Goal: Task Accomplishment & Management: Use online tool/utility

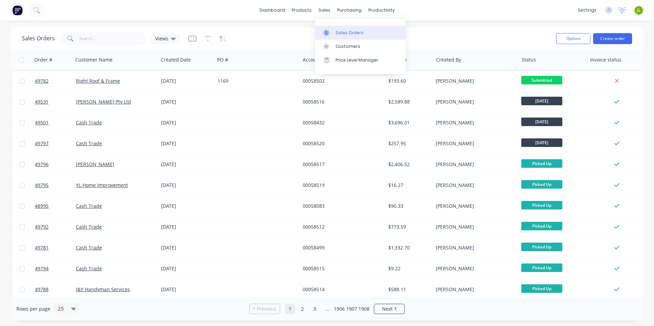
click at [338, 34] on div "Sales Orders" at bounding box center [350, 33] width 28 height 6
click at [324, 10] on div "sales" at bounding box center [324, 10] width 19 height 10
click at [350, 46] on div "Customers" at bounding box center [348, 46] width 25 height 6
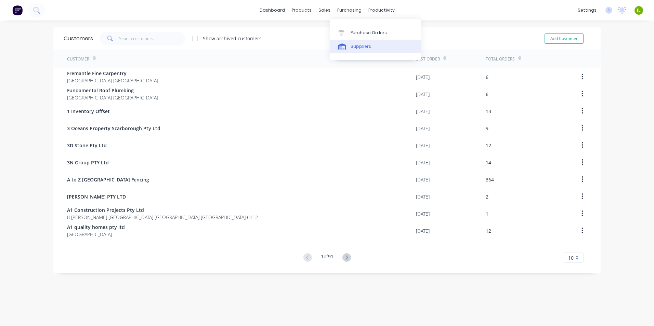
click at [360, 45] on div "Suppliers" at bounding box center [361, 46] width 21 height 6
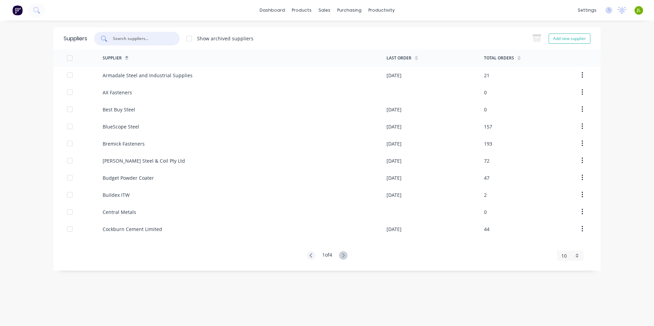
click at [140, 38] on input "text" at bounding box center [140, 38] width 57 height 7
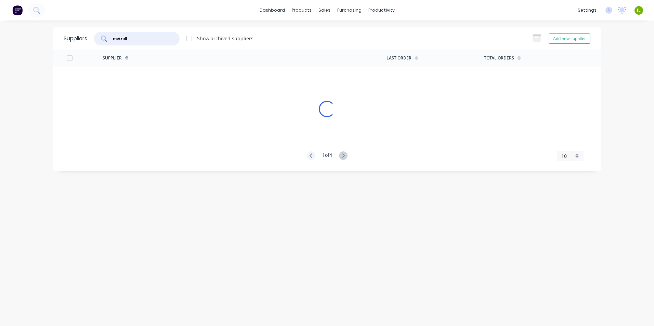
type input "metroll"
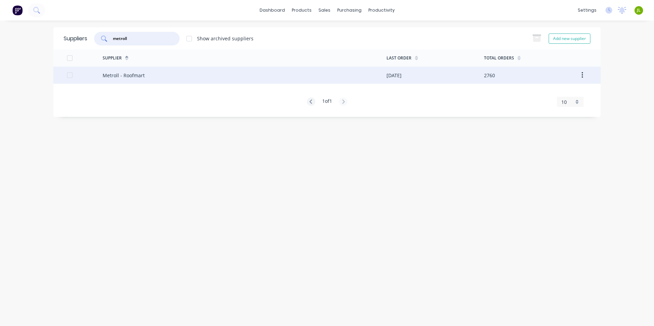
click at [142, 71] on div "Metroll - Roofmart" at bounding box center [245, 75] width 284 height 17
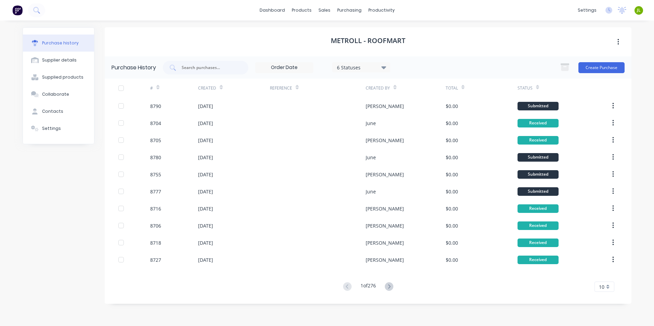
click at [346, 69] on div "6 Statuses" at bounding box center [361, 67] width 49 height 7
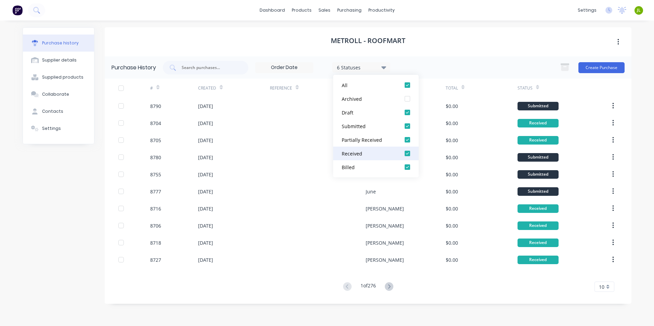
click at [405, 153] on div at bounding box center [408, 154] width 14 height 14
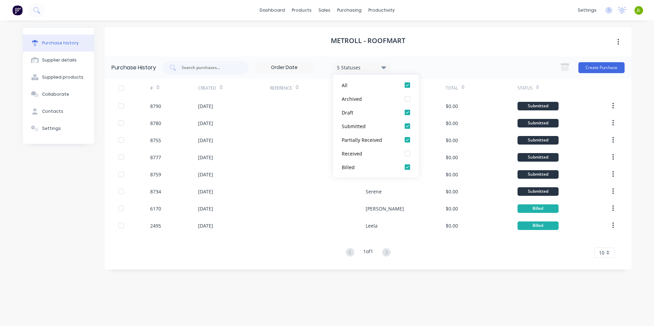
click at [298, 253] on div "1 of 1 10 5 10 15 20 25 30 35" at bounding box center [368, 253] width 527 height 10
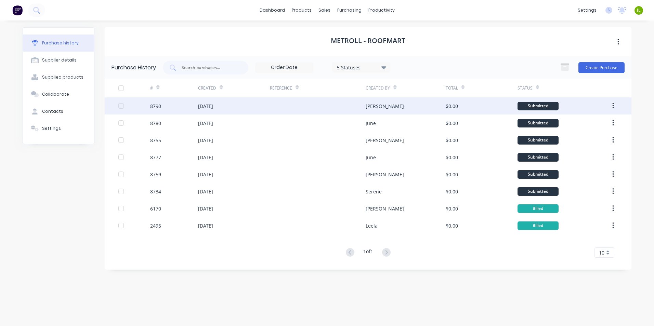
click at [322, 107] on div at bounding box center [318, 105] width 96 height 17
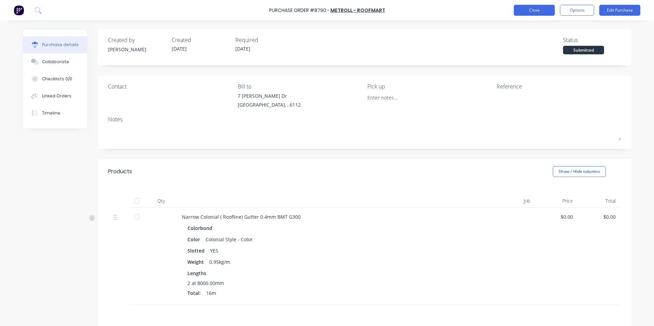
click at [536, 9] on button "Close" at bounding box center [534, 10] width 41 height 11
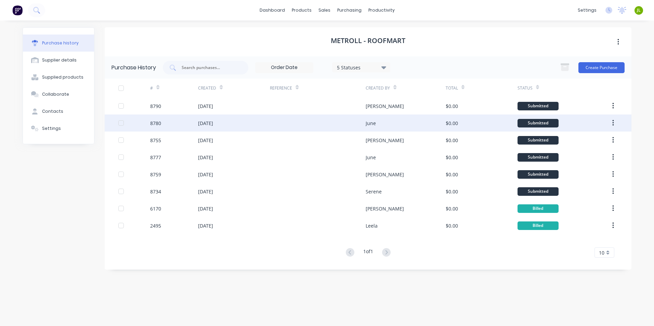
click at [363, 122] on div at bounding box center [318, 123] width 96 height 17
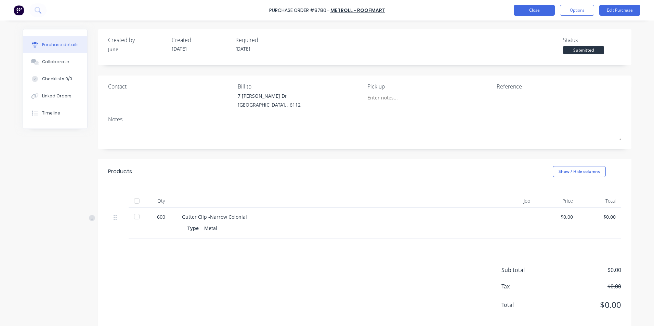
click at [545, 11] on button "Close" at bounding box center [534, 10] width 41 height 11
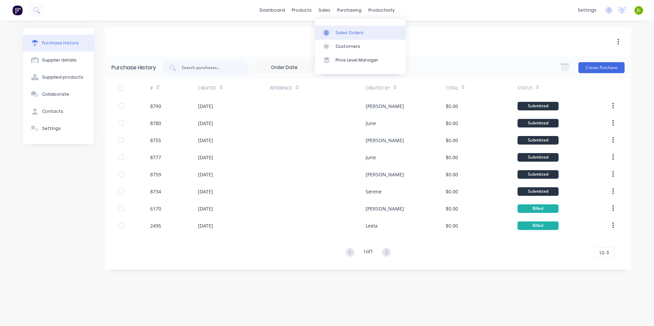
click at [339, 33] on div "Sales Orders" at bounding box center [350, 33] width 28 height 6
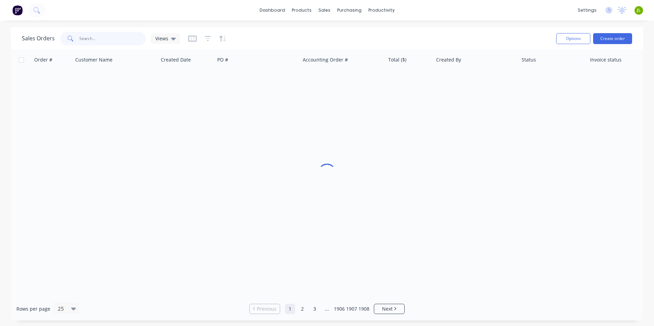
click at [87, 39] on input "text" at bounding box center [112, 39] width 67 height 14
type input "49782"
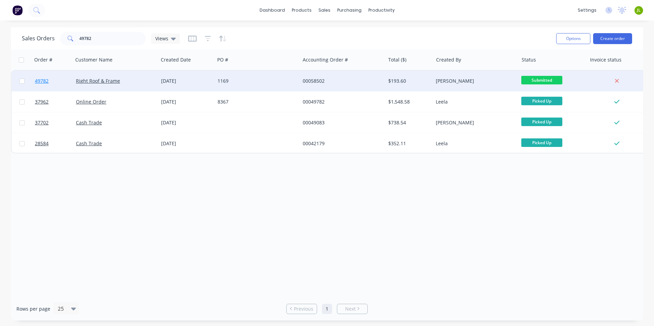
click at [44, 79] on span "49782" at bounding box center [42, 81] width 14 height 7
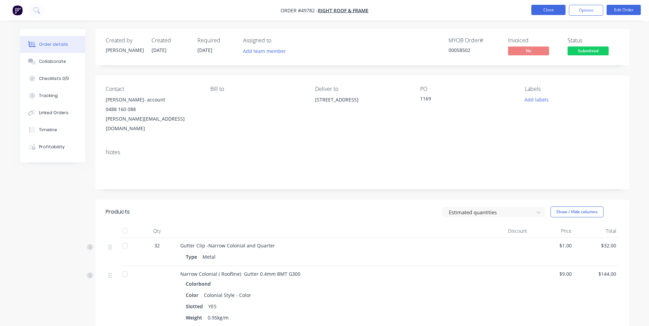
click at [538, 10] on button "Close" at bounding box center [548, 10] width 34 height 10
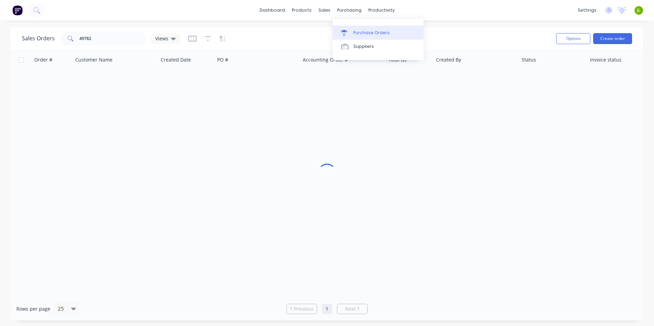
click at [346, 35] on icon at bounding box center [344, 33] width 6 height 6
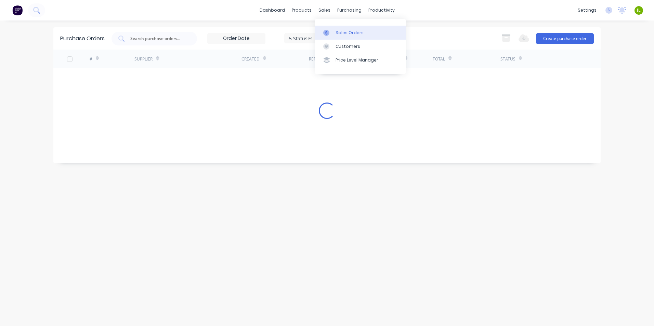
click at [338, 35] on div "Sales Orders" at bounding box center [350, 33] width 28 height 6
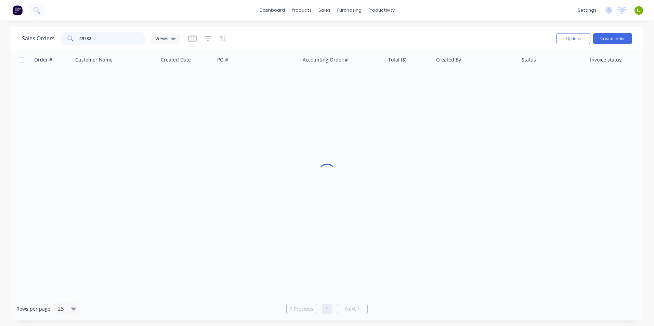
drag, startPoint x: 132, startPoint y: 38, endPoint x: 79, endPoint y: 38, distance: 53.7
click at [79, 38] on input "49782" at bounding box center [112, 39] width 67 height 14
type input "49606"
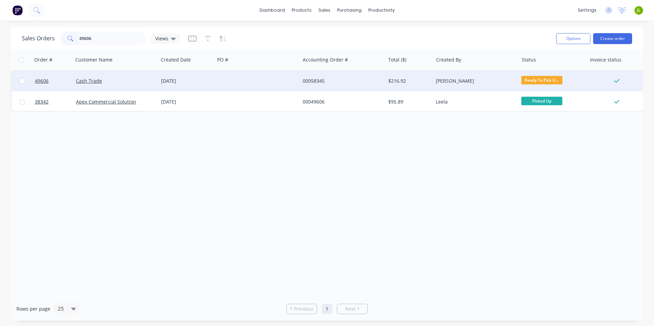
click at [308, 81] on div "00058345" at bounding box center [341, 81] width 76 height 7
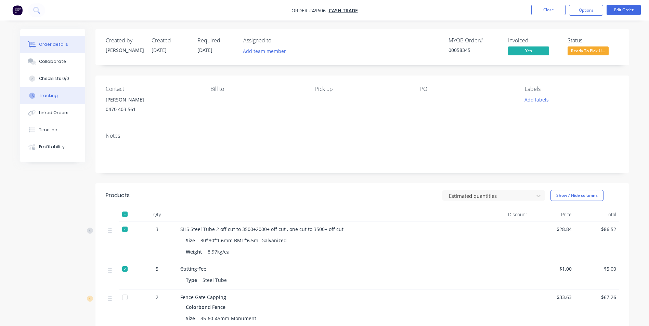
click at [54, 99] on button "Tracking" at bounding box center [52, 95] width 65 height 17
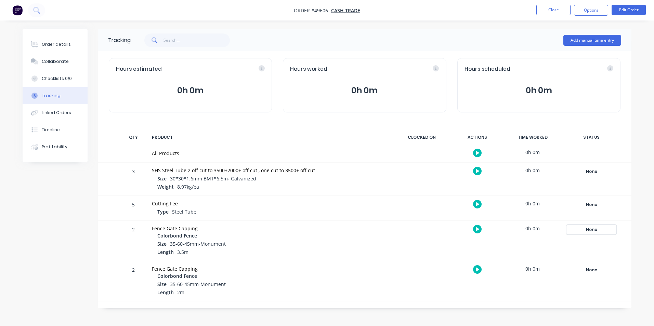
click at [594, 227] on div "None" at bounding box center [591, 229] width 49 height 9
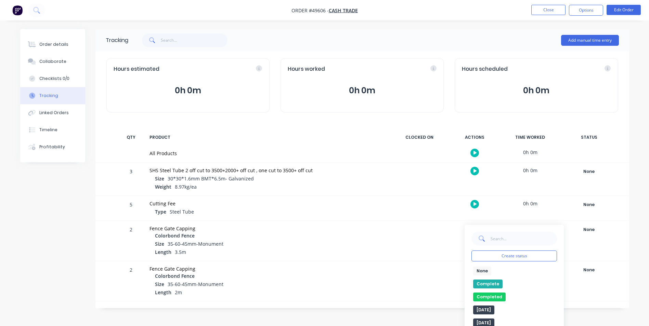
click at [503, 281] on div "Complete" at bounding box center [514, 284] width 86 height 9
click at [489, 284] on button "Complete" at bounding box center [487, 284] width 29 height 9
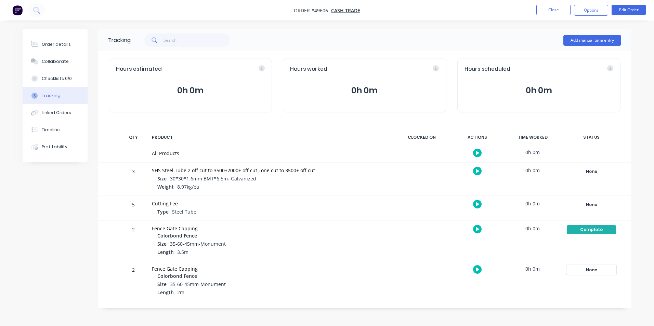
drag, startPoint x: 590, startPoint y: 269, endPoint x: 565, endPoint y: 279, distance: 26.6
click at [588, 269] on div "None" at bounding box center [591, 270] width 49 height 9
click at [493, 322] on button "Complete" at bounding box center [487, 322] width 29 height 9
click at [544, 12] on button "Close" at bounding box center [553, 10] width 34 height 10
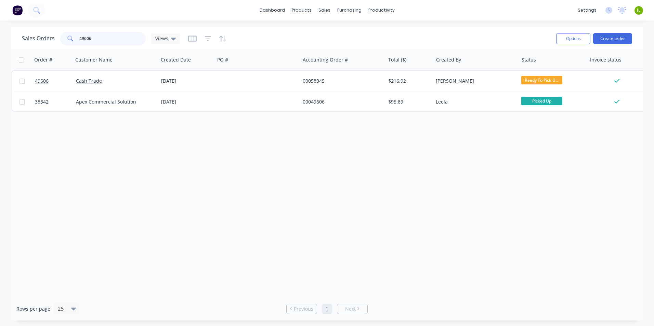
drag, startPoint x: 83, startPoint y: 38, endPoint x: 211, endPoint y: 38, distance: 127.9
click at [211, 38] on div "Sales Orders 49606 Views" at bounding box center [286, 38] width 529 height 17
type input "49375"
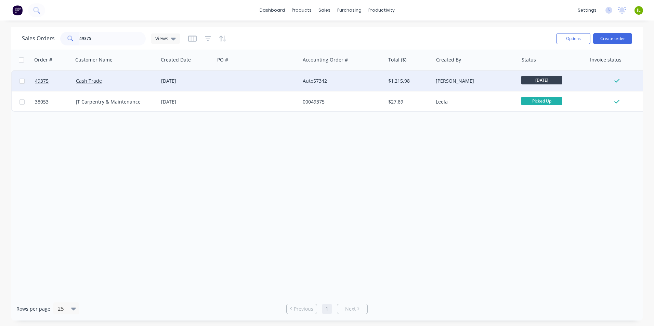
click at [205, 79] on div "17 Sep 2025" at bounding box center [186, 81] width 51 height 7
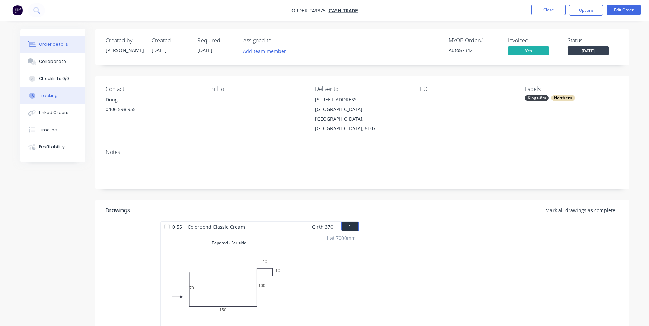
click at [42, 98] on div "Tracking" at bounding box center [48, 96] width 19 height 6
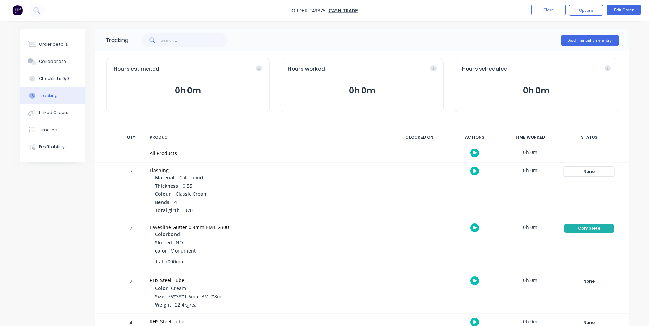
click at [588, 170] on div "None" at bounding box center [588, 171] width 49 height 9
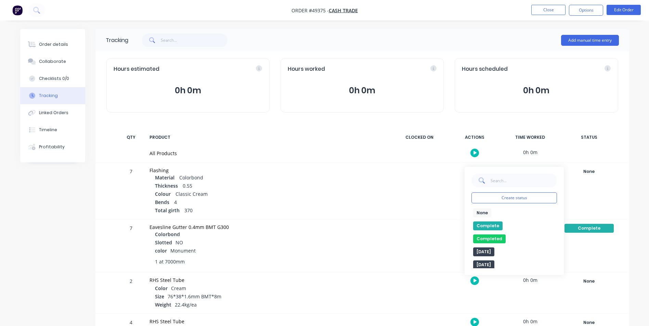
click at [489, 222] on button "Complete" at bounding box center [487, 226] width 29 height 9
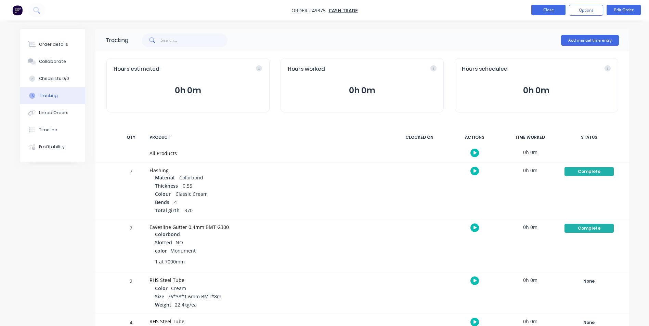
click at [546, 12] on button "Close" at bounding box center [548, 10] width 34 height 10
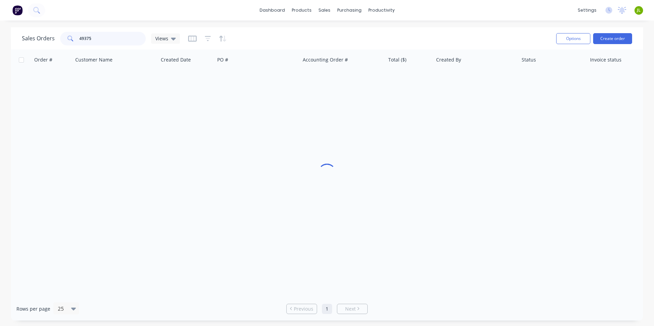
click at [42, 42] on div "Sales Orders 49375 Views" at bounding box center [101, 39] width 158 height 14
type input "49615"
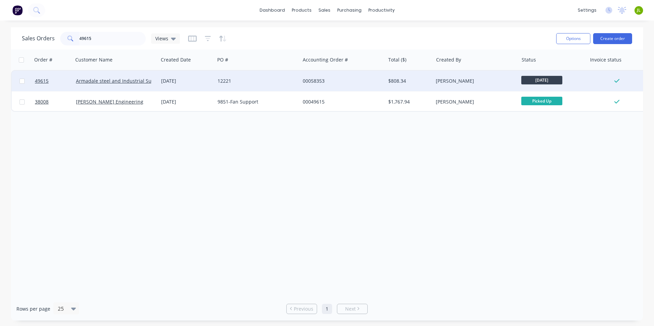
click at [256, 72] on div "12221" at bounding box center [257, 81] width 85 height 21
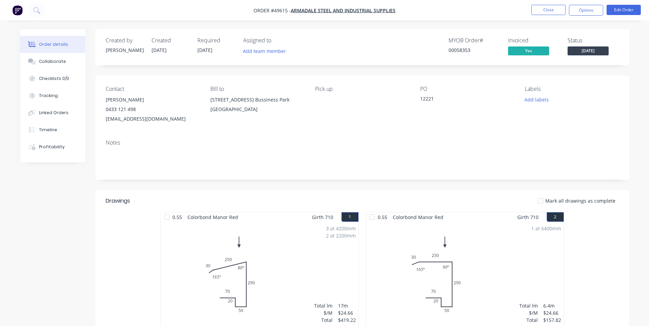
scroll to position [103, 0]
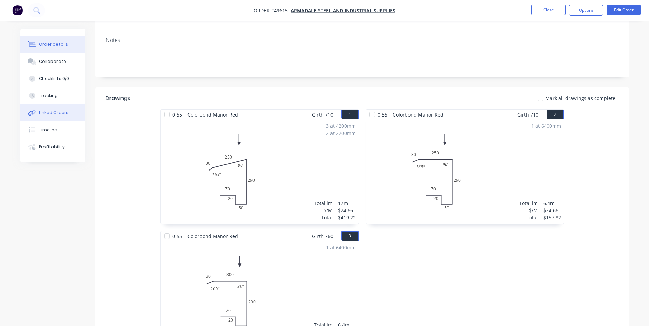
click at [56, 111] on div "Linked Orders" at bounding box center [53, 113] width 29 height 6
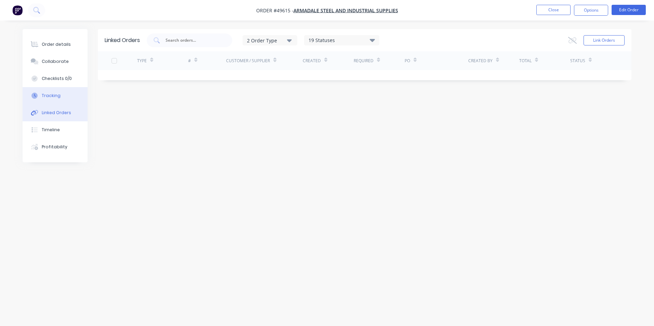
click at [68, 94] on button "Tracking" at bounding box center [55, 95] width 65 height 17
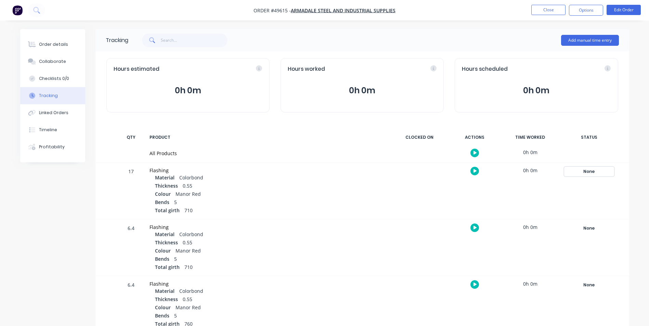
click at [594, 171] on div "None" at bounding box center [588, 171] width 49 height 9
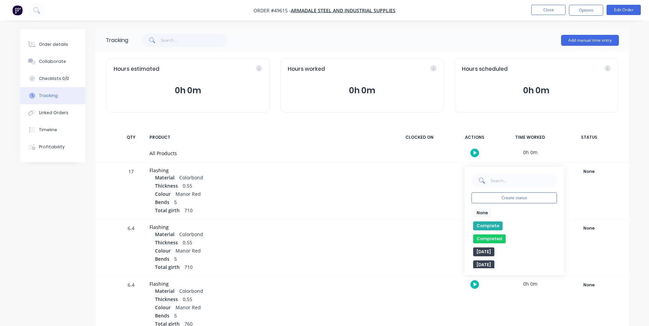
click at [493, 225] on button "Complete" at bounding box center [487, 226] width 29 height 9
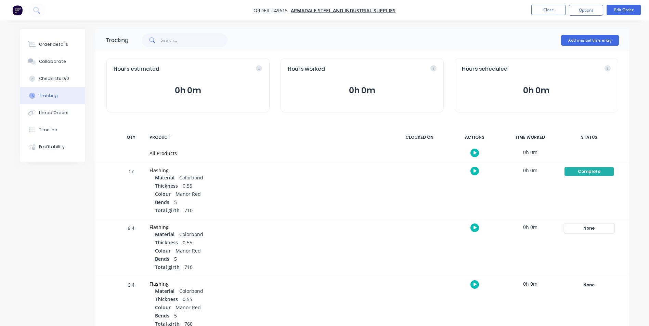
click at [579, 224] on div "None" at bounding box center [588, 228] width 49 height 9
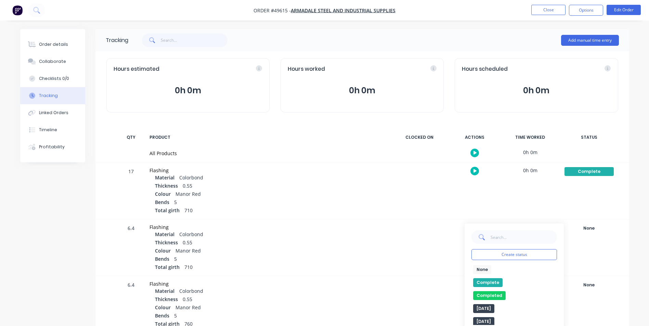
click at [478, 282] on button "Complete" at bounding box center [487, 282] width 29 height 9
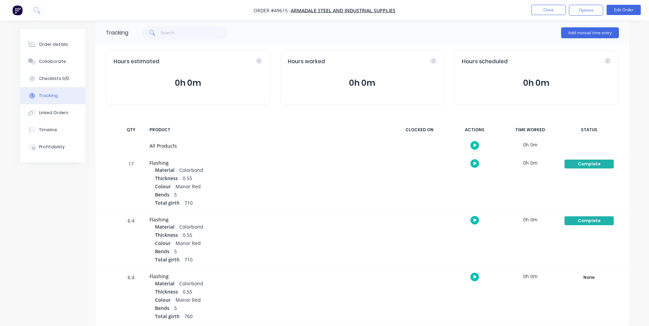
scroll to position [14, 0]
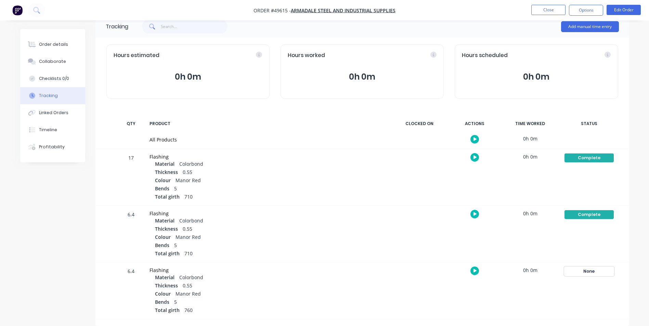
click at [594, 270] on div "None" at bounding box center [588, 271] width 49 height 9
click at [490, 326] on button "Complete" at bounding box center [487, 324] width 29 height 9
click at [36, 41] on button "Order details" at bounding box center [52, 44] width 65 height 17
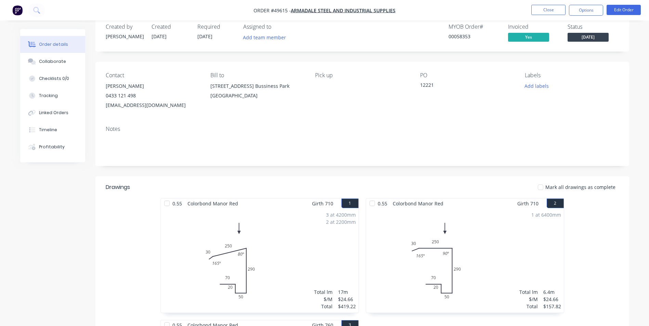
click at [579, 43] on div "Created by Cathy Created 23/09/25 Required 30/09/25 Assigned to Add team member…" at bounding box center [362, 33] width 534 height 36
click at [587, 39] on span "Tuesday" at bounding box center [587, 37] width 41 height 9
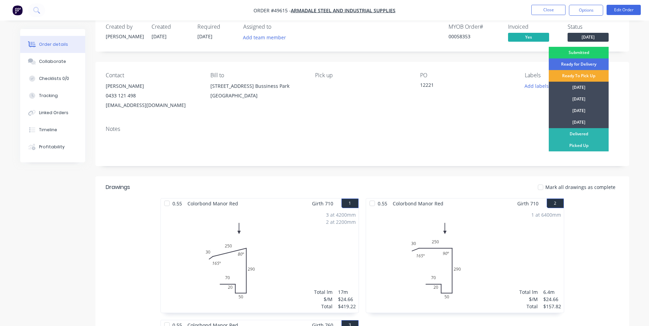
click at [588, 74] on div "Ready To Pick Up" at bounding box center [579, 76] width 60 height 12
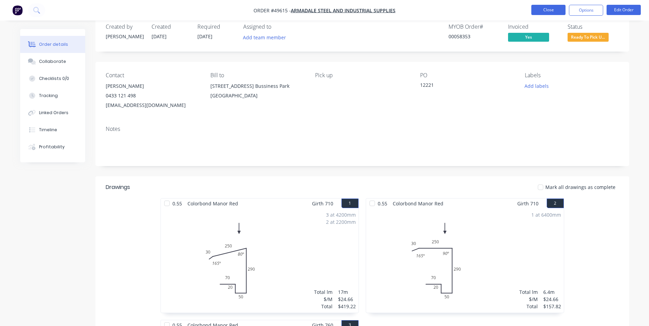
click at [536, 7] on button "Close" at bounding box center [548, 10] width 34 height 10
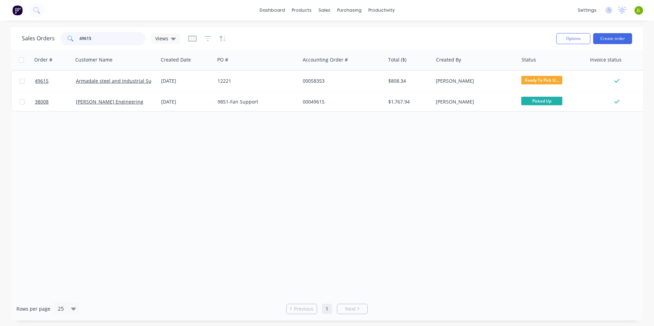
drag, startPoint x: 80, startPoint y: 38, endPoint x: 214, endPoint y: 6, distance: 137.5
click at [180, 34] on div "Sales Orders 49615 Views" at bounding box center [286, 38] width 529 height 17
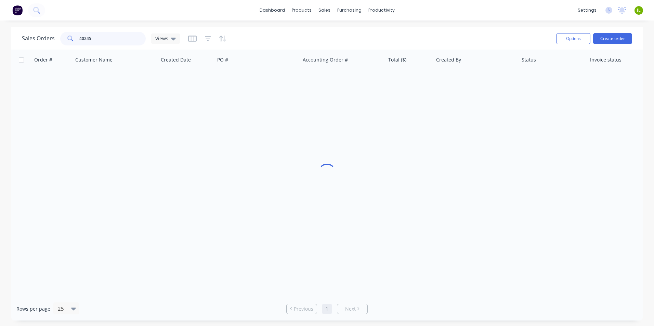
type input "40245"
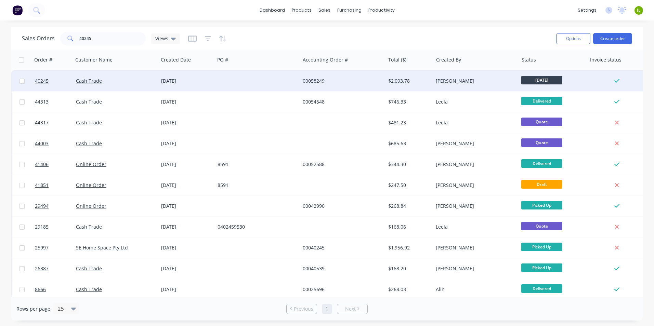
click at [145, 76] on div "Cash Trade" at bounding box center [115, 81] width 85 height 21
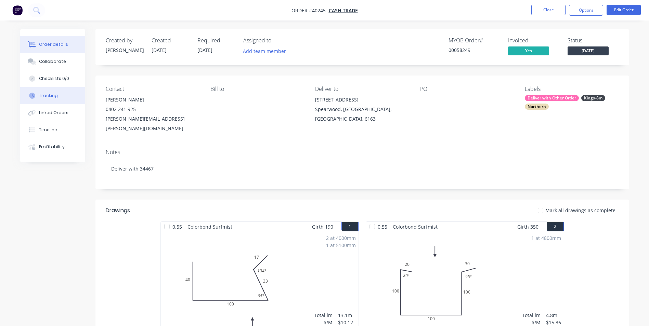
click at [52, 98] on div "Tracking" at bounding box center [48, 96] width 19 height 6
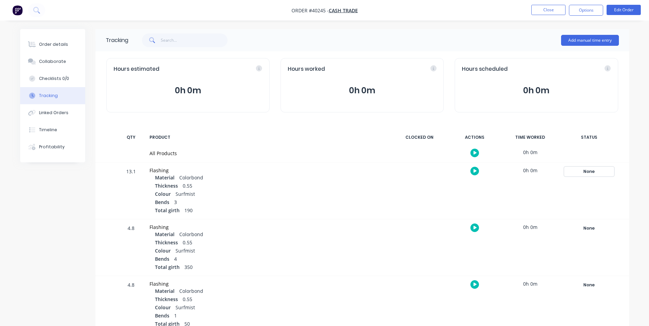
click at [596, 173] on div "None" at bounding box center [588, 171] width 49 height 9
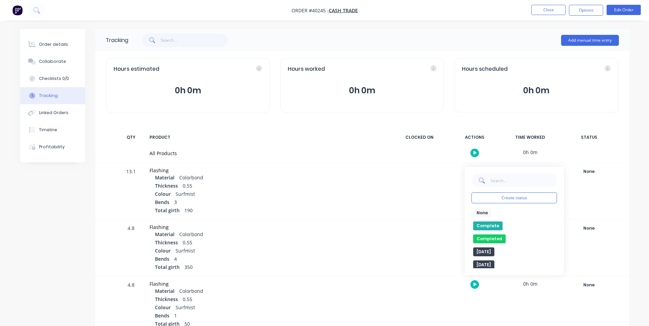
click at [488, 222] on button "Complete" at bounding box center [487, 226] width 29 height 9
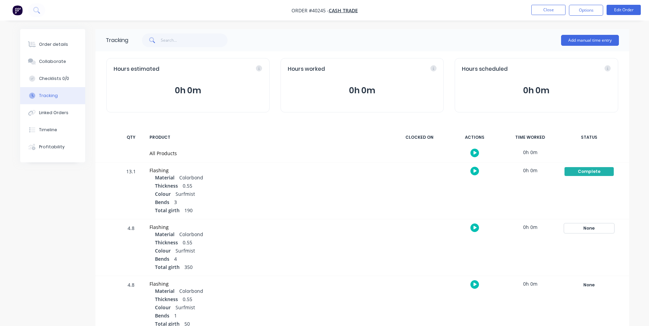
click at [596, 224] on div "None" at bounding box center [588, 228] width 49 height 9
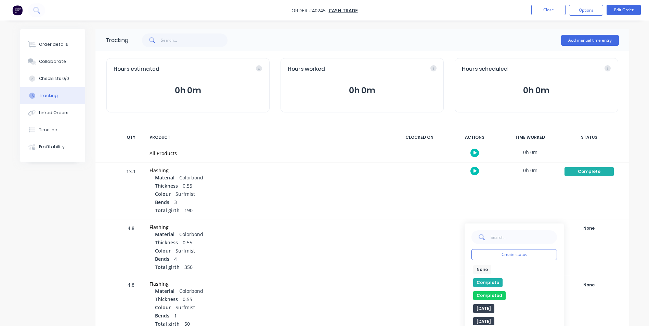
click at [483, 279] on button "Complete" at bounding box center [487, 282] width 29 height 9
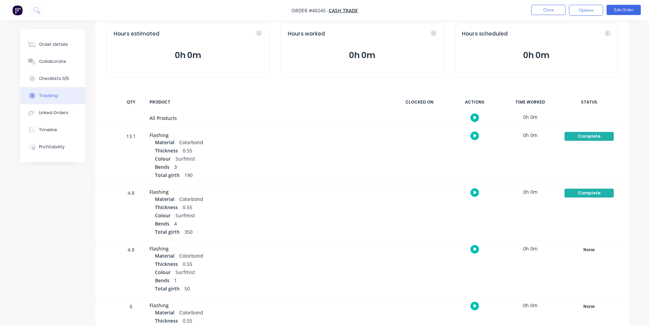
scroll to position [103, 0]
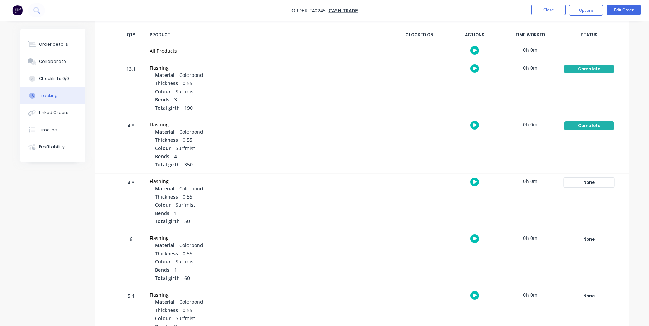
click at [587, 186] on div "None" at bounding box center [588, 182] width 49 height 9
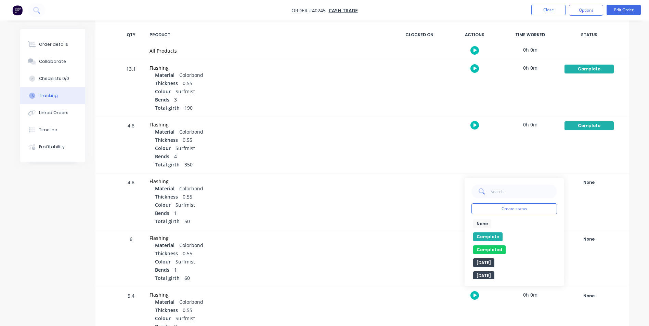
click at [490, 237] on button "Complete" at bounding box center [487, 237] width 29 height 9
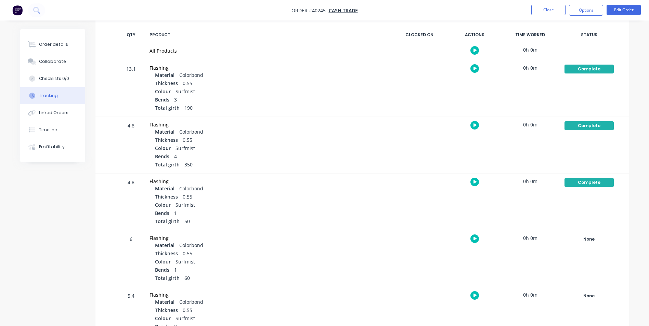
click at [575, 233] on div "None Create status None edit Complete Completed edit Friday Monday Ready for De…" at bounding box center [589, 259] width 58 height 56
click at [593, 238] on div "None" at bounding box center [588, 239] width 49 height 9
click at [488, 291] on button "Complete" at bounding box center [487, 293] width 29 height 9
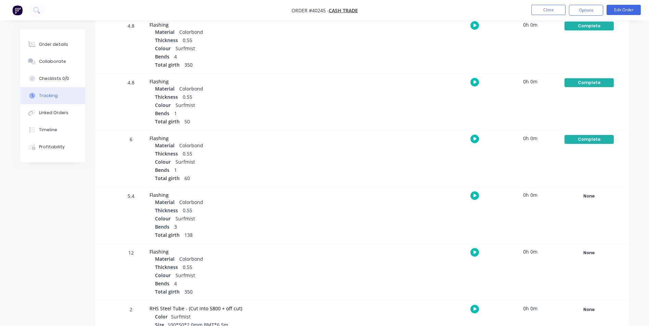
scroll to position [205, 0]
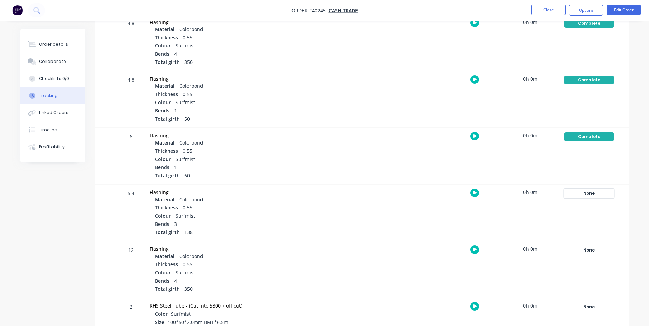
click at [598, 197] on div "None" at bounding box center [588, 193] width 49 height 9
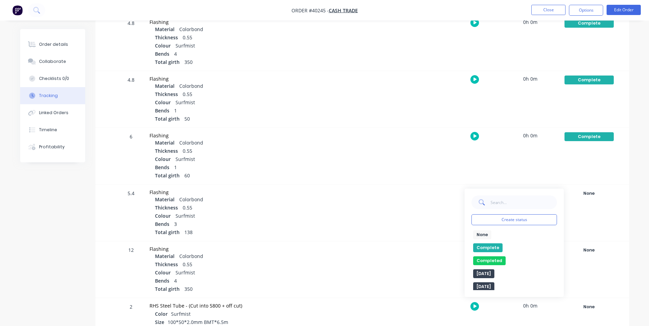
click at [480, 246] on button "Complete" at bounding box center [487, 248] width 29 height 9
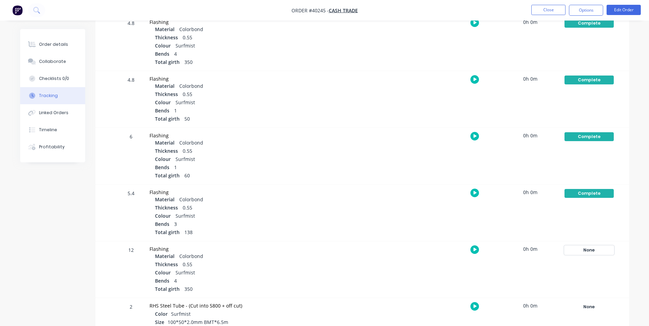
click at [594, 253] on div "None" at bounding box center [588, 250] width 49 height 9
click at [494, 302] on button "Complete" at bounding box center [487, 304] width 29 height 9
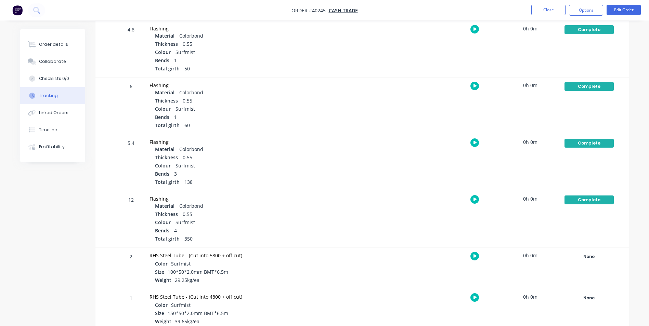
scroll to position [308, 0]
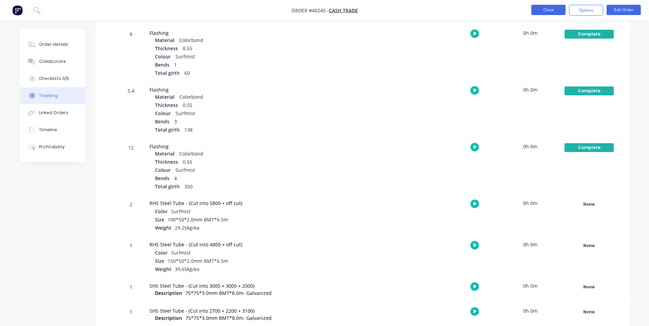
click at [550, 9] on button "Close" at bounding box center [548, 10] width 34 height 10
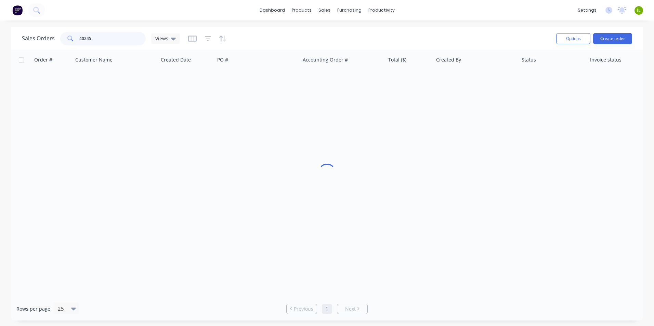
drag, startPoint x: 100, startPoint y: 40, endPoint x: 82, endPoint y: 38, distance: 17.2
click at [82, 38] on input "40245" at bounding box center [112, 39] width 67 height 14
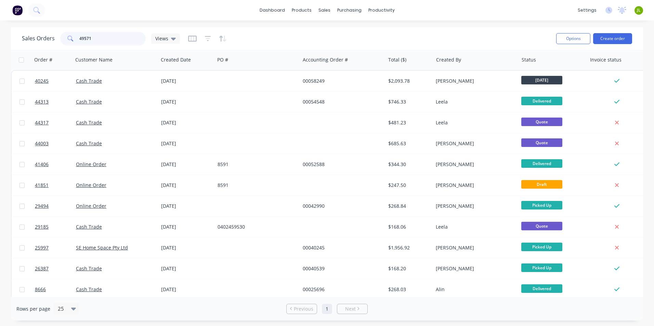
type input "49571"
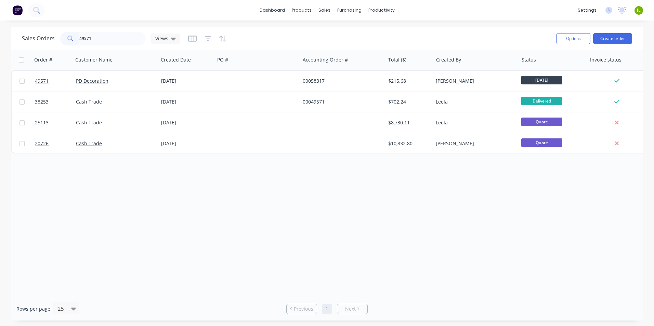
click at [135, 81] on div "PD Decoration" at bounding box center [114, 81] width 76 height 7
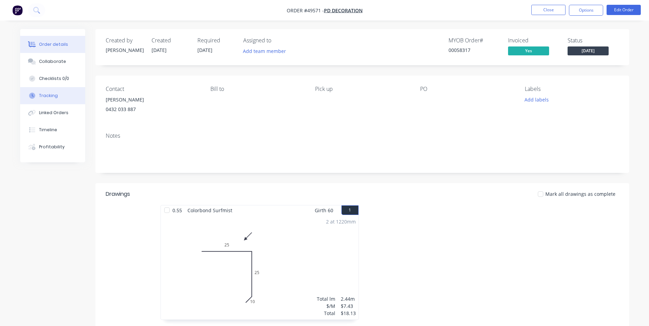
click at [57, 98] on button "Tracking" at bounding box center [52, 95] width 65 height 17
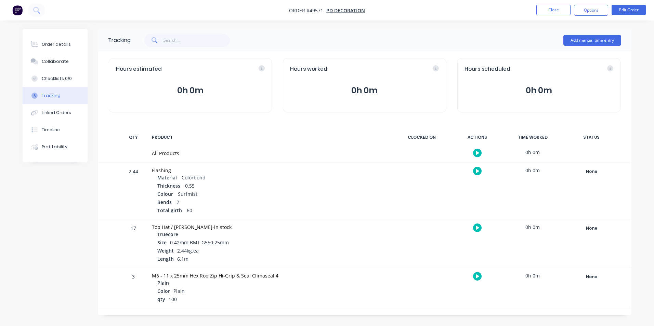
drag, startPoint x: 591, startPoint y: 180, endPoint x: 591, endPoint y: 175, distance: 4.5
click at [591, 179] on div "None Create status None edit Complete Completed edit Friday Monday Ready for De…" at bounding box center [591, 191] width 58 height 56
click at [591, 175] on div "None" at bounding box center [591, 171] width 49 height 9
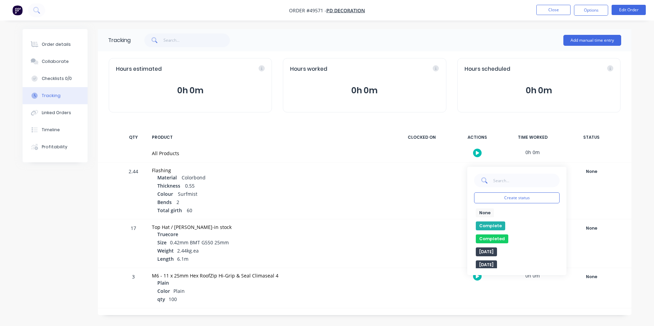
click at [485, 228] on button "Complete" at bounding box center [490, 226] width 29 height 9
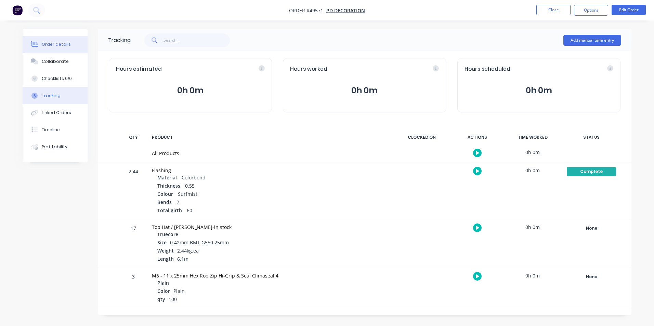
click at [70, 43] on button "Order details" at bounding box center [55, 44] width 65 height 17
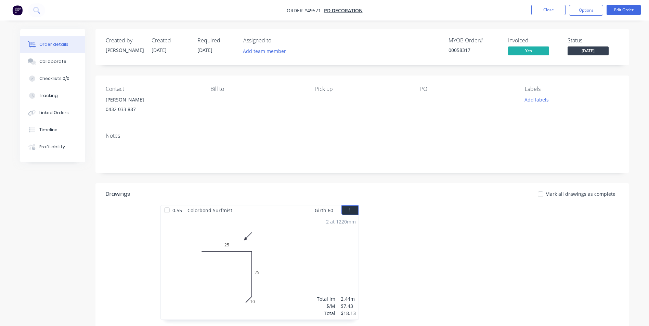
click at [573, 48] on span "Friday" at bounding box center [587, 51] width 41 height 9
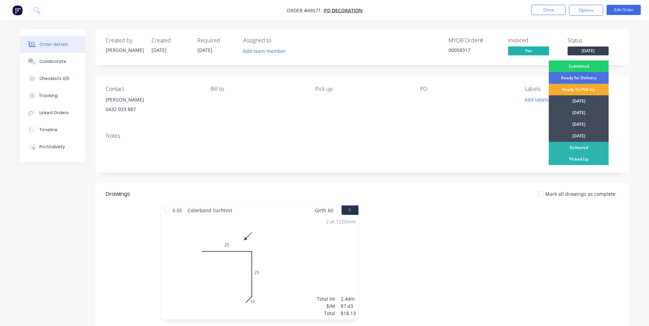
click at [568, 89] on div "Ready To Pick Up" at bounding box center [579, 90] width 60 height 12
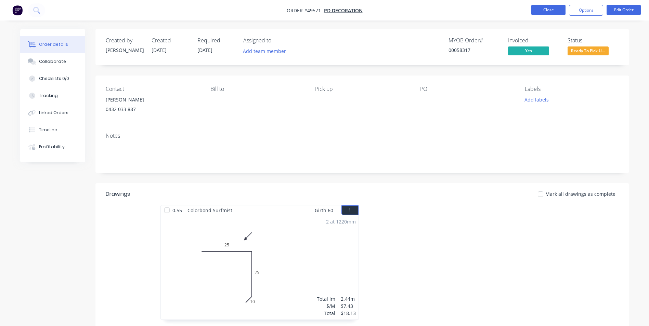
click at [541, 7] on button "Close" at bounding box center [548, 10] width 34 height 10
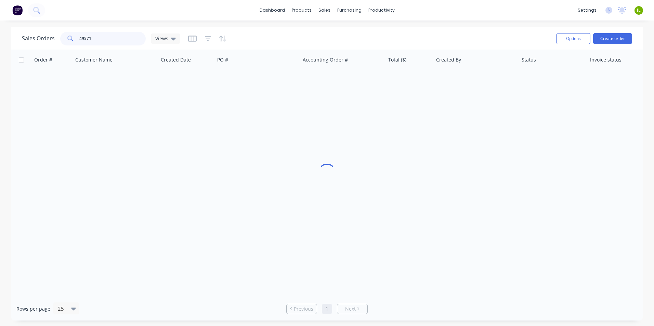
click at [85, 40] on input "49571" at bounding box center [112, 39] width 67 height 14
type input "49590"
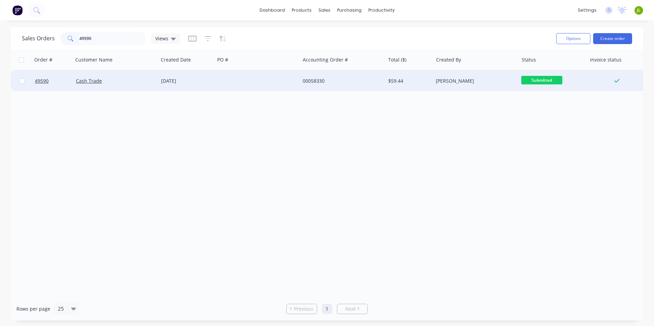
click at [265, 83] on div at bounding box center [257, 81] width 85 height 21
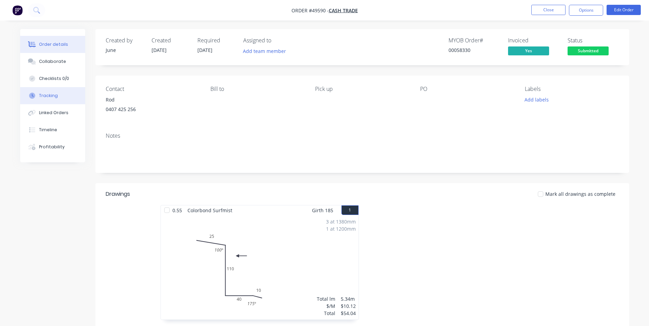
click at [64, 101] on button "Tracking" at bounding box center [52, 95] width 65 height 17
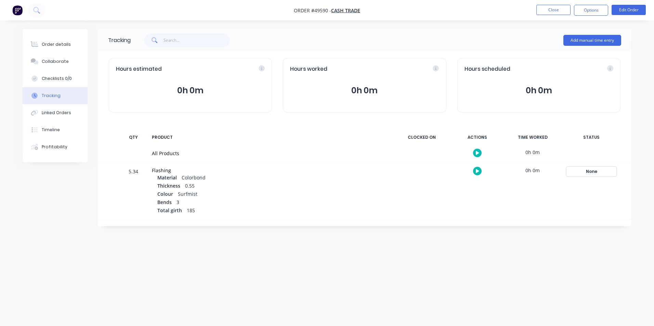
click at [586, 173] on div "None" at bounding box center [591, 171] width 49 height 9
click at [489, 225] on button "Complete" at bounding box center [490, 226] width 29 height 9
click at [54, 39] on button "Order details" at bounding box center [55, 44] width 65 height 17
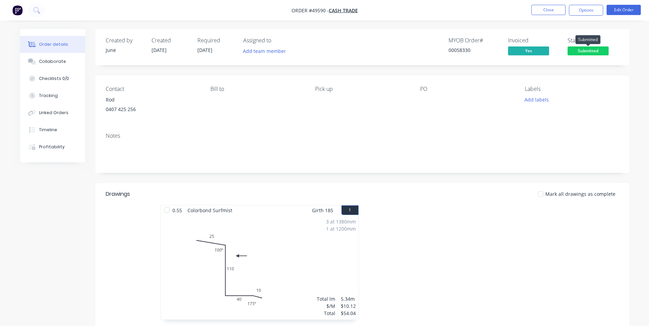
click at [583, 51] on span "Submitted" at bounding box center [587, 51] width 41 height 9
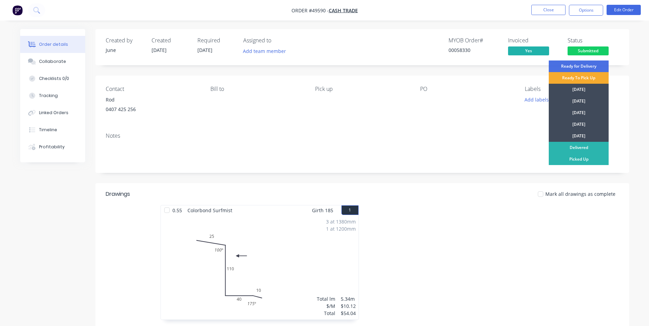
click at [579, 78] on div "Ready To Pick Up" at bounding box center [579, 78] width 60 height 12
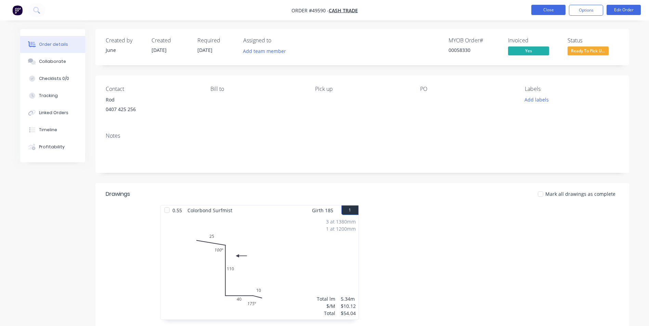
click at [547, 10] on button "Close" at bounding box center [548, 10] width 34 height 10
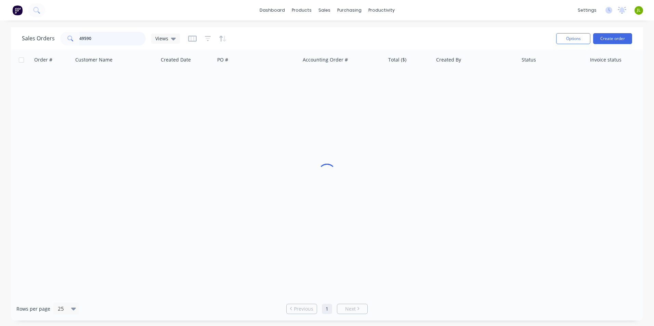
drag, startPoint x: 83, startPoint y: 39, endPoint x: 113, endPoint y: 35, distance: 29.6
click at [113, 35] on input "49590" at bounding box center [112, 39] width 67 height 14
type input "49490"
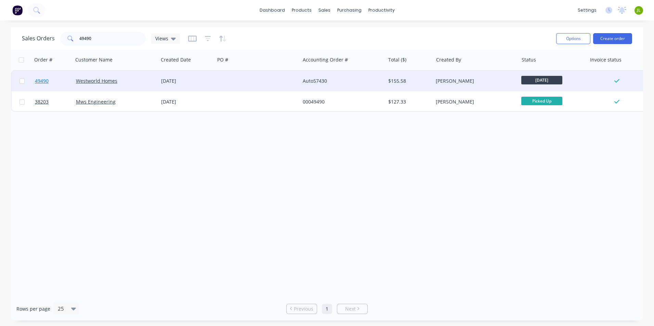
click at [49, 73] on link "49490" at bounding box center [55, 81] width 41 height 21
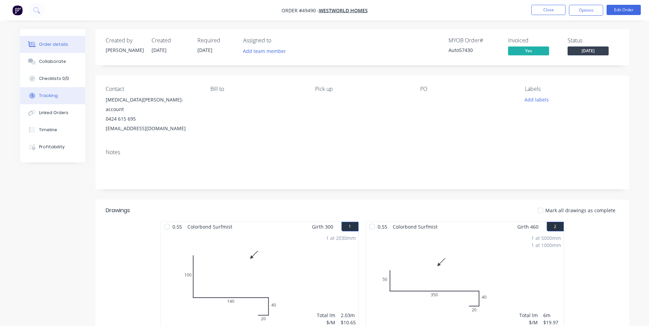
click at [56, 94] on div "Tracking" at bounding box center [48, 96] width 19 height 6
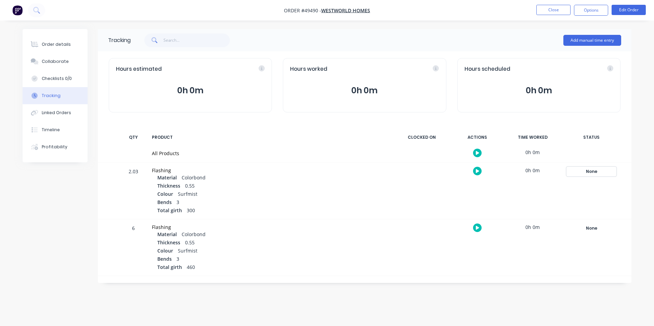
click at [586, 170] on div "None" at bounding box center [591, 171] width 49 height 9
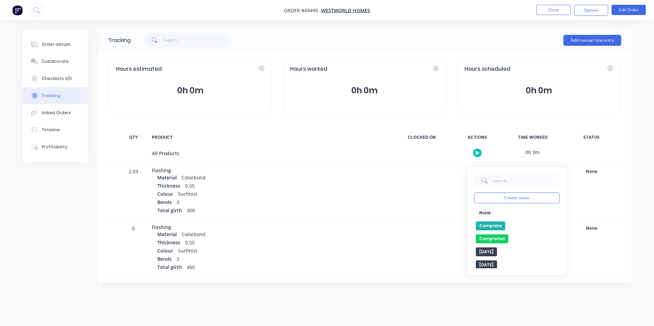
click at [488, 223] on button "Complete" at bounding box center [490, 226] width 29 height 9
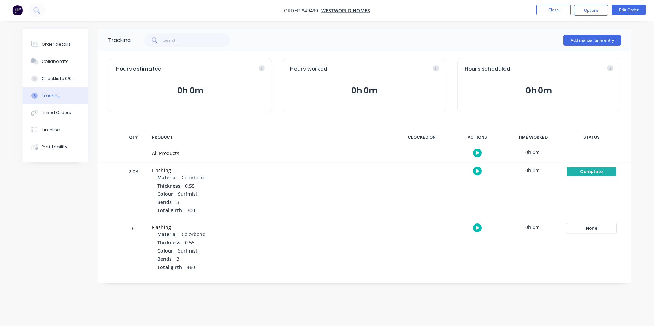
click at [587, 224] on div "None" at bounding box center [591, 228] width 49 height 9
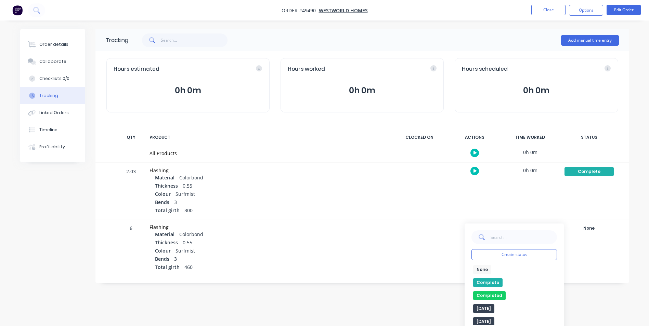
click at [480, 282] on button "Complete" at bounding box center [487, 282] width 29 height 9
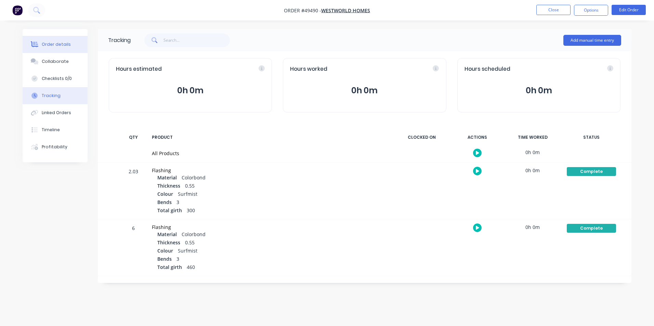
click at [70, 48] on button "Order details" at bounding box center [55, 44] width 65 height 17
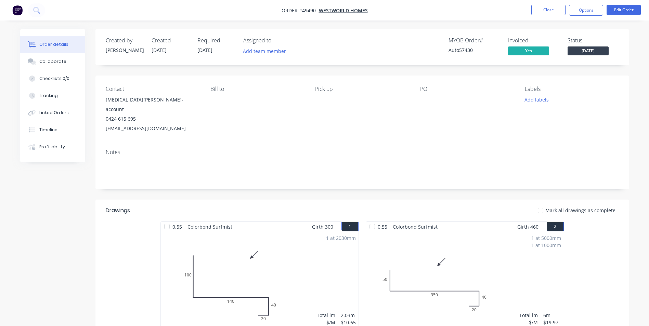
click at [572, 60] on div "Created by Rachel Created 19/09/25 Required 26/09/25 Assigned to Add team membe…" at bounding box center [362, 47] width 534 height 36
click at [590, 49] on span "Friday" at bounding box center [587, 51] width 41 height 9
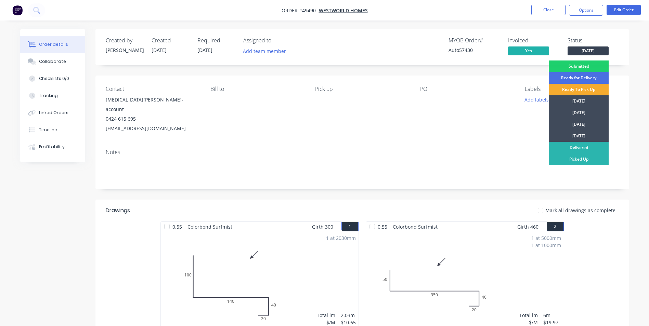
click at [581, 88] on div "Ready To Pick Up" at bounding box center [579, 90] width 60 height 12
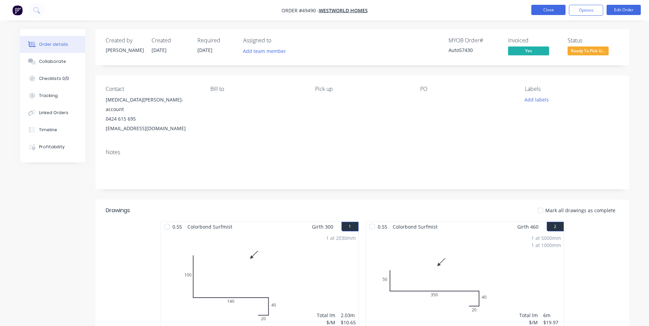
click at [553, 13] on button "Close" at bounding box center [548, 10] width 34 height 10
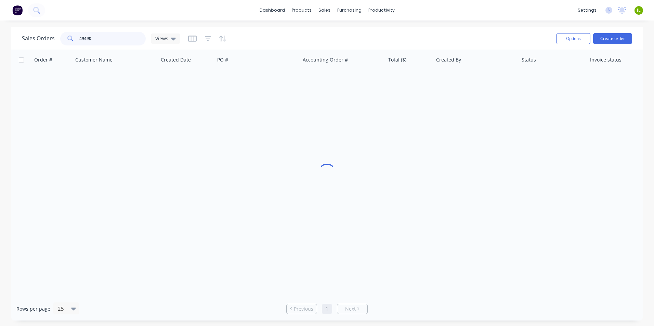
drag, startPoint x: 110, startPoint y: 41, endPoint x: 6, endPoint y: 37, distance: 103.4
click at [2, 38] on div "Sales Orders 49490 Views Options Create order Order # Customer Name Created Dat…" at bounding box center [327, 173] width 654 height 293
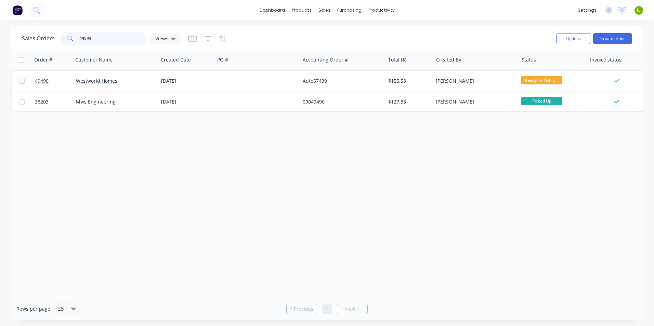
type input "49593"
click at [186, 87] on div "23 Sep 2025" at bounding box center [186, 81] width 56 height 21
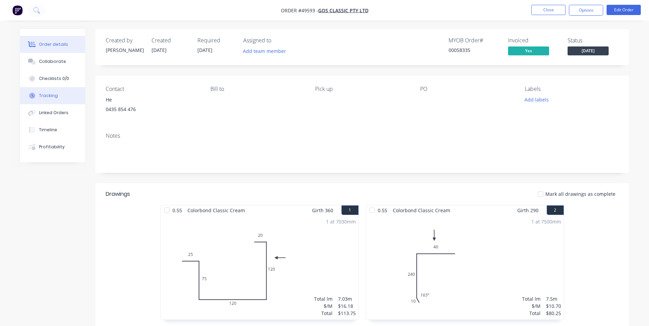
click at [68, 98] on button "Tracking" at bounding box center [52, 95] width 65 height 17
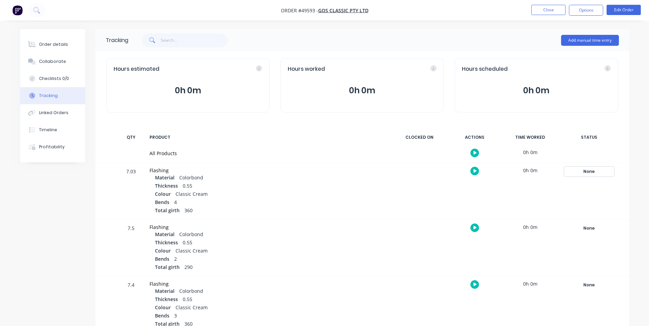
click at [585, 171] on div "None" at bounding box center [588, 171] width 49 height 9
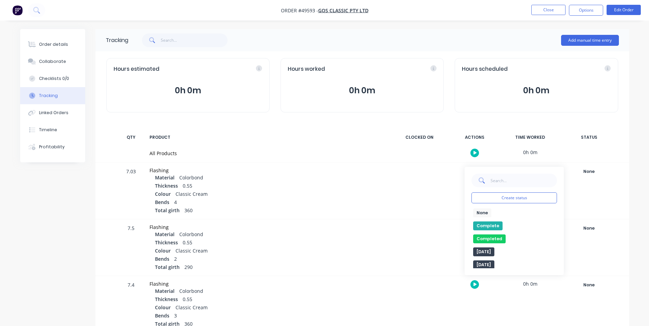
click at [495, 223] on button "Complete" at bounding box center [487, 226] width 29 height 9
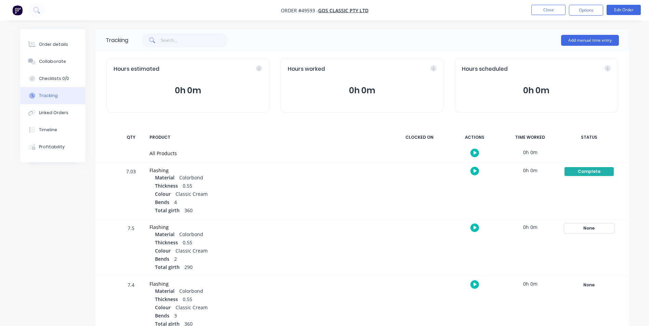
drag, startPoint x: 596, startPoint y: 225, endPoint x: 587, endPoint y: 223, distance: 8.7
click at [596, 225] on div "None" at bounding box center [588, 228] width 49 height 9
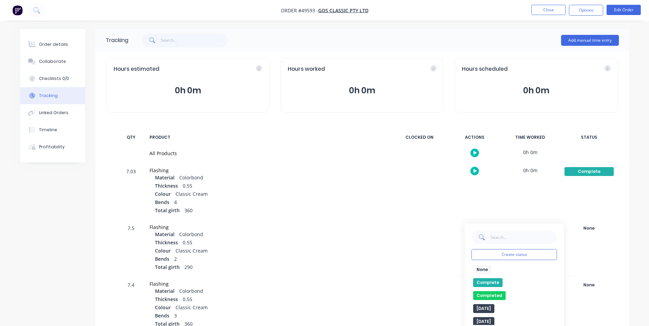
drag, startPoint x: 490, startPoint y: 283, endPoint x: 424, endPoint y: 257, distance: 71.1
click at [490, 284] on button "Complete" at bounding box center [487, 282] width 29 height 9
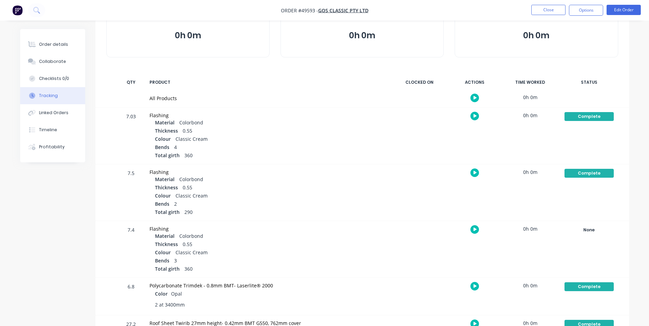
scroll to position [68, 0]
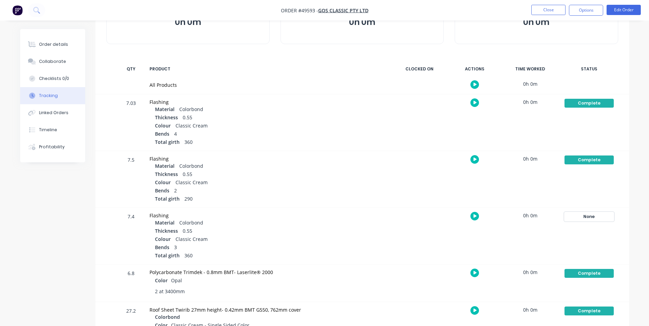
click at [584, 220] on div "None" at bounding box center [588, 216] width 49 height 9
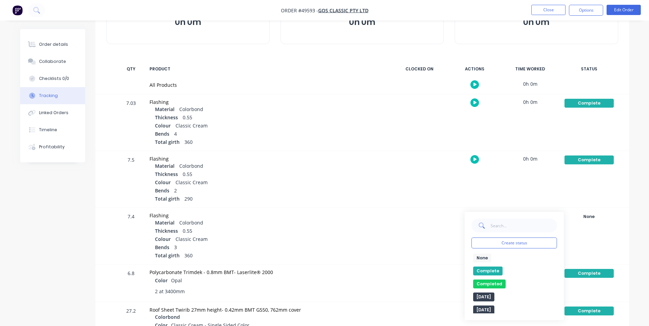
click at [482, 270] on button "Complete" at bounding box center [487, 271] width 29 height 9
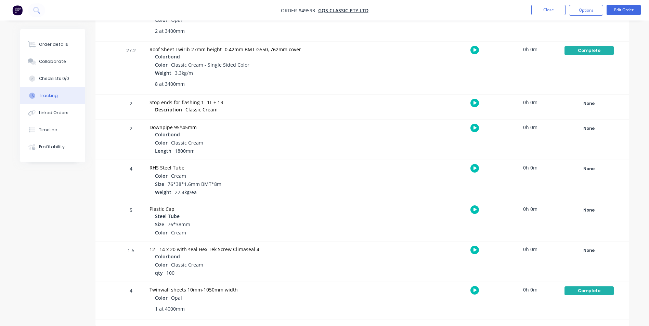
scroll to position [329, 0]
click at [45, 39] on button "Order details" at bounding box center [52, 44] width 65 height 17
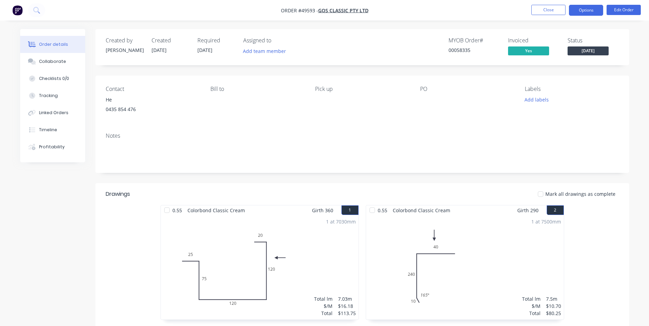
click at [576, 11] on button "Options" at bounding box center [586, 10] width 34 height 11
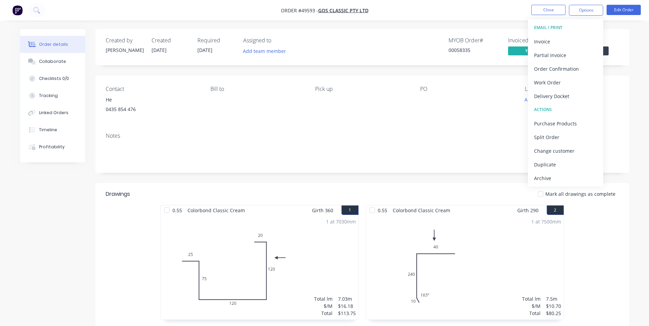
drag, startPoint x: 438, startPoint y: 114, endPoint x: 536, endPoint y: 72, distance: 107.0
click at [438, 114] on div "PO" at bounding box center [467, 101] width 94 height 31
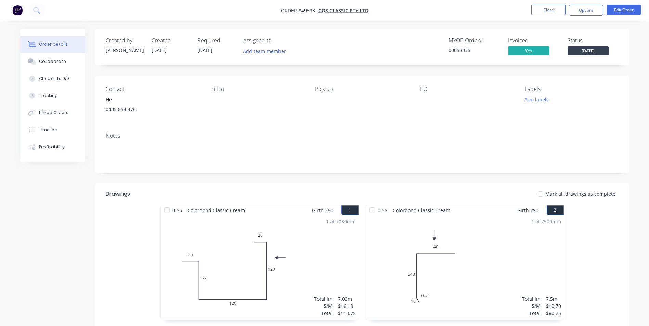
click at [584, 51] on span "Tuesday" at bounding box center [587, 51] width 41 height 9
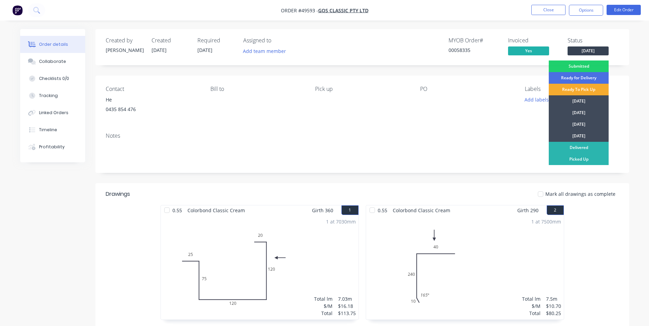
click at [568, 93] on div "Ready To Pick Up" at bounding box center [579, 90] width 60 height 12
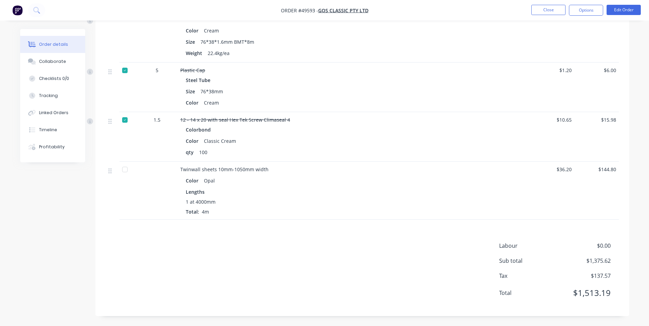
scroll to position [689, 0]
click at [56, 90] on button "Tracking" at bounding box center [52, 95] width 65 height 17
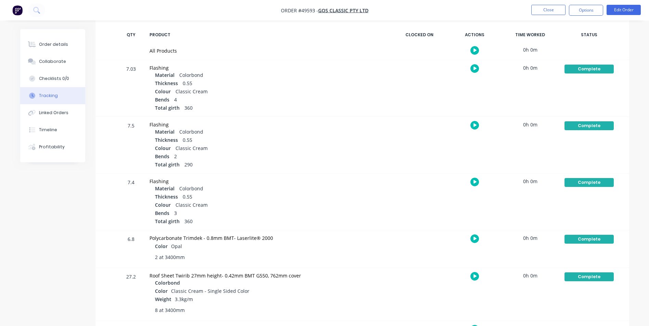
scroll to position [329, 0]
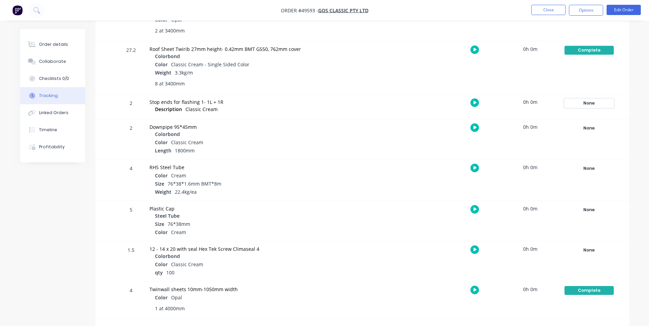
click at [594, 103] on div "None" at bounding box center [588, 103] width 49 height 9
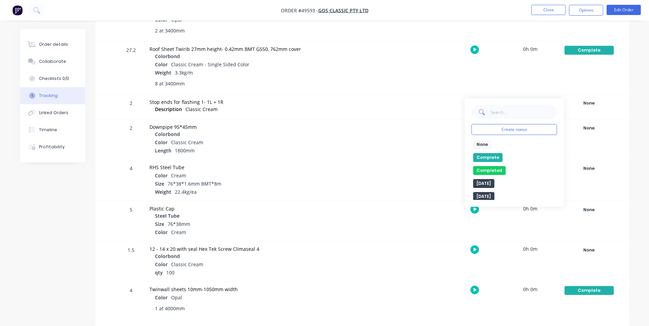
click at [483, 159] on button "Complete" at bounding box center [487, 157] width 29 height 9
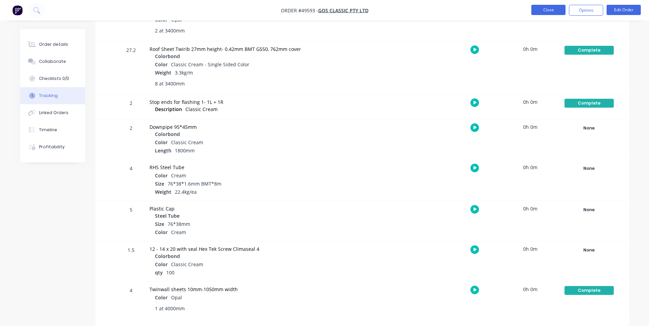
click at [554, 5] on button "Close" at bounding box center [548, 10] width 34 height 10
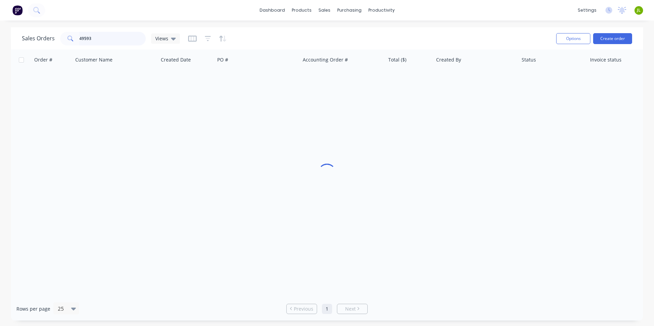
drag, startPoint x: 96, startPoint y: 34, endPoint x: 57, endPoint y: 42, distance: 40.1
click at [57, 42] on div "Sales Orders 49593 Views" at bounding box center [101, 39] width 158 height 14
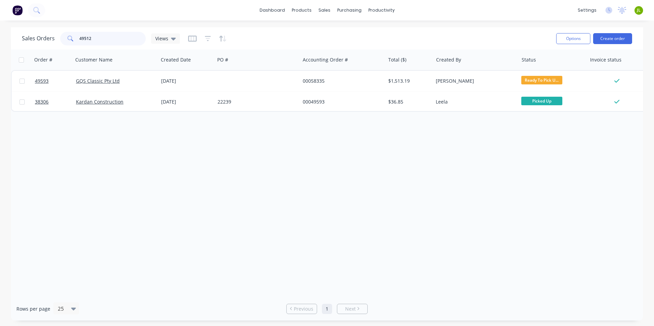
type input "49512"
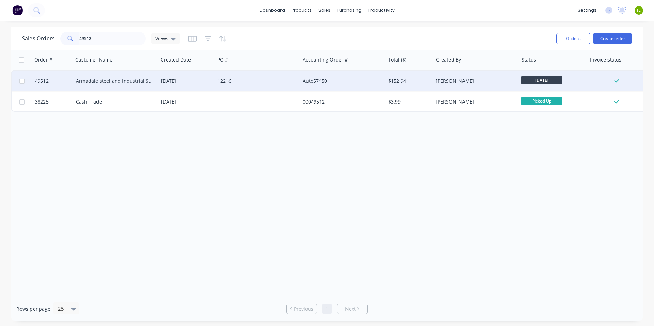
click at [253, 72] on div "12216" at bounding box center [257, 81] width 85 height 21
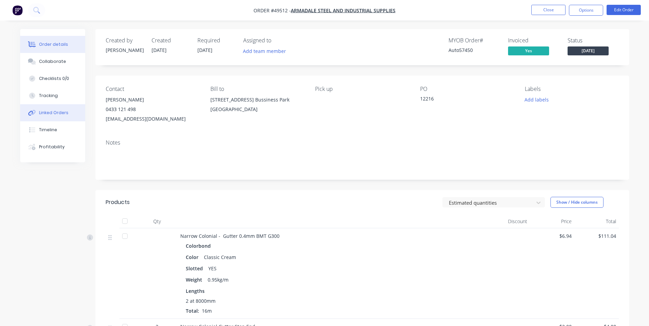
click at [63, 105] on button "Linked Orders" at bounding box center [52, 112] width 65 height 17
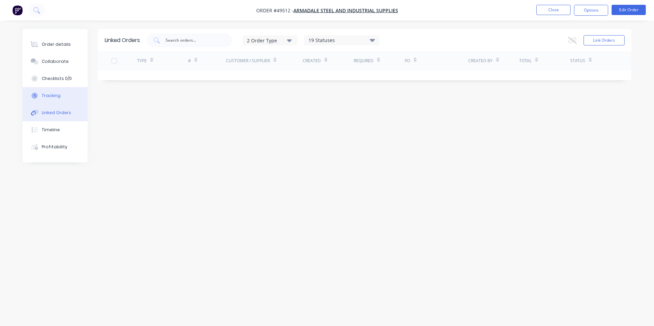
click at [60, 96] on button "Tracking" at bounding box center [55, 95] width 65 height 17
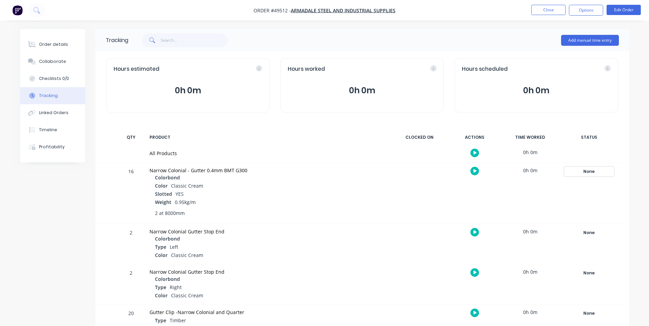
click at [599, 171] on div "None" at bounding box center [588, 171] width 49 height 9
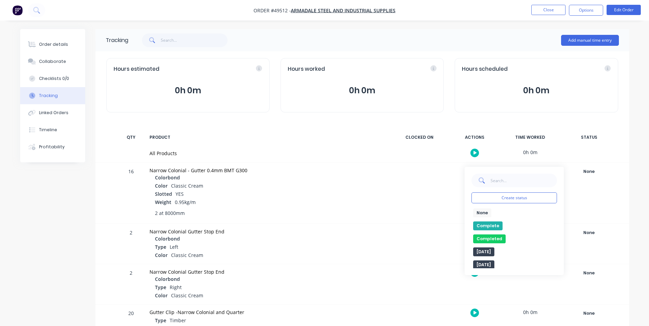
click at [486, 225] on button "Complete" at bounding box center [487, 226] width 29 height 9
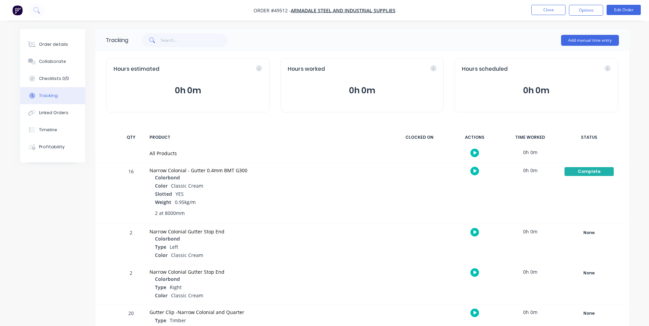
scroll to position [10, 0]
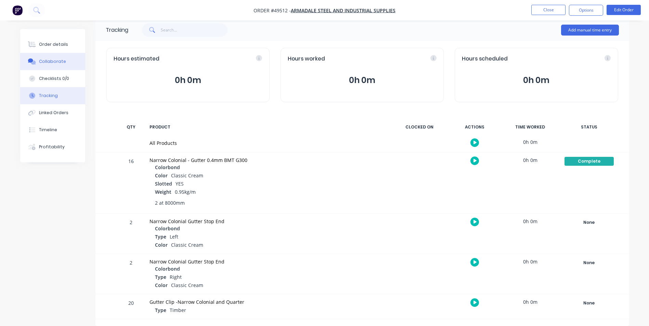
click at [50, 54] on button "Collaborate" at bounding box center [52, 61] width 65 height 17
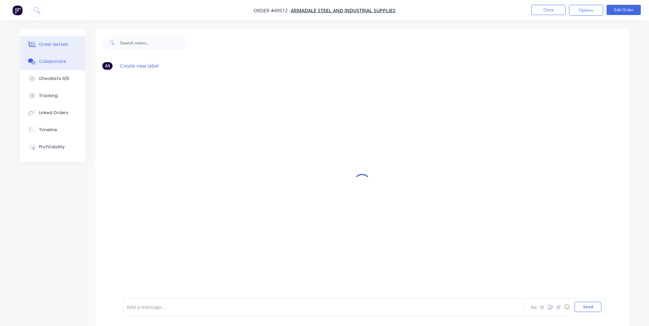
click at [52, 44] on div "Order details" at bounding box center [53, 44] width 29 height 6
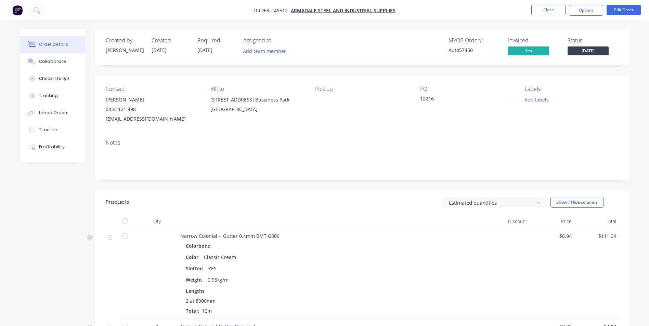
click at [579, 48] on span "Friday" at bounding box center [587, 51] width 41 height 9
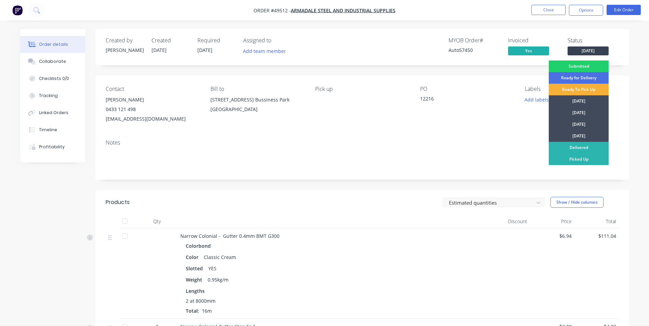
click at [554, 90] on div "Ready To Pick Up" at bounding box center [579, 90] width 60 height 12
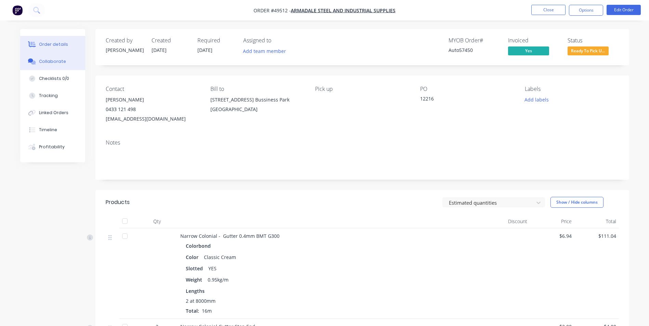
click at [38, 65] on button "Collaborate" at bounding box center [52, 61] width 65 height 17
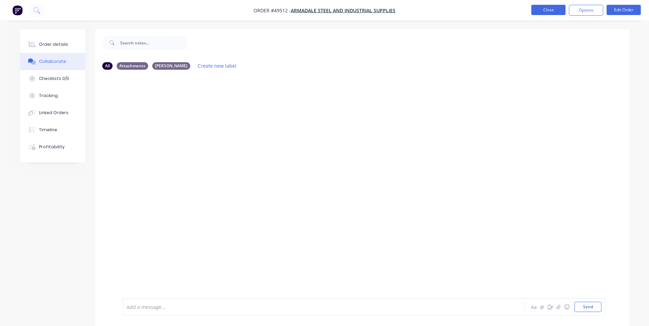
click at [558, 9] on button "Close" at bounding box center [548, 10] width 34 height 10
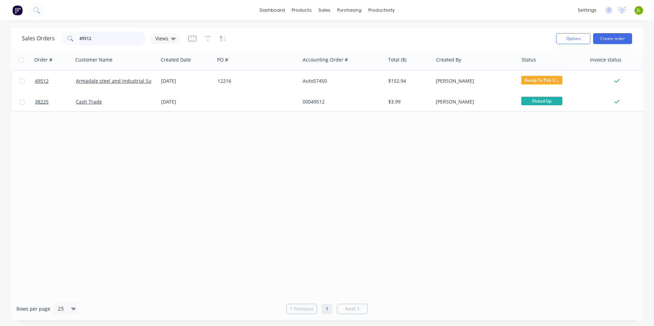
drag, startPoint x: 110, startPoint y: 38, endPoint x: 50, endPoint y: 37, distance: 60.6
click at [50, 37] on div "Sales Orders 49512 Views" at bounding box center [101, 39] width 158 height 14
type input "49487"
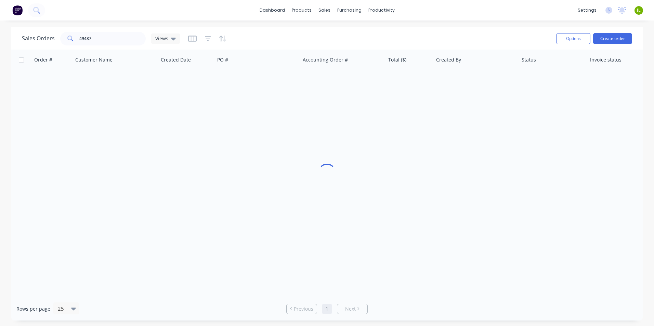
click at [214, 198] on div at bounding box center [327, 174] width 632 height 248
click at [127, 41] on input "49487" at bounding box center [112, 39] width 67 height 14
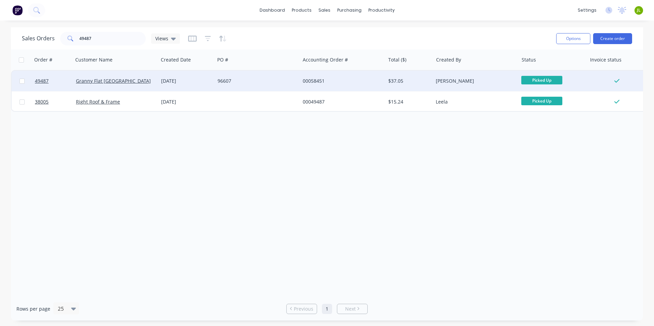
click at [142, 86] on div "Granny Flat [GEOGRAPHIC_DATA]" at bounding box center [115, 81] width 85 height 21
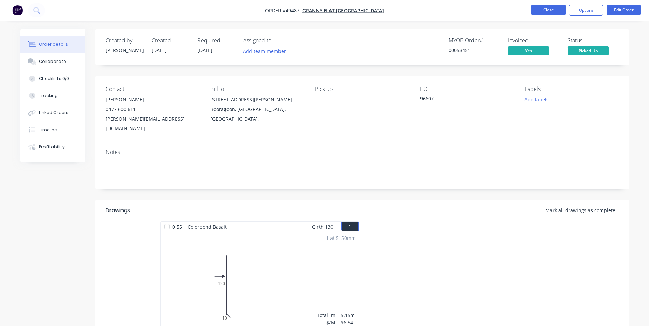
click at [543, 10] on button "Close" at bounding box center [548, 10] width 34 height 10
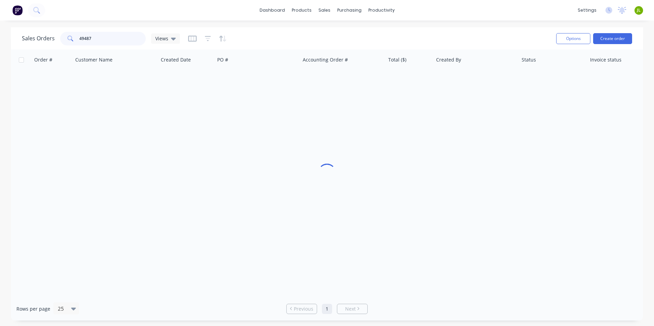
drag, startPoint x: 93, startPoint y: 39, endPoint x: 84, endPoint y: 39, distance: 9.6
click at [84, 39] on input "49487" at bounding box center [112, 39] width 67 height 14
type input "49465"
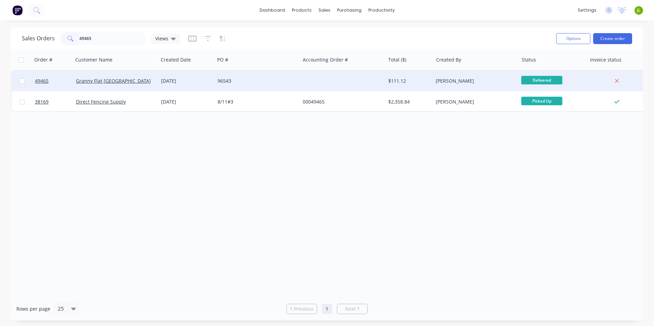
click at [136, 81] on div "Granny Flat [GEOGRAPHIC_DATA]" at bounding box center [114, 81] width 76 height 7
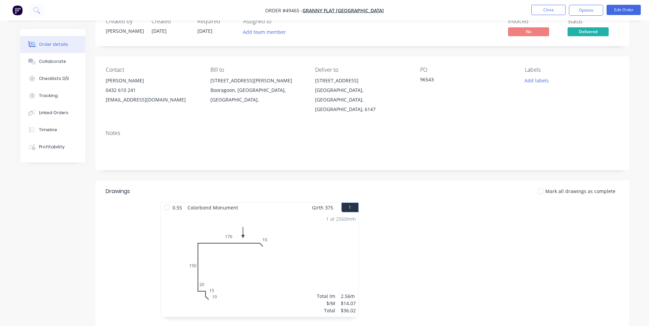
scroll to position [34, 0]
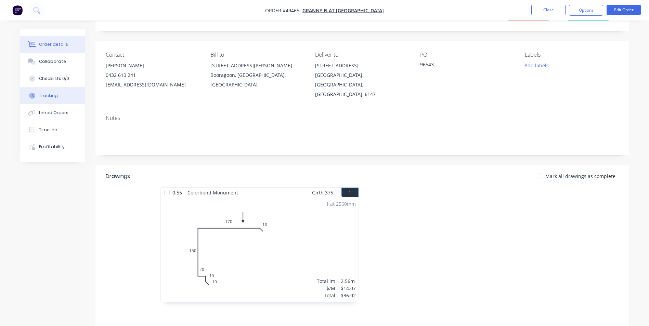
click at [43, 100] on button "Tracking" at bounding box center [52, 95] width 65 height 17
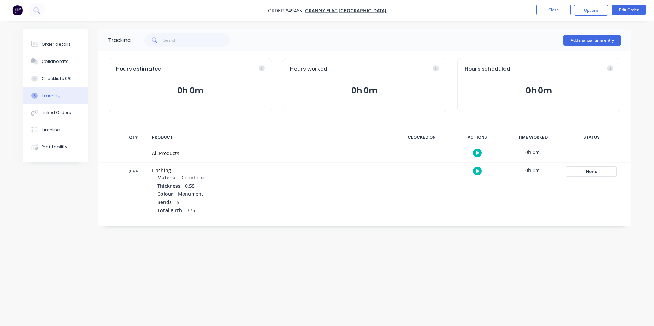
click at [592, 172] on div "None" at bounding box center [591, 171] width 49 height 9
click at [497, 225] on button "Complete" at bounding box center [490, 226] width 29 height 9
click at [28, 35] on div "Order details Collaborate Checklists 0/0 Tracking Linked Orders Timeline Profit…" at bounding box center [55, 95] width 65 height 133
click at [43, 43] on div "Order details" at bounding box center [56, 44] width 29 height 6
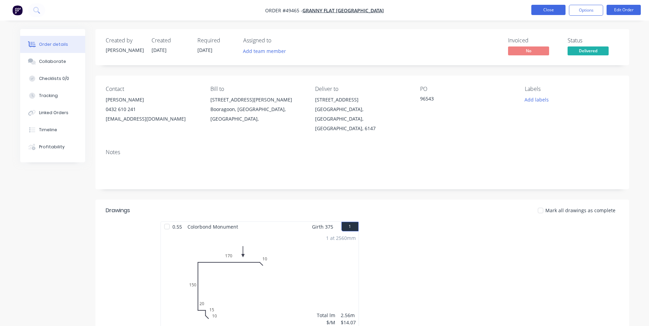
click at [536, 9] on button "Close" at bounding box center [548, 10] width 34 height 10
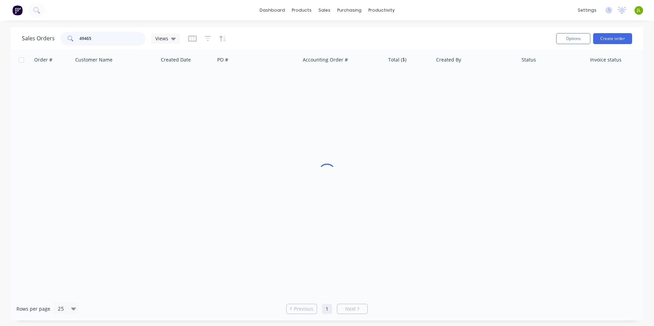
drag, startPoint x: 80, startPoint y: 39, endPoint x: 84, endPoint y: 36, distance: 4.4
click at [84, 36] on input "49465" at bounding box center [112, 39] width 67 height 14
type input "49302"
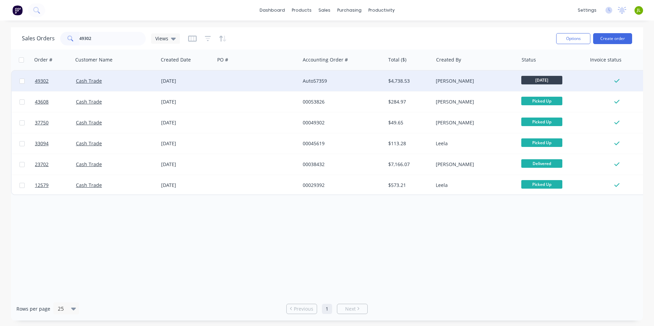
click at [225, 83] on div at bounding box center [257, 81] width 85 height 21
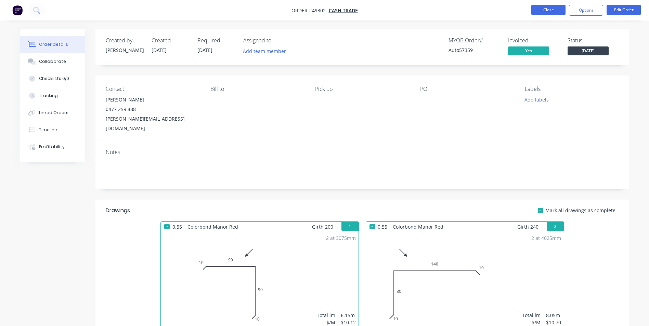
click at [540, 10] on button "Close" at bounding box center [548, 10] width 34 height 10
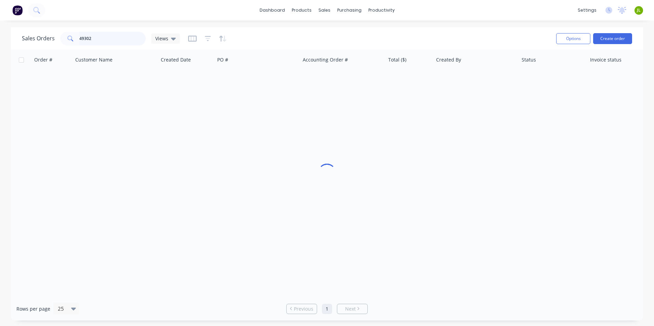
drag, startPoint x: 92, startPoint y: 42, endPoint x: 81, endPoint y: 43, distance: 11.0
click at [81, 43] on input "49302" at bounding box center [112, 39] width 67 height 14
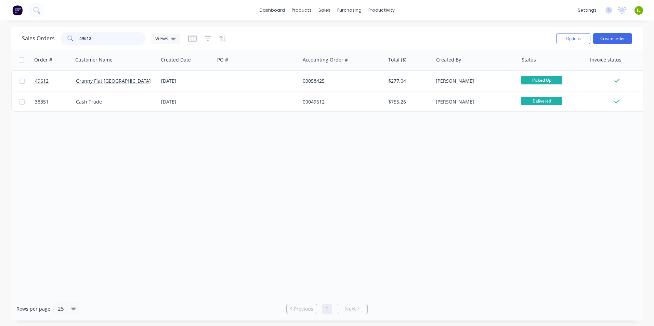
drag, startPoint x: 84, startPoint y: 40, endPoint x: 119, endPoint y: 38, distance: 34.6
click at [118, 38] on input "49612" at bounding box center [112, 39] width 67 height 14
type input "49574"
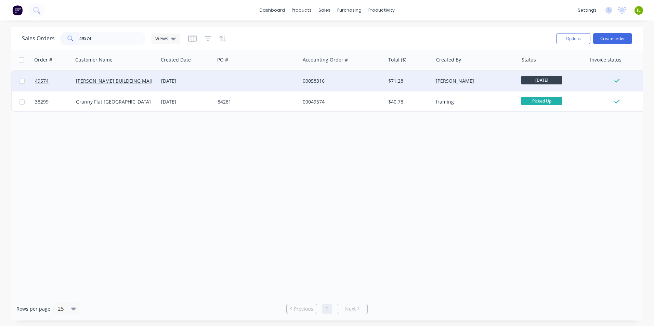
click at [214, 83] on div "22 Sep 2025" at bounding box center [186, 81] width 56 height 21
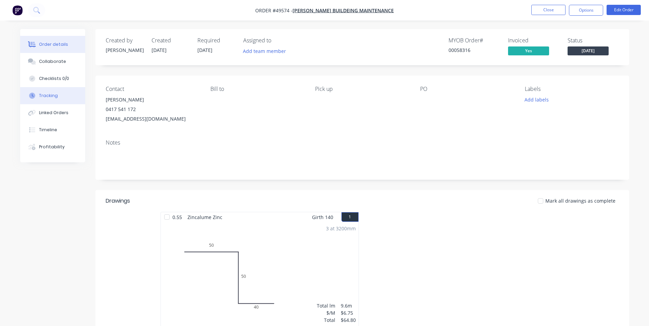
click at [71, 95] on button "Tracking" at bounding box center [52, 95] width 65 height 17
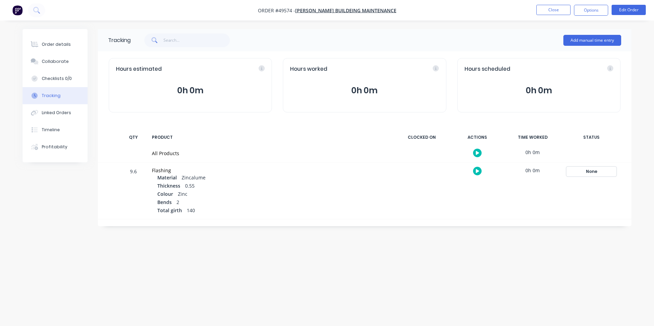
click at [605, 173] on div "None" at bounding box center [591, 171] width 49 height 9
click at [496, 225] on button "Complete" at bounding box center [490, 226] width 29 height 9
drag, startPoint x: 57, startPoint y: 44, endPoint x: 70, endPoint y: 39, distance: 13.3
click at [59, 44] on div "Order details" at bounding box center [56, 44] width 29 height 6
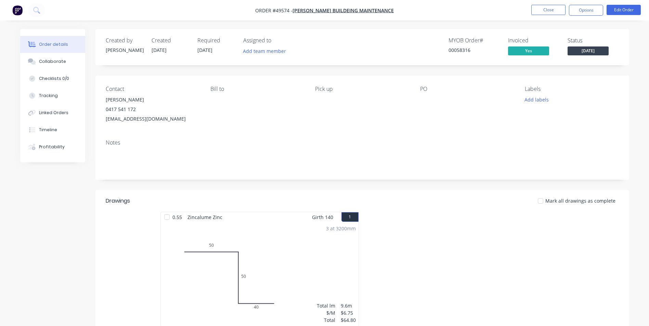
click at [588, 50] on span "Friday" at bounding box center [587, 51] width 41 height 9
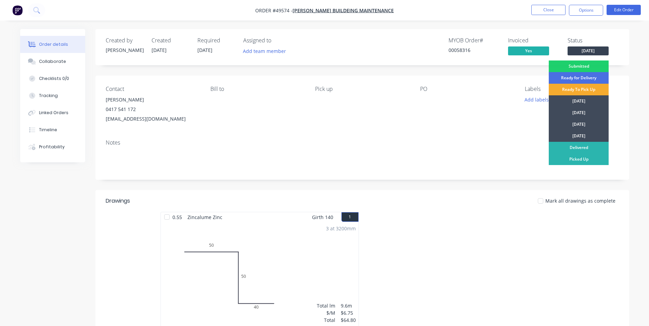
click at [576, 89] on div "Ready To Pick Up" at bounding box center [579, 90] width 60 height 12
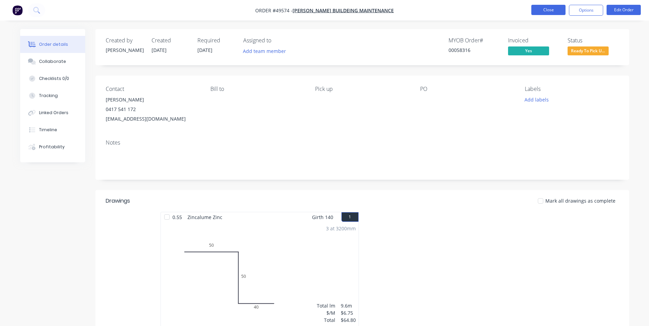
click at [543, 7] on button "Close" at bounding box center [548, 10] width 34 height 10
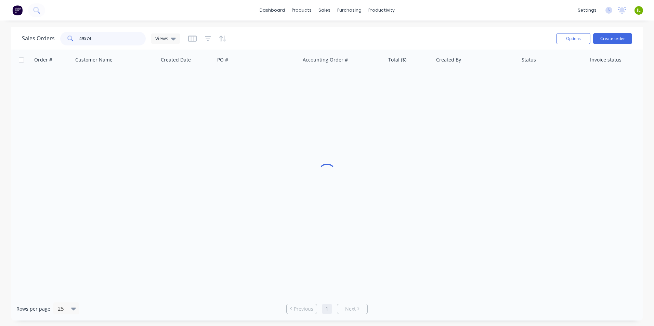
drag, startPoint x: 81, startPoint y: 41, endPoint x: 68, endPoint y: 41, distance: 12.7
click at [68, 41] on div "49574" at bounding box center [103, 39] width 86 height 14
type input "49346"
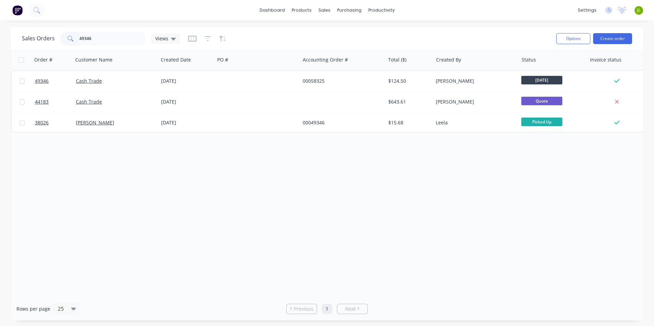
click at [219, 211] on div "Order # Customer Name Created Date PO # Accounting Order # Total ($) Created By…" at bounding box center [327, 174] width 632 height 248
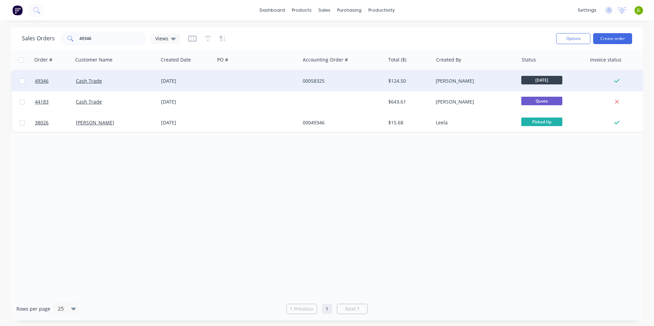
click at [118, 79] on div "Cash Trade" at bounding box center [114, 81] width 76 height 7
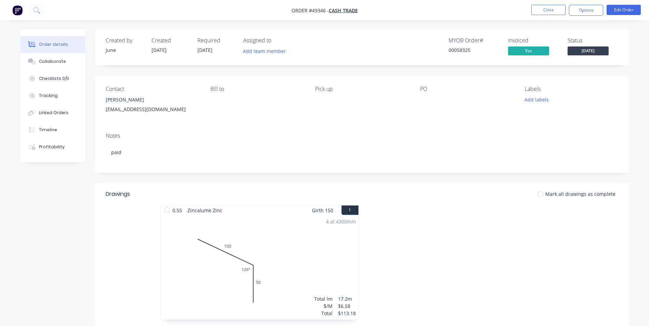
click at [580, 53] on span "Friday" at bounding box center [587, 51] width 41 height 9
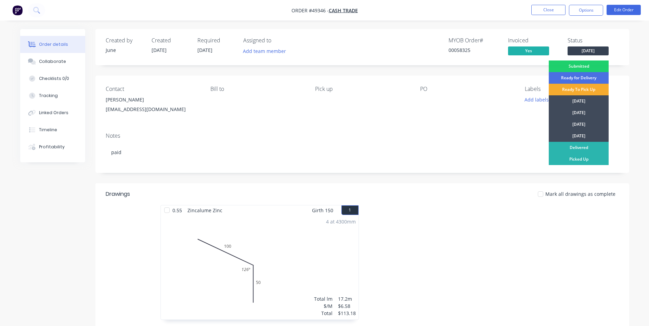
click at [568, 89] on div "Ready To Pick Up" at bounding box center [579, 90] width 60 height 12
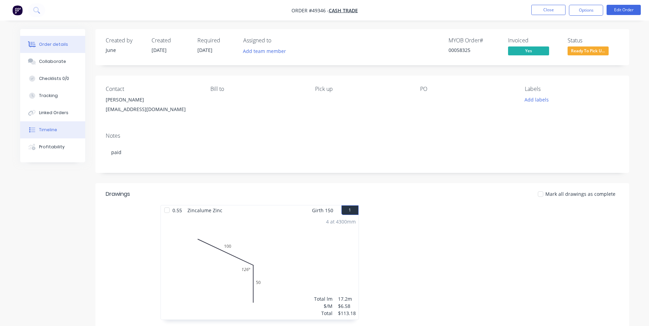
click at [56, 134] on button "Timeline" at bounding box center [52, 129] width 65 height 17
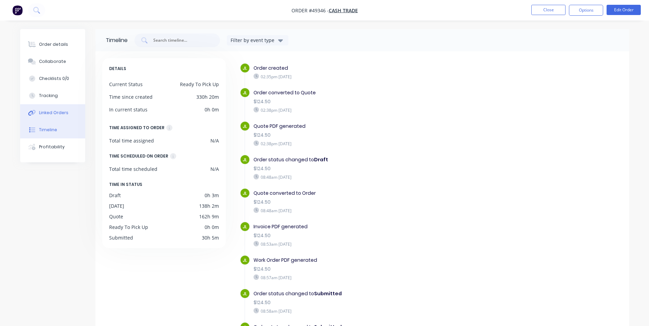
click at [58, 115] on div "Linked Orders" at bounding box center [53, 113] width 29 height 6
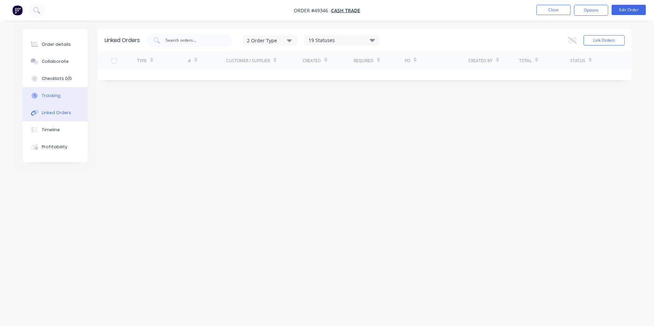
click at [69, 96] on button "Tracking" at bounding box center [55, 95] width 65 height 17
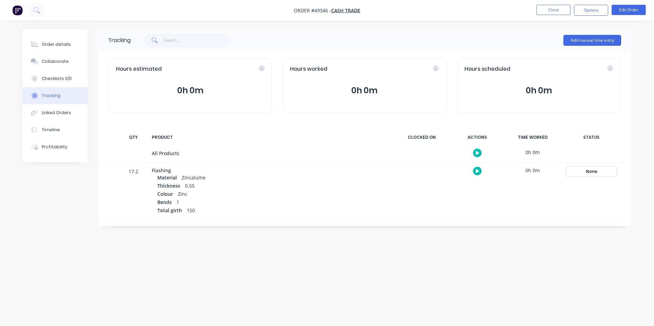
click at [585, 170] on div "None" at bounding box center [591, 171] width 49 height 9
click at [496, 227] on button "Complete" at bounding box center [490, 226] width 29 height 9
click at [556, 2] on nav "Order #49346 - Cash Trade Close Options Edit Order" at bounding box center [327, 10] width 654 height 21
click at [549, 3] on nav "Order #49346 - Cash Trade Close Options Edit Order" at bounding box center [327, 10] width 654 height 21
click at [548, 4] on nav "Order #49346 - Cash Trade Close Options Edit Order" at bounding box center [327, 10] width 654 height 21
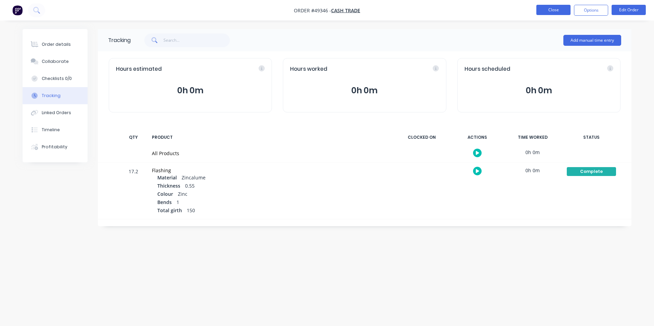
click at [548, 5] on button "Close" at bounding box center [553, 10] width 34 height 10
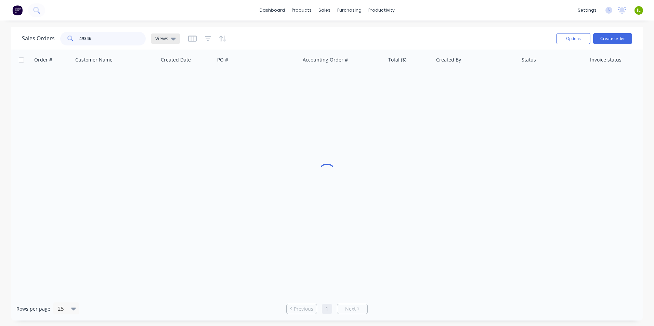
drag, startPoint x: 83, startPoint y: 38, endPoint x: 175, endPoint y: 38, distance: 91.3
click at [175, 38] on div "Sales Orders 49346 Views" at bounding box center [101, 39] width 158 height 14
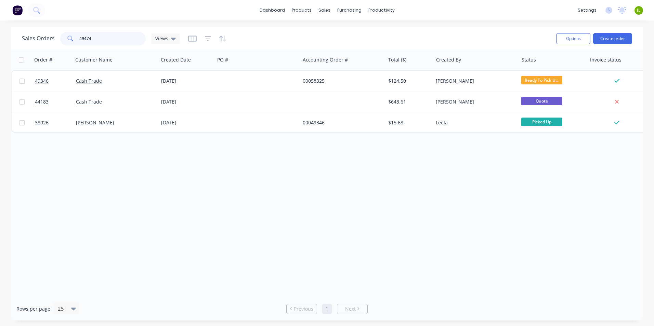
type input "49474"
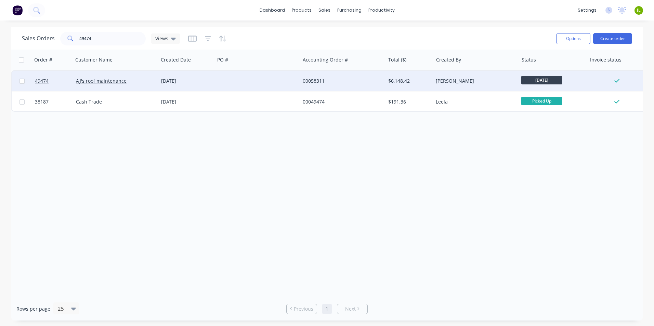
click at [145, 77] on div "AJ's roof maintenance" at bounding box center [115, 81] width 85 height 21
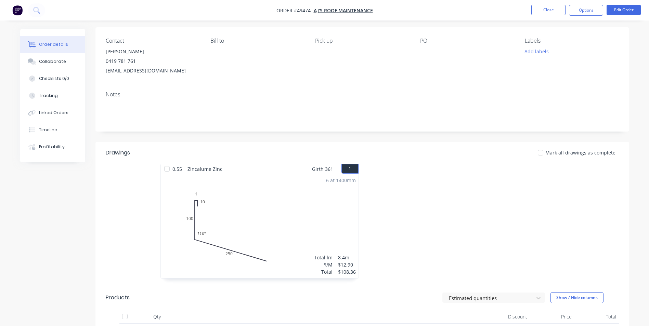
scroll to position [103, 0]
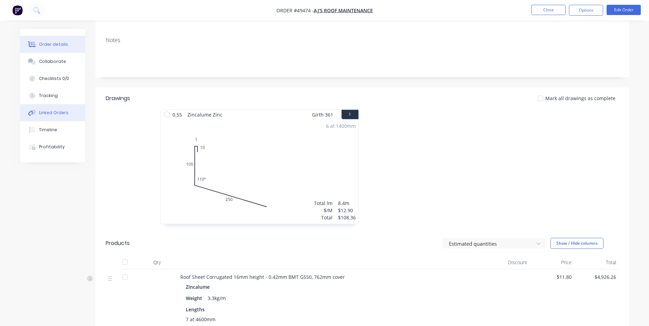
click at [41, 112] on div "Linked Orders" at bounding box center [53, 113] width 29 height 6
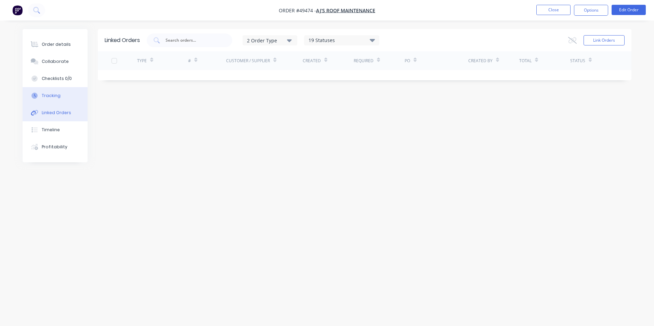
click at [66, 101] on button "Tracking" at bounding box center [55, 95] width 65 height 17
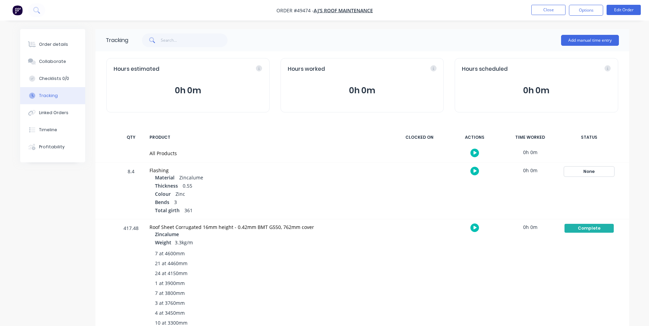
click at [595, 169] on div "None" at bounding box center [588, 171] width 49 height 9
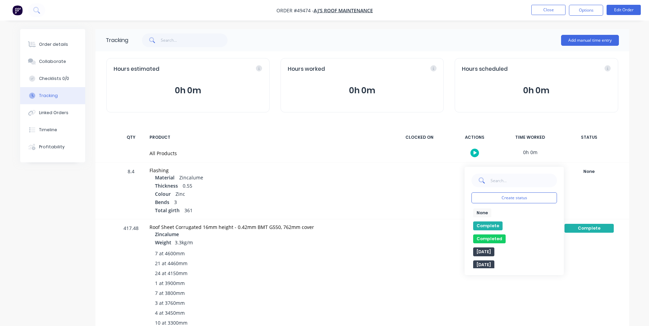
click at [490, 224] on button "Complete" at bounding box center [487, 226] width 29 height 9
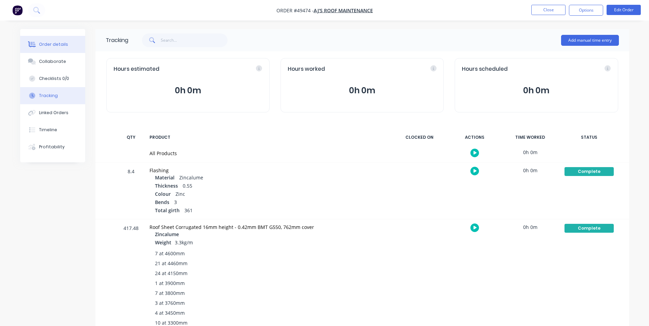
click at [52, 42] on div "Order details" at bounding box center [53, 44] width 29 height 6
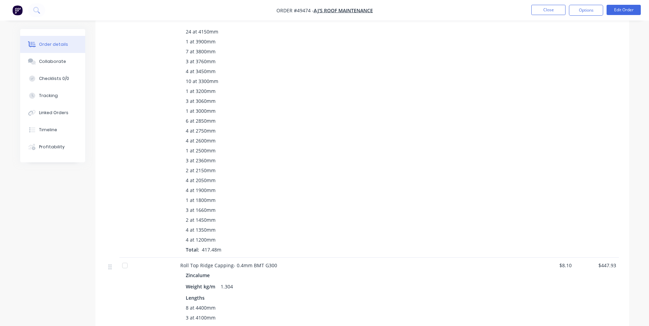
scroll to position [605, 0]
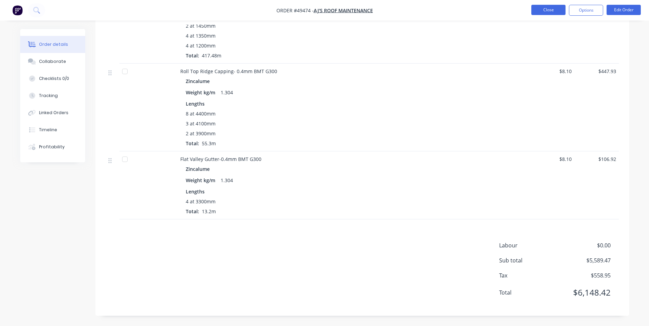
click at [540, 9] on button "Close" at bounding box center [548, 10] width 34 height 10
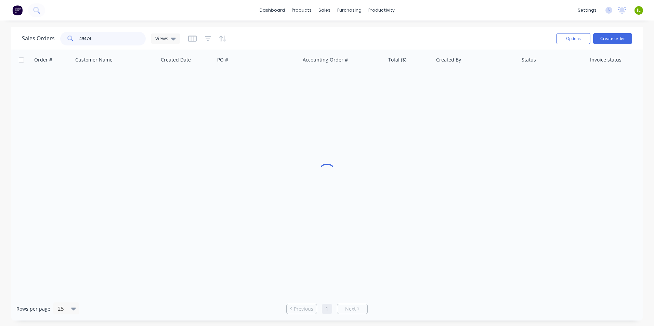
drag, startPoint x: 106, startPoint y: 40, endPoint x: 43, endPoint y: 41, distance: 63.6
click at [44, 41] on div "Sales Orders 49474 Views" at bounding box center [101, 39] width 158 height 14
type input "49162"
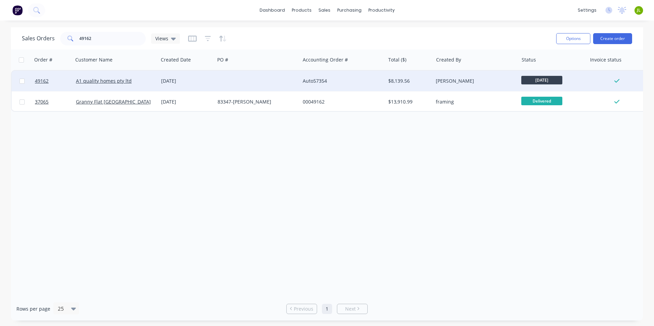
click at [220, 81] on div at bounding box center [257, 81] width 85 height 21
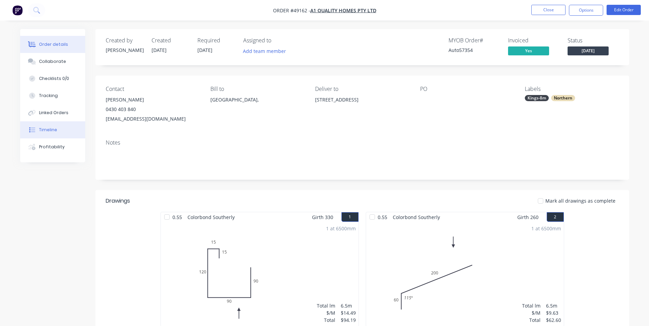
click at [64, 124] on button "Timeline" at bounding box center [52, 129] width 65 height 17
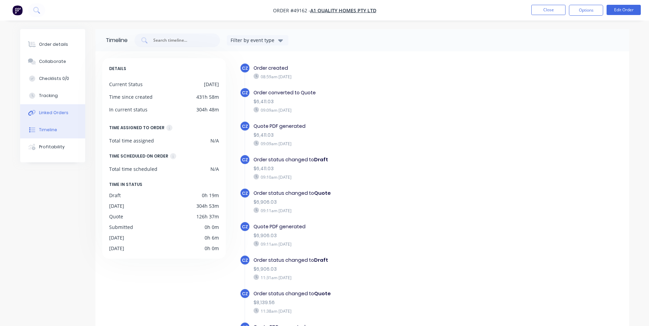
click at [61, 108] on button "Linked Orders" at bounding box center [52, 112] width 65 height 17
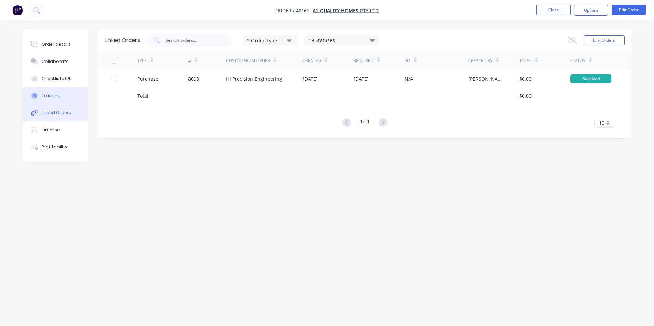
click at [57, 97] on div "Tracking" at bounding box center [51, 96] width 19 height 6
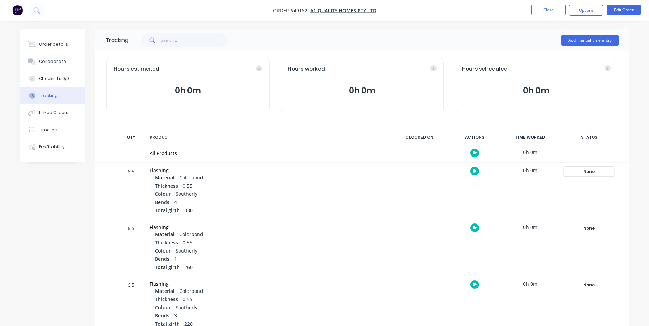
click at [597, 176] on button "None" at bounding box center [589, 172] width 50 height 10
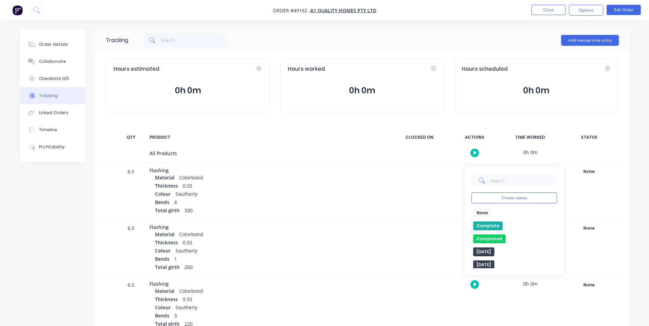
drag, startPoint x: 488, startPoint y: 224, endPoint x: 578, endPoint y: 226, distance: 90.3
click at [490, 223] on button "Complete" at bounding box center [487, 226] width 29 height 9
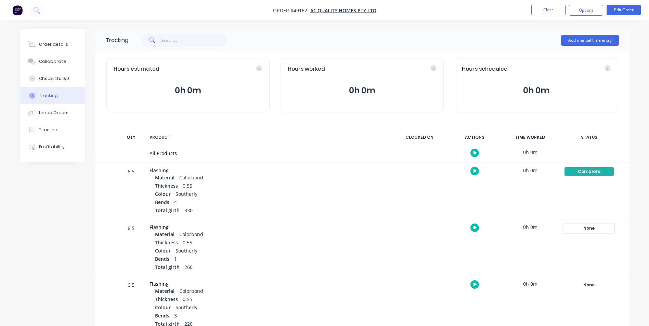
click at [596, 231] on div "None" at bounding box center [588, 228] width 49 height 9
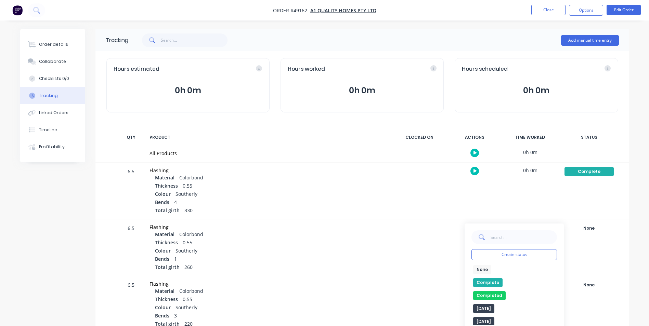
click at [479, 285] on button "Complete" at bounding box center [487, 282] width 29 height 9
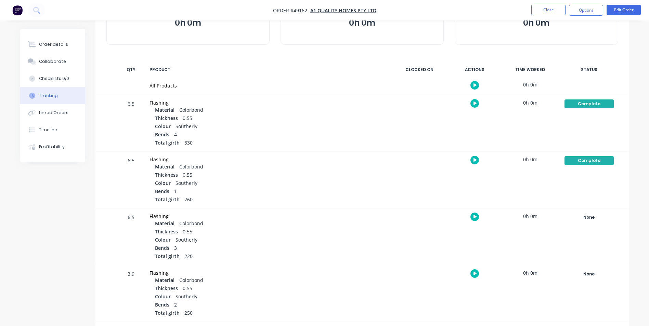
scroll to position [68, 0]
click at [602, 210] on div "None Create status None edit Complete Completed edit Friday Monday Ready for De…" at bounding box center [589, 236] width 58 height 56
click at [599, 213] on div "None" at bounding box center [588, 216] width 49 height 9
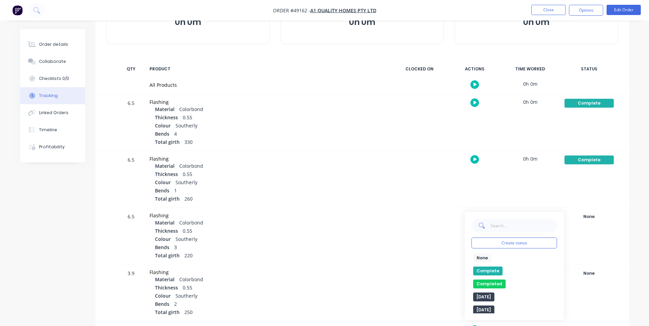
click at [497, 273] on button "Complete" at bounding box center [487, 271] width 29 height 9
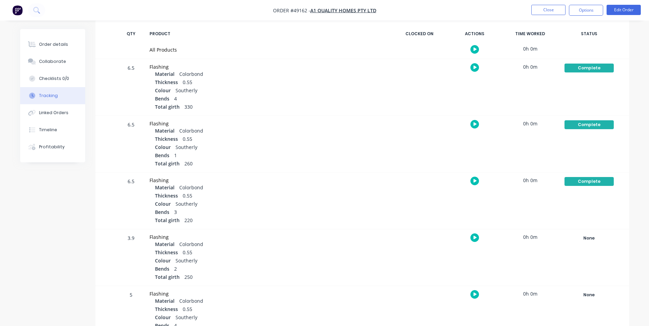
scroll to position [137, 0]
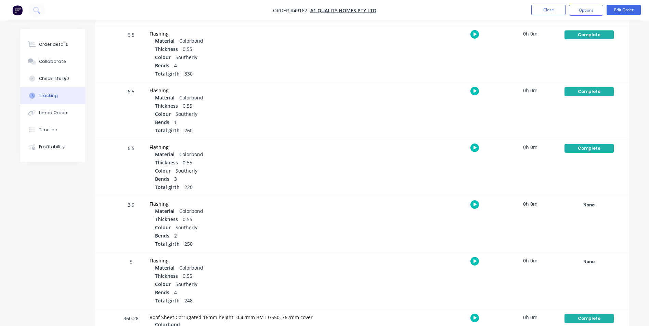
click at [597, 210] on div "None Create status None edit Complete Completed edit Friday Monday Ready for De…" at bounding box center [589, 224] width 58 height 56
drag, startPoint x: 597, startPoint y: 209, endPoint x: 593, endPoint y: 210, distance: 4.0
click at [597, 209] on div "None" at bounding box center [588, 205] width 49 height 9
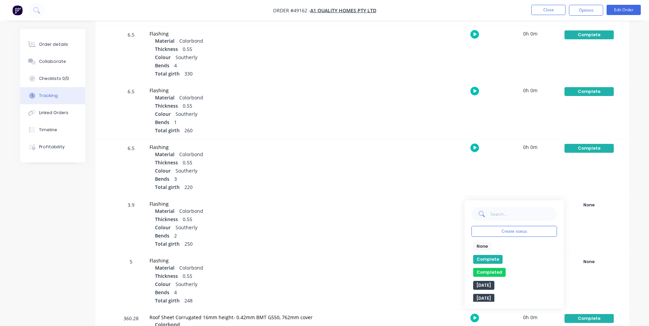
drag, startPoint x: 486, startPoint y: 259, endPoint x: 566, endPoint y: 258, distance: 80.0
click at [487, 258] on button "Complete" at bounding box center [487, 259] width 29 height 9
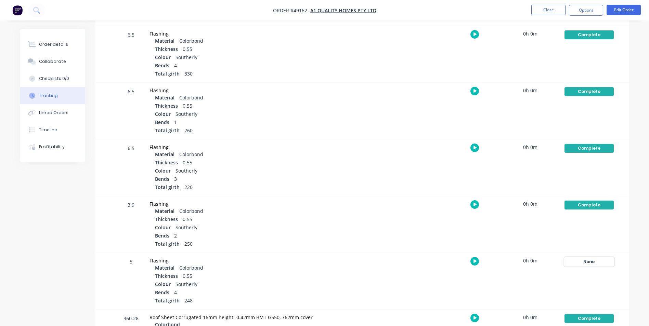
click at [579, 260] on div "None" at bounding box center [588, 262] width 49 height 9
click at [490, 313] on button "Complete" at bounding box center [487, 316] width 29 height 9
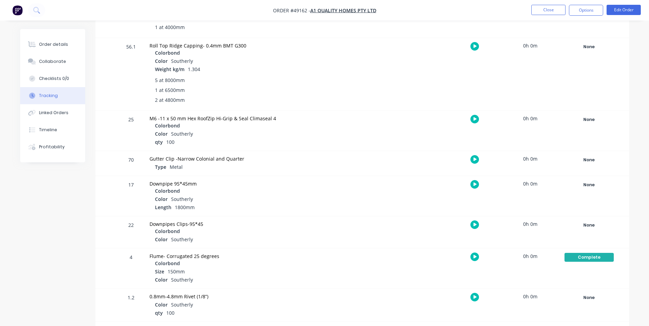
scroll to position [688, 0]
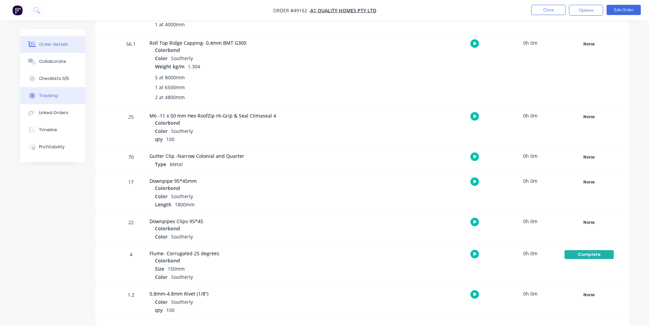
click at [64, 45] on div "Order details" at bounding box center [53, 44] width 29 height 6
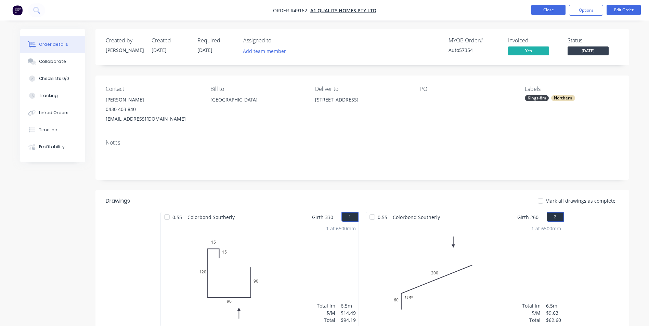
click at [544, 14] on button "Close" at bounding box center [548, 10] width 34 height 10
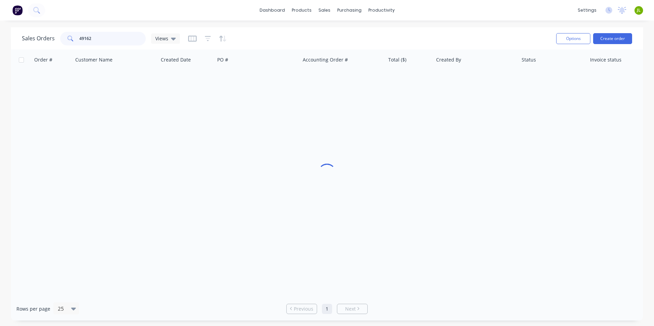
drag, startPoint x: 119, startPoint y: 38, endPoint x: 53, endPoint y: 42, distance: 66.2
click at [53, 42] on div "Sales Orders 49162 Views" at bounding box center [101, 39] width 158 height 14
type input "49483"
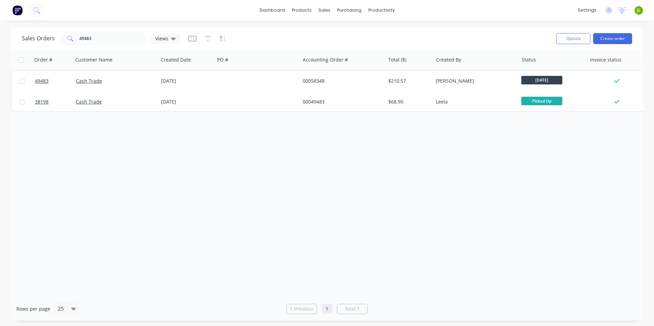
click at [476, 263] on div "Order # Customer Name Created Date PO # Accounting Order # Total ($) Created By…" at bounding box center [327, 174] width 632 height 248
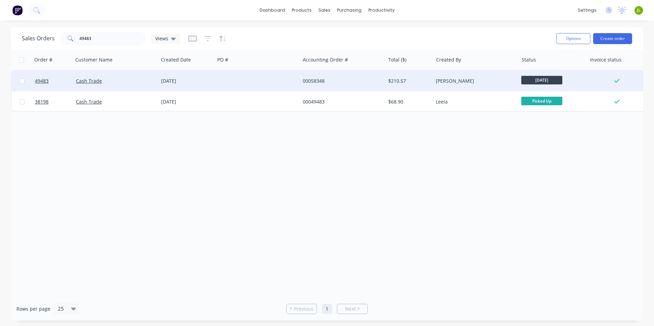
click at [231, 84] on div at bounding box center [257, 81] width 85 height 21
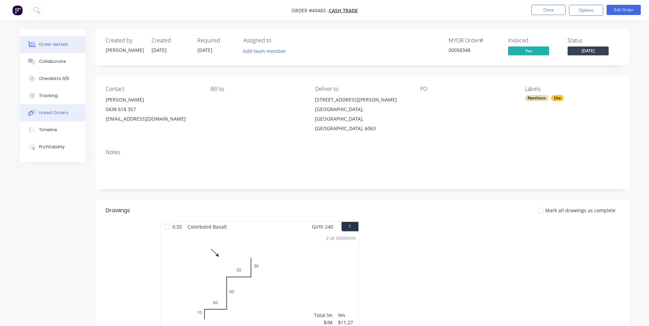
click at [65, 110] on div "Linked Orders" at bounding box center [53, 113] width 29 height 6
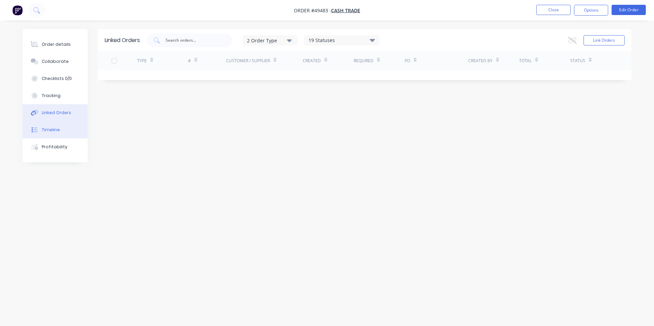
click at [53, 129] on div "Timeline" at bounding box center [51, 130] width 18 height 6
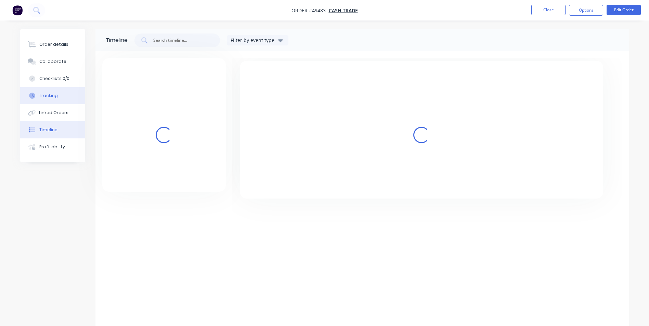
click at [57, 93] on button "Tracking" at bounding box center [52, 95] width 65 height 17
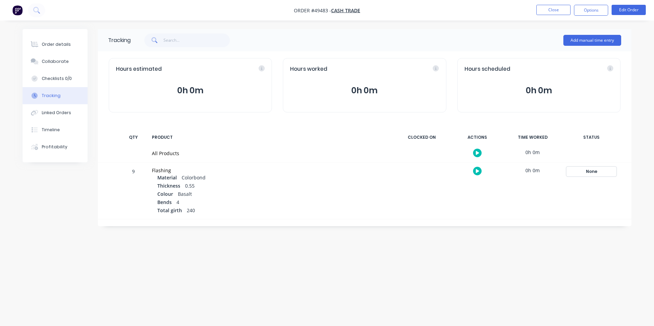
click at [602, 172] on div "None" at bounding box center [591, 171] width 49 height 9
click at [487, 225] on button "Complete" at bounding box center [490, 226] width 29 height 9
click at [60, 43] on div "Order details" at bounding box center [56, 44] width 29 height 6
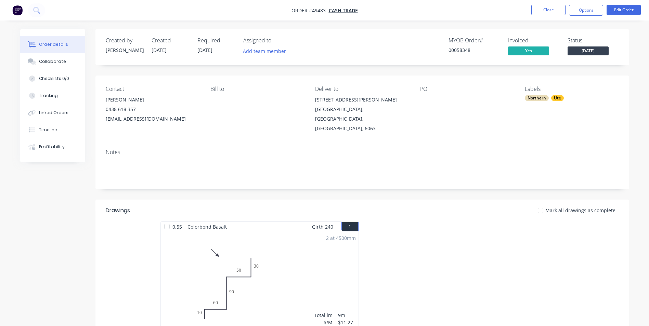
click at [529, 15] on ul "Close Options Edit Order" at bounding box center [586, 10] width 126 height 11
click at [540, 5] on nav "Order #49483 - Cash Trade Close Options Edit Order" at bounding box center [324, 10] width 649 height 21
click at [540, 6] on button "Close" at bounding box center [548, 10] width 34 height 10
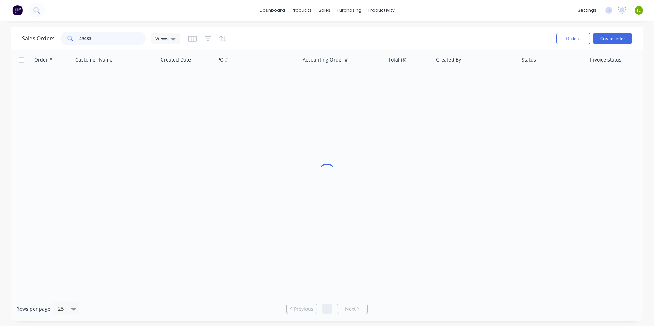
drag, startPoint x: 93, startPoint y: 34, endPoint x: 54, endPoint y: 43, distance: 39.7
click at [53, 43] on div "Sales Orders 49483 Views" at bounding box center [101, 39] width 158 height 14
type input "49588"
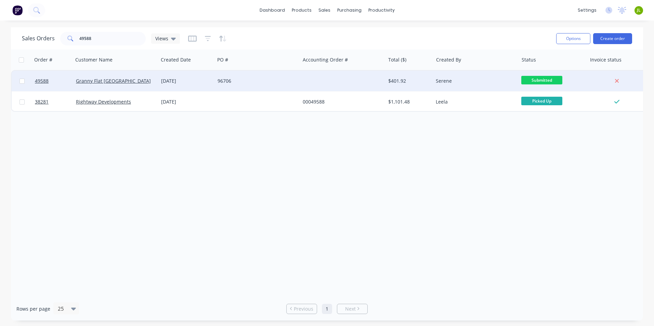
click at [268, 83] on div "96706" at bounding box center [256, 81] width 76 height 7
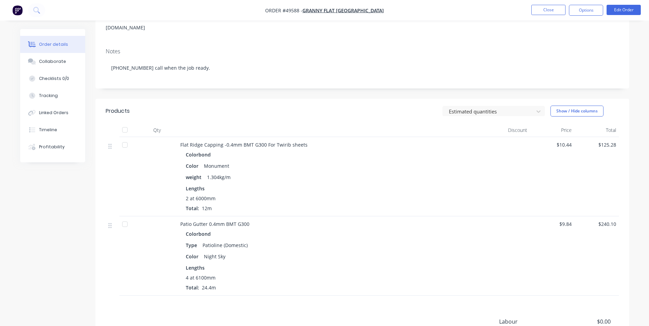
scroll to position [103, 0]
click at [51, 99] on button "Tracking" at bounding box center [52, 95] width 65 height 17
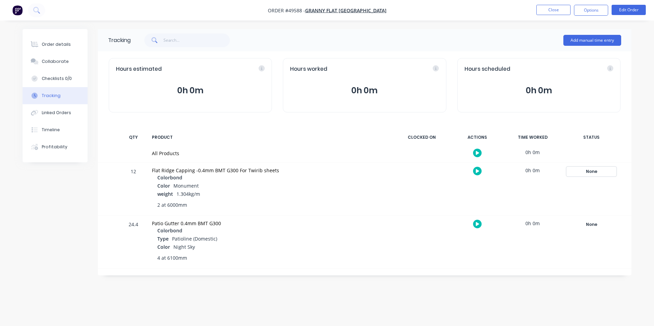
click at [589, 168] on div "None" at bounding box center [591, 171] width 49 height 9
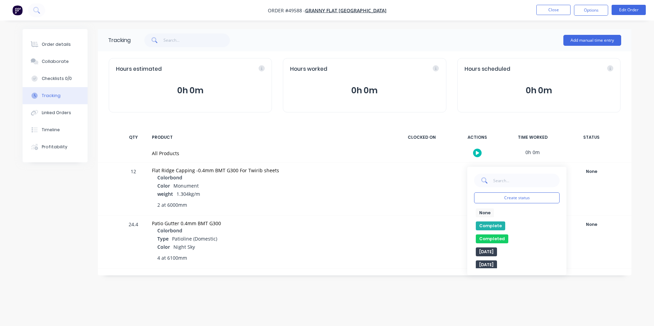
click at [490, 225] on button "Complete" at bounding box center [490, 226] width 29 height 9
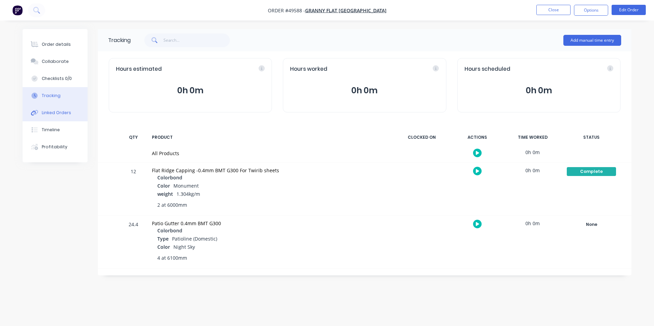
click at [67, 114] on div "Linked Orders" at bounding box center [56, 113] width 29 height 6
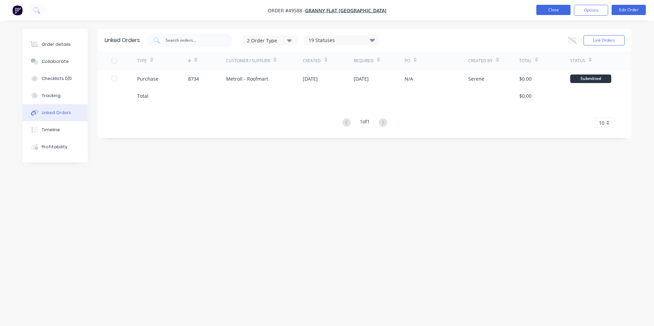
click at [540, 10] on button "Close" at bounding box center [553, 10] width 34 height 10
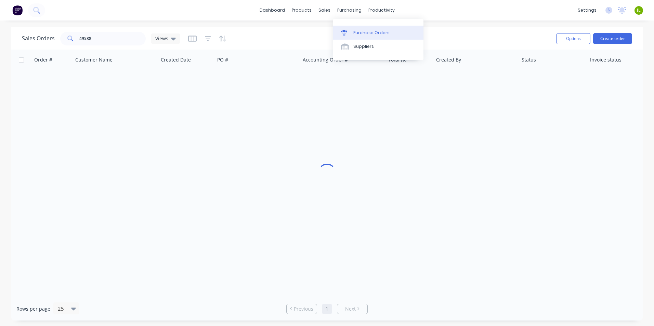
click at [365, 34] on div "Purchase Orders" at bounding box center [371, 33] width 36 height 6
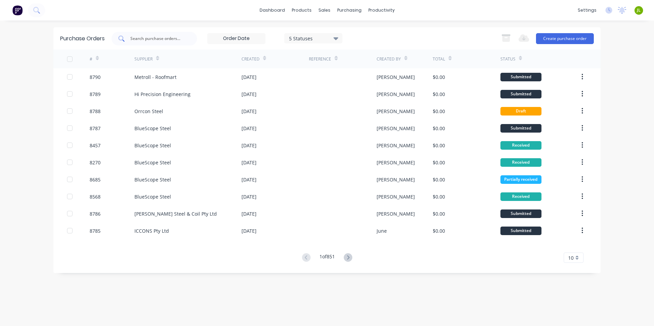
click at [143, 39] on input "text" at bounding box center [158, 38] width 57 height 7
type input "49162"
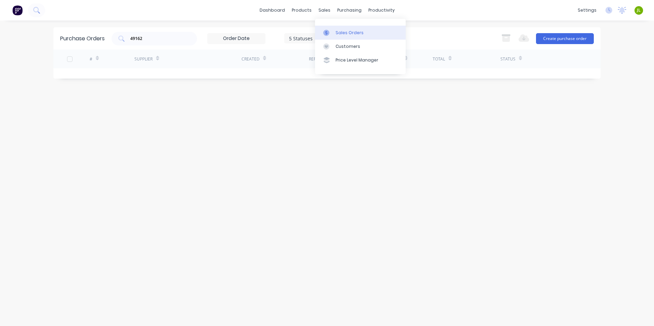
click at [334, 32] on link "Sales Orders" at bounding box center [360, 33] width 91 height 14
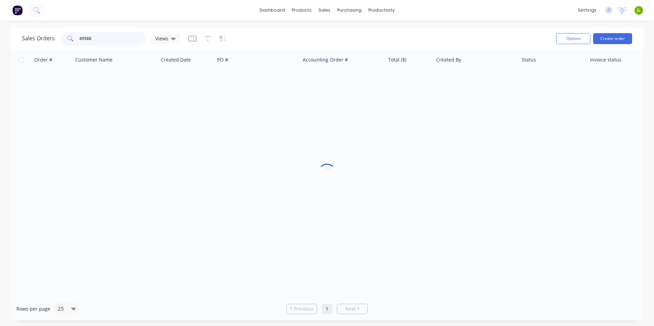
drag, startPoint x: 113, startPoint y: 39, endPoint x: 81, endPoint y: 40, distance: 32.5
click at [81, 40] on input "49588" at bounding box center [112, 39] width 67 height 14
type input "49162"
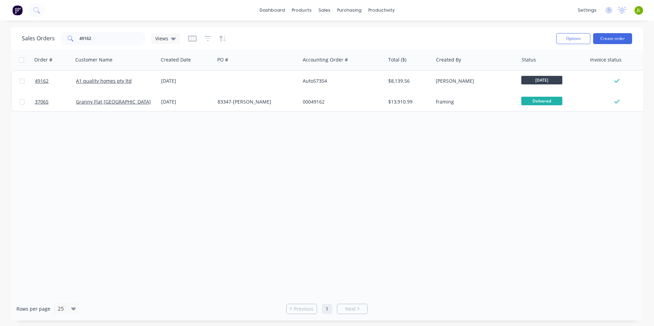
click at [443, 229] on div "Order # Customer Name Created Date PO # Accounting Order # Total ($) Created By…" at bounding box center [327, 174] width 632 height 248
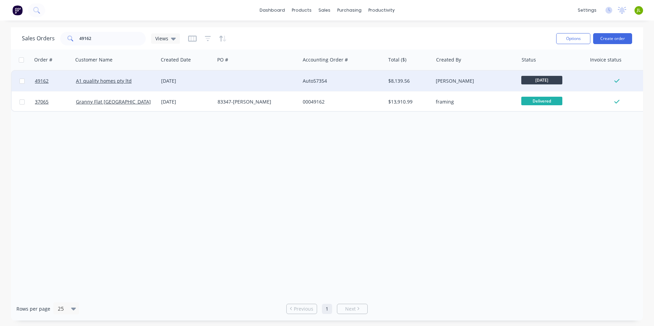
click at [144, 82] on div "A1 quality homes pty ltd" at bounding box center [114, 81] width 76 height 7
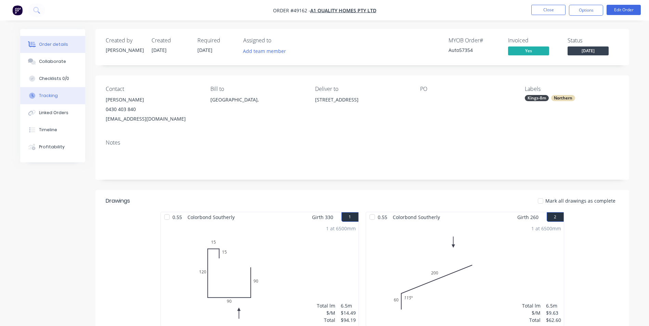
click at [60, 99] on button "Tracking" at bounding box center [52, 95] width 65 height 17
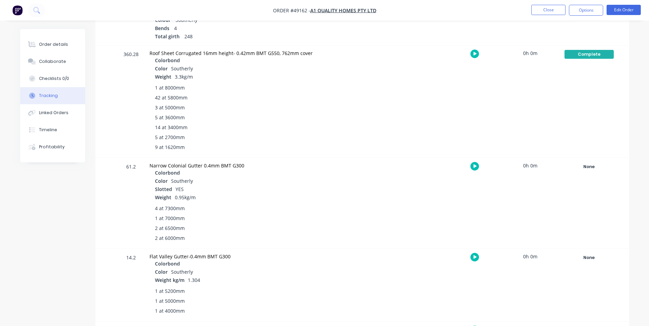
scroll to position [410, 0]
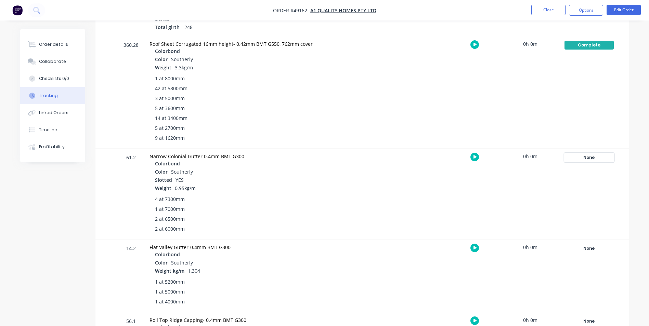
click at [585, 156] on div "None" at bounding box center [588, 157] width 49 height 9
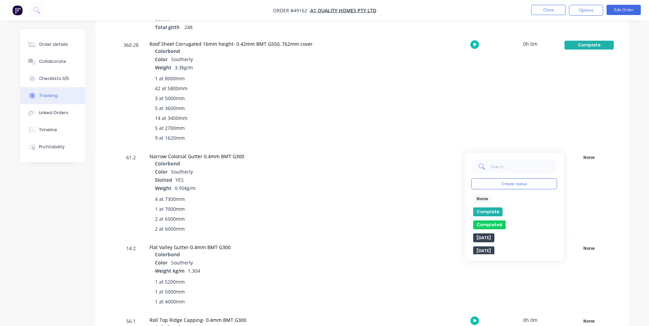
click at [483, 213] on button "Complete" at bounding box center [487, 212] width 29 height 9
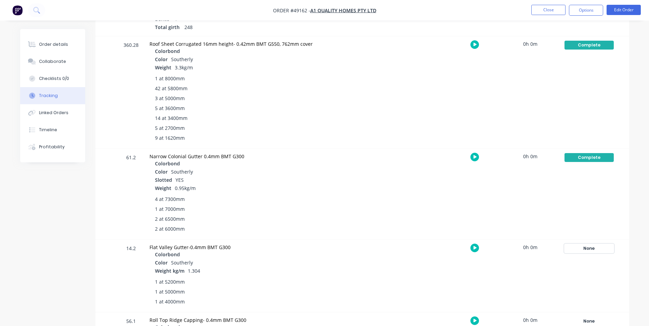
click at [594, 251] on div "None" at bounding box center [588, 248] width 49 height 9
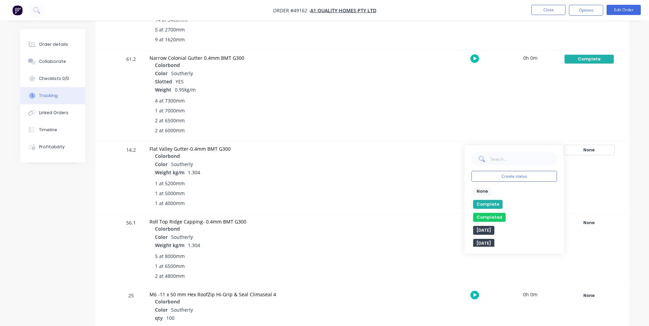
scroll to position [513, 0]
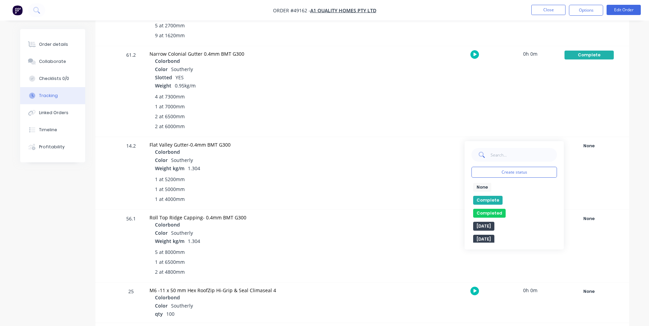
click at [488, 198] on button "Complete" at bounding box center [487, 200] width 29 height 9
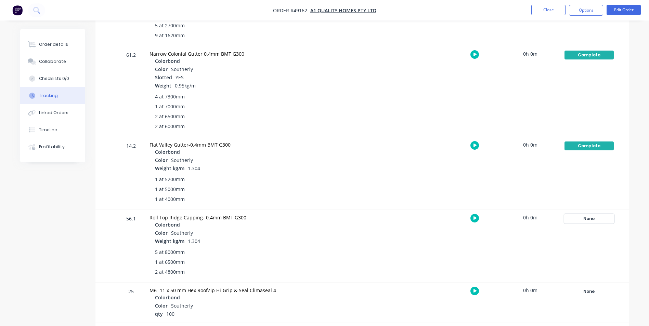
drag, startPoint x: 592, startPoint y: 219, endPoint x: 583, endPoint y: 231, distance: 15.0
click at [592, 220] on div "None" at bounding box center [588, 218] width 49 height 9
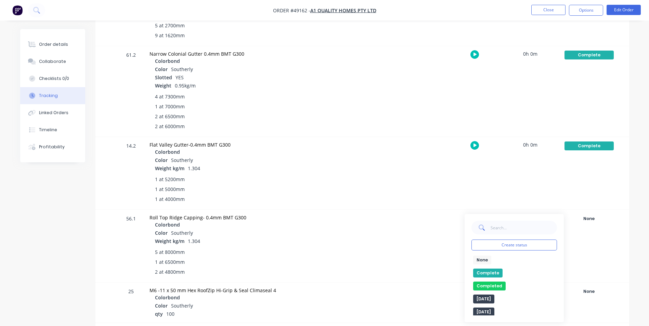
click at [488, 274] on button "Complete" at bounding box center [487, 273] width 29 height 9
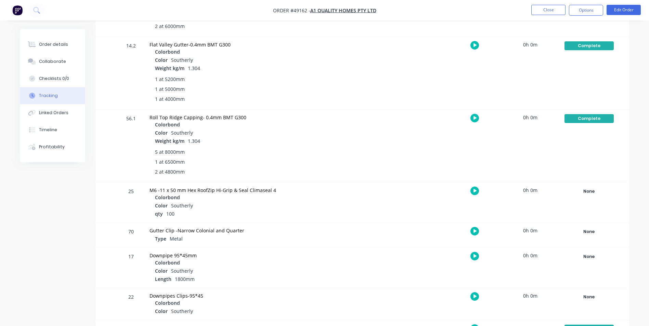
scroll to position [616, 0]
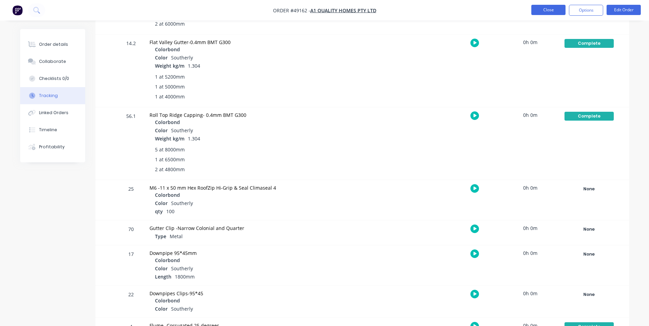
click at [533, 6] on button "Close" at bounding box center [548, 10] width 34 height 10
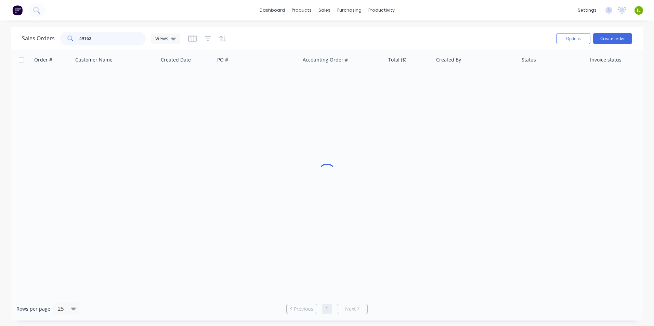
drag, startPoint x: 76, startPoint y: 36, endPoint x: 53, endPoint y: 36, distance: 22.9
click at [53, 36] on div "Sales Orders 49162 Views" at bounding box center [101, 39] width 158 height 14
type input "49266"
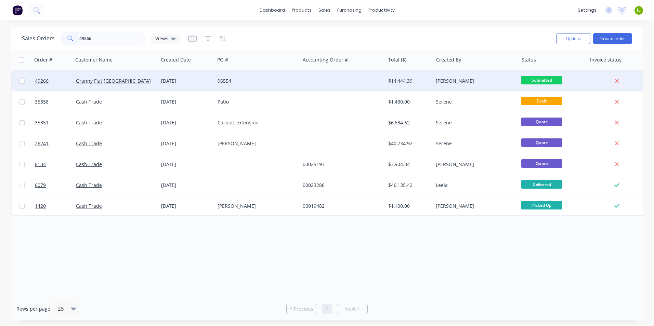
click at [257, 76] on div "96554" at bounding box center [257, 81] width 85 height 21
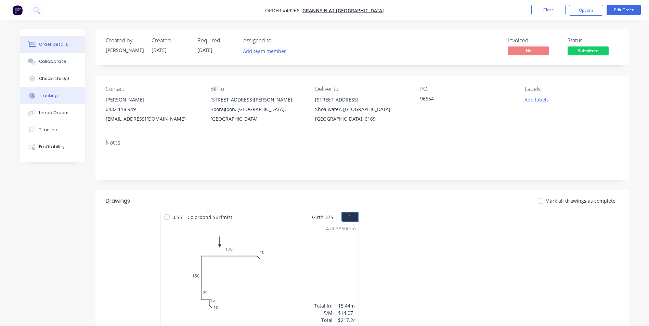
click at [49, 94] on div "Tracking" at bounding box center [48, 96] width 19 height 6
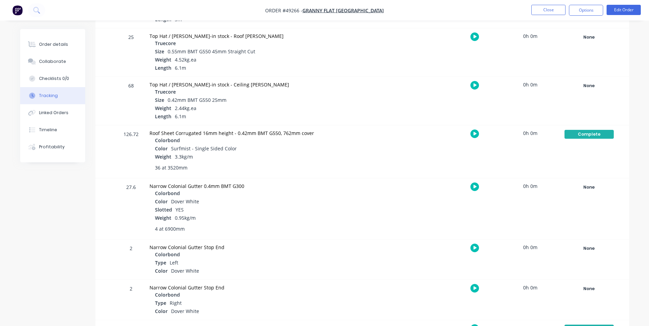
scroll to position [445, 0]
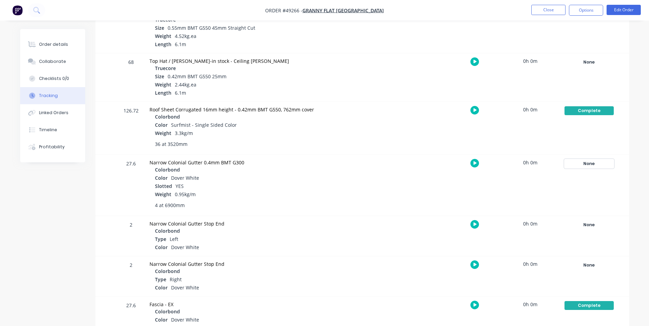
click at [587, 164] on div "None" at bounding box center [588, 163] width 49 height 9
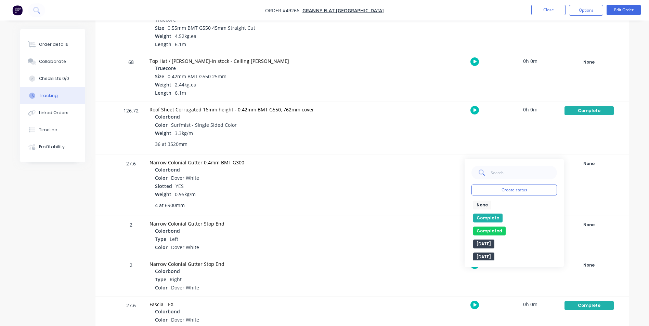
click at [482, 218] on button "Complete" at bounding box center [487, 218] width 29 height 9
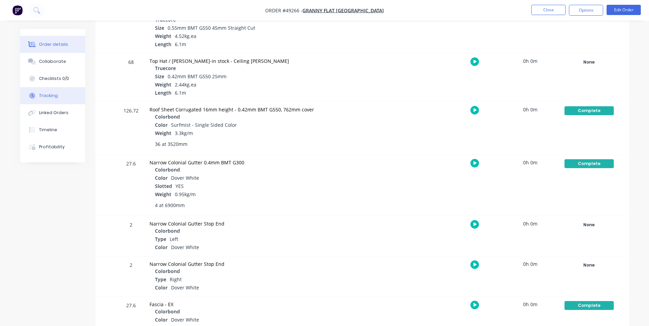
click at [55, 45] on div "Order details" at bounding box center [53, 44] width 29 height 6
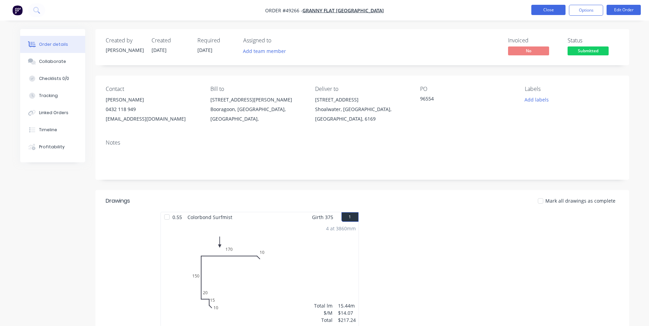
click at [543, 11] on button "Close" at bounding box center [548, 10] width 34 height 10
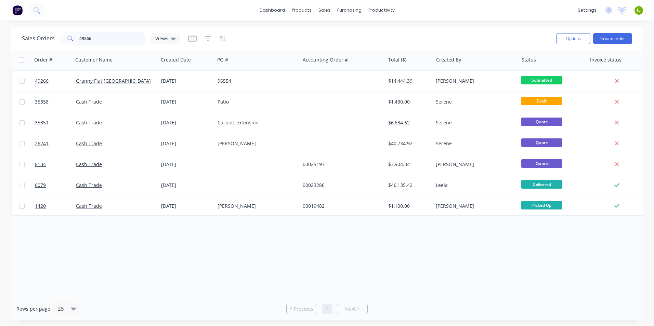
click at [60, 42] on div "49266" at bounding box center [103, 39] width 86 height 14
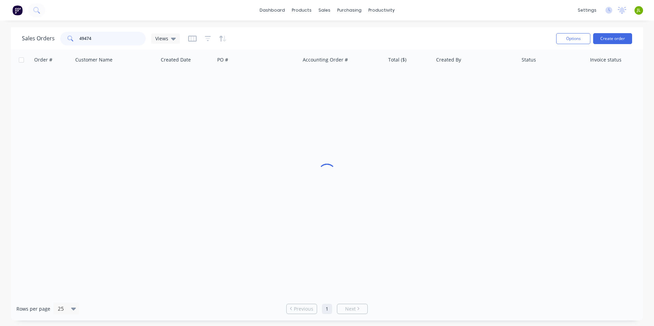
type input "49474"
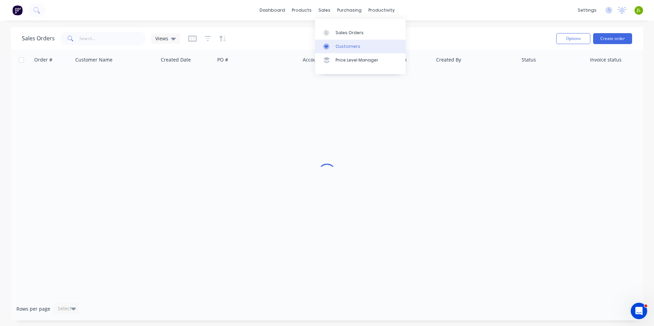
drag, startPoint x: 334, startPoint y: 49, endPoint x: 323, endPoint y: 46, distance: 11.9
click at [334, 48] on link "Customers" at bounding box center [360, 47] width 91 height 14
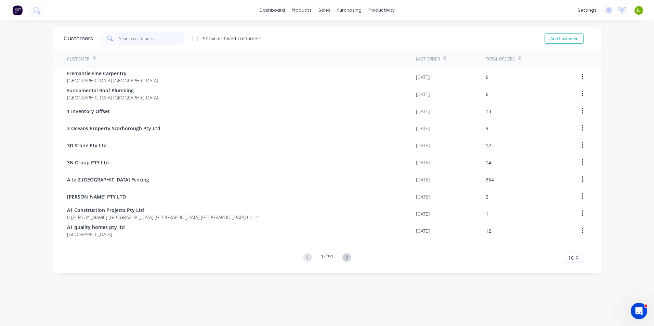
click at [151, 39] on input "text" at bounding box center [152, 39] width 67 height 14
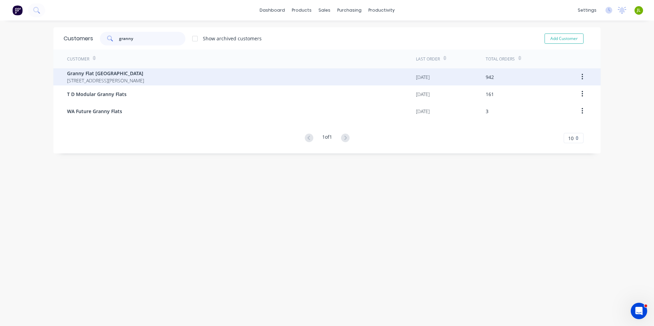
type input "granny"
click at [121, 84] on div "Granny Flat [GEOGRAPHIC_DATA] [STREET_ADDRESS][PERSON_NAME]" at bounding box center [241, 76] width 349 height 17
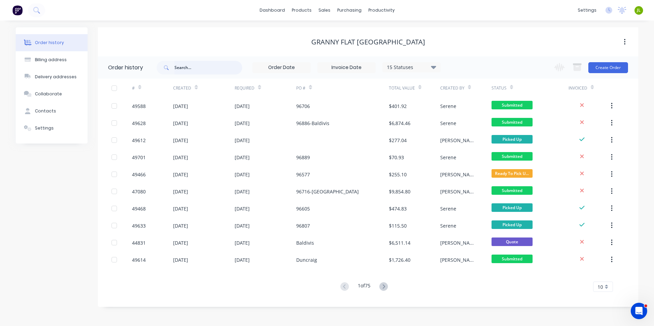
click at [182, 69] on input "text" at bounding box center [208, 68] width 68 height 14
type input "960"
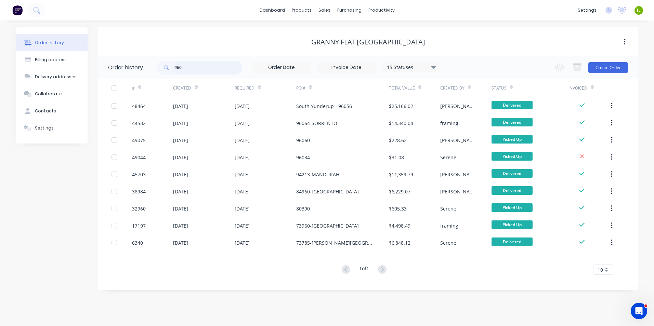
click at [186, 66] on input "960" at bounding box center [208, 68] width 68 height 14
type input "96706"
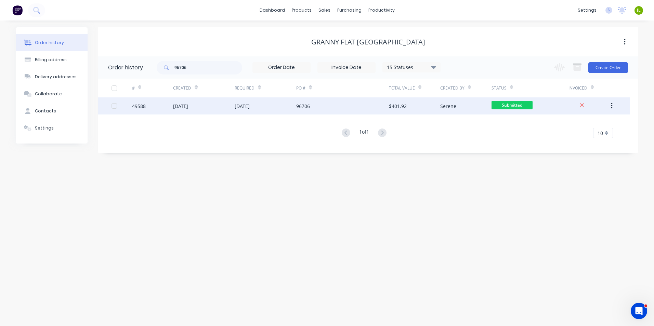
click at [211, 109] on div "23 Sep 2025" at bounding box center [204, 105] width 62 height 17
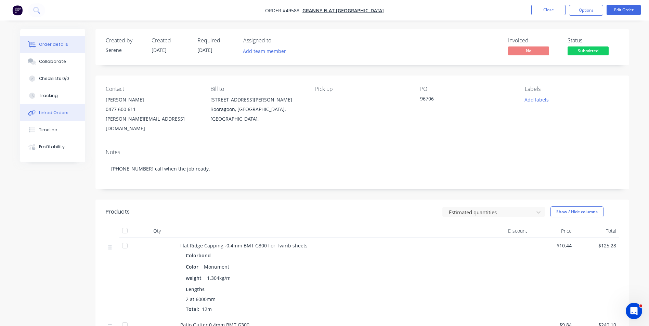
click at [51, 114] on div "Linked Orders" at bounding box center [53, 113] width 29 height 6
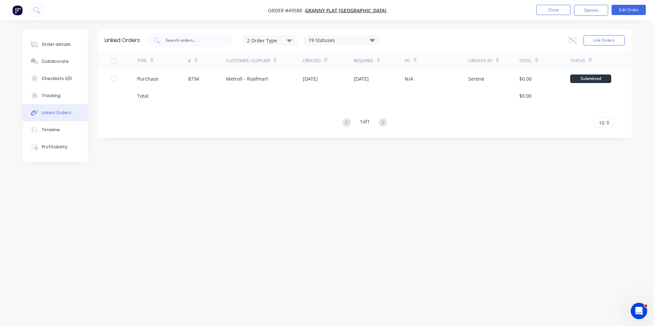
click at [222, 62] on div "#" at bounding box center [207, 60] width 38 height 19
click at [556, 8] on button "Close" at bounding box center [553, 10] width 34 height 10
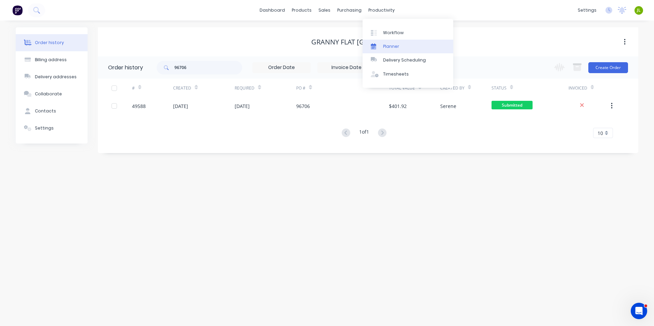
click at [404, 53] on link "Planner" at bounding box center [408, 47] width 91 height 14
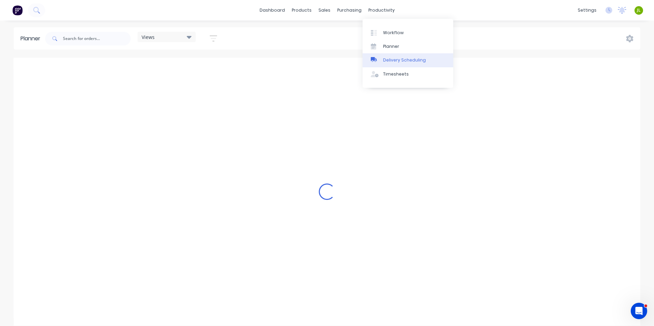
scroll to position [0, 876]
click at [394, 58] on div "Delivery Scheduling" at bounding box center [404, 60] width 43 height 6
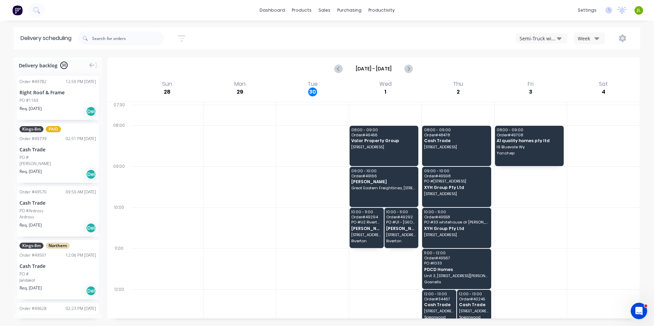
click at [543, 39] on div "Semi-Truck with Hiab" at bounding box center [538, 38] width 37 height 7
click at [544, 84] on div "Utes Delivery" at bounding box center [550, 83] width 68 height 14
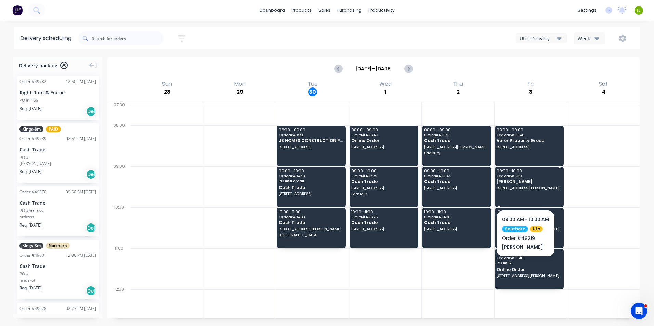
click at [533, 192] on div "09:00 - 10:00 Order # 49219 Noel 22 Stevenson Bvd, Parmelia WA 6167" at bounding box center [529, 187] width 69 height 40
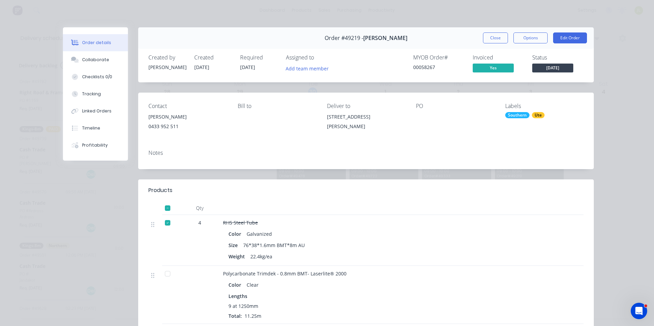
drag, startPoint x: 332, startPoint y: 123, endPoint x: 319, endPoint y: 118, distance: 14.1
click at [319, 118] on div "Contact Noel 0433 952 511 Bill to Deliver to 22 Stevenson Bvd, Parmelia WA 6167…" at bounding box center [366, 119] width 456 height 52
copy div "[STREET_ADDRESS][PERSON_NAME]"
click at [244, 123] on div "Bill to" at bounding box center [277, 118] width 78 height 31
click at [494, 41] on button "Close" at bounding box center [495, 37] width 25 height 11
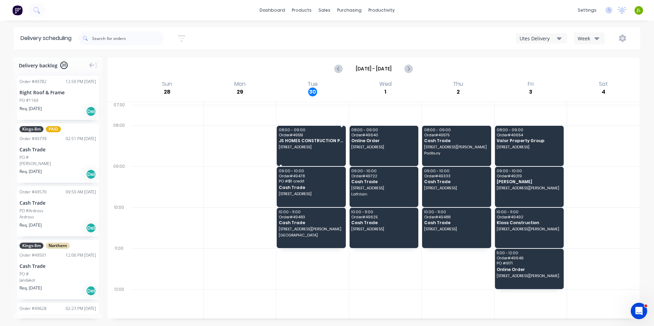
click at [312, 133] on span "Order # 49551" at bounding box center [311, 135] width 64 height 4
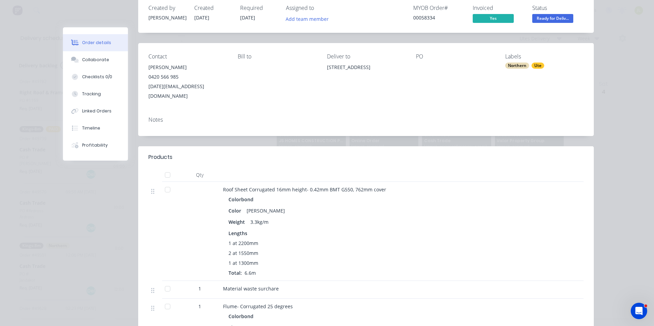
scroll to position [34, 0]
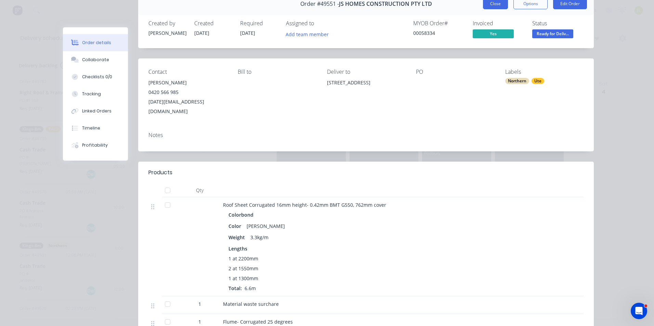
click at [492, 6] on button "Close" at bounding box center [495, 3] width 25 height 11
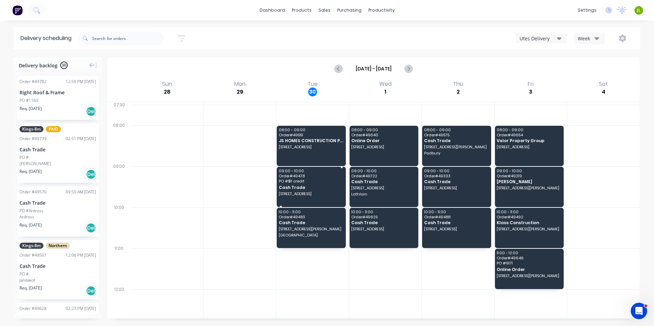
click at [304, 184] on div "09:00 - 10:00 Order # 49478 PO # $11 credit Cash Trade 15 River Fig Pl, Alexand…" at bounding box center [311, 187] width 69 height 40
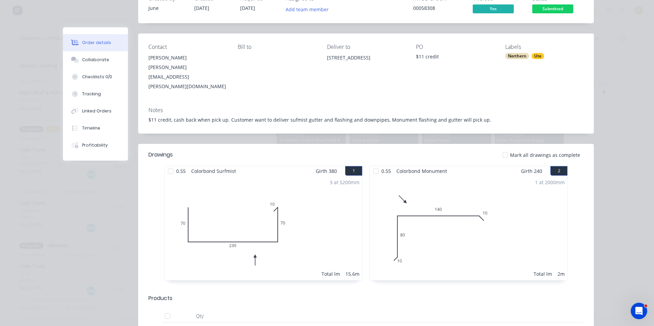
scroll to position [0, 0]
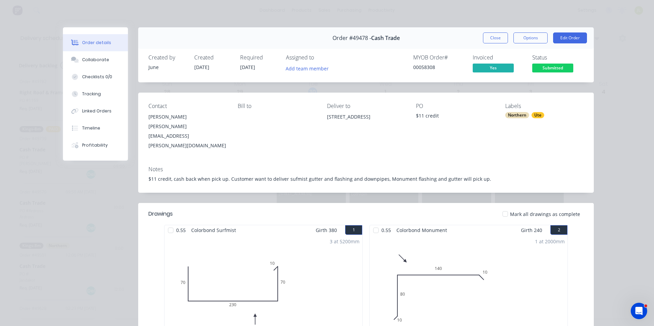
click at [507, 35] on div "Close Options Edit Order" at bounding box center [535, 37] width 104 height 11
click at [499, 36] on button "Close" at bounding box center [495, 37] width 25 height 11
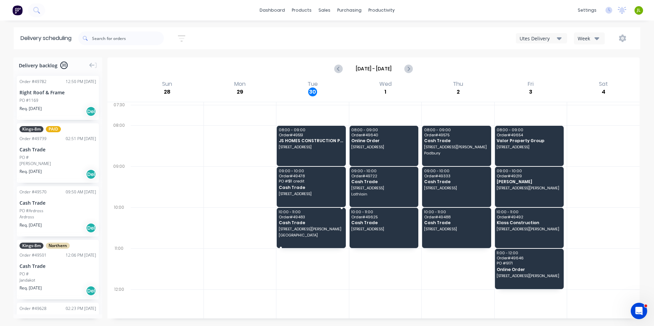
click at [285, 233] on div "10:00 - 11:00 Order # 49483 Cash Trade 6 Bailey Pl Beechboro" at bounding box center [311, 228] width 69 height 40
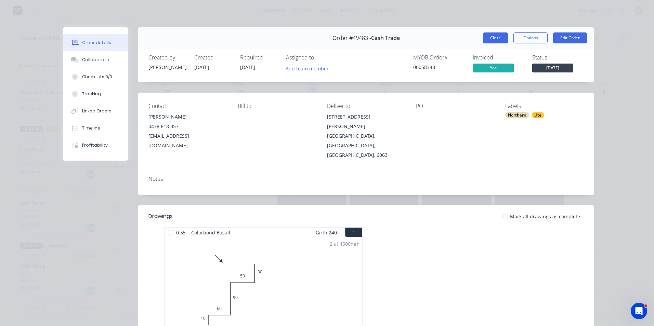
click at [483, 38] on button "Close" at bounding box center [495, 37] width 25 height 11
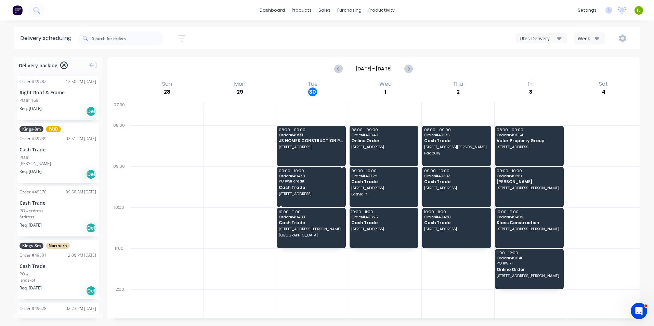
click at [303, 188] on span "Cash Trade" at bounding box center [311, 187] width 64 height 4
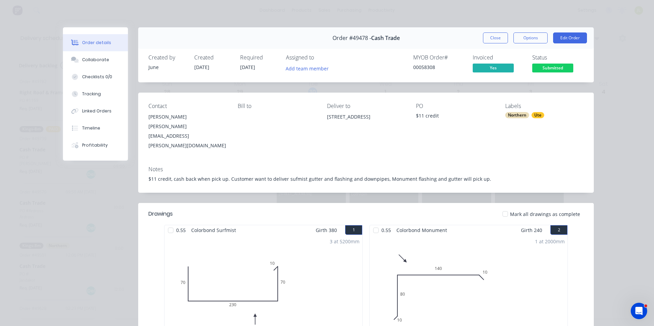
click at [473, 37] on div "Order #49478 - Cash Trade Close Options Edit Order" at bounding box center [366, 38] width 456 height 22
click at [494, 40] on button "Close" at bounding box center [495, 37] width 25 height 11
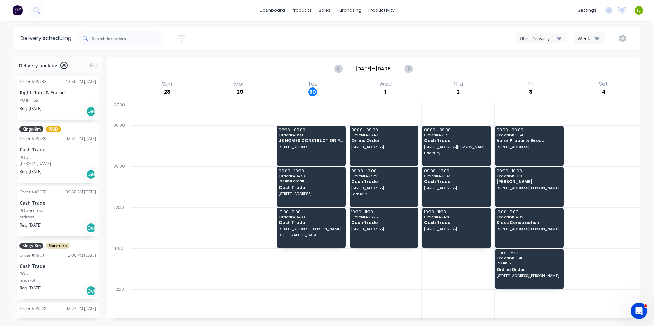
click at [85, 144] on div "Kings-8m PAID Order # 49739 02:51 PM 26/09/25 Cash Trade PO # Victoria Park Req…" at bounding box center [58, 153] width 82 height 60
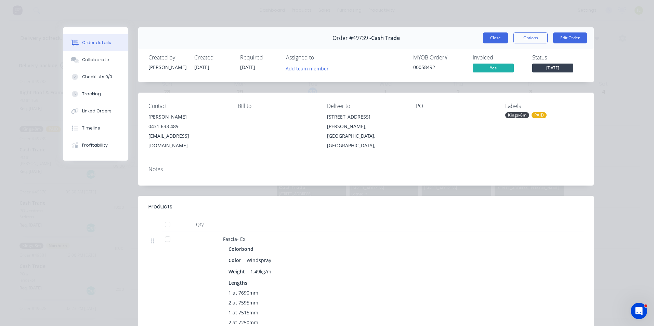
click at [491, 40] on button "Close" at bounding box center [495, 37] width 25 height 11
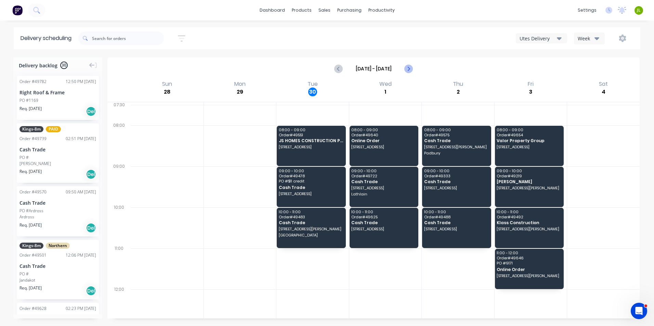
click at [405, 69] on icon "Next page" at bounding box center [408, 69] width 8 height 8
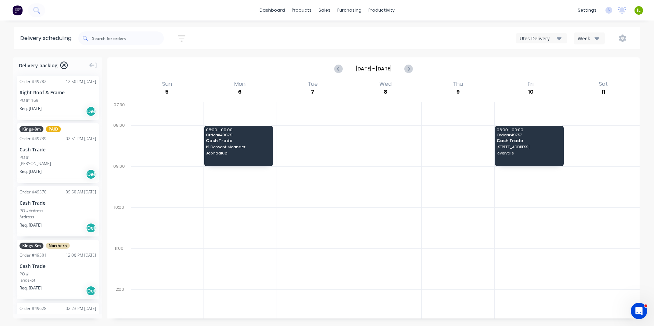
click at [63, 150] on div "Cash Trade" at bounding box center [57, 149] width 77 height 7
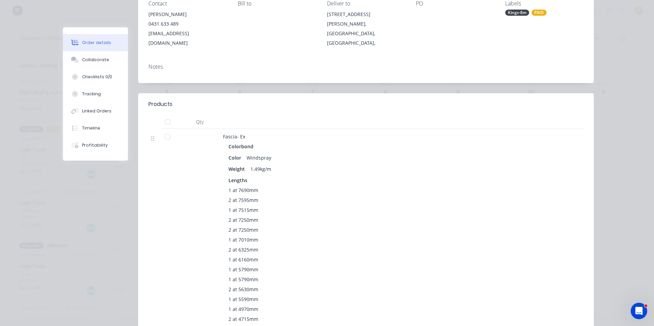
scroll to position [137, 0]
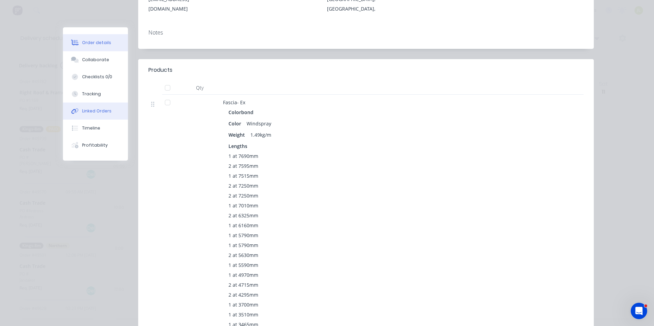
click at [96, 113] on div "Linked Orders" at bounding box center [96, 111] width 29 height 6
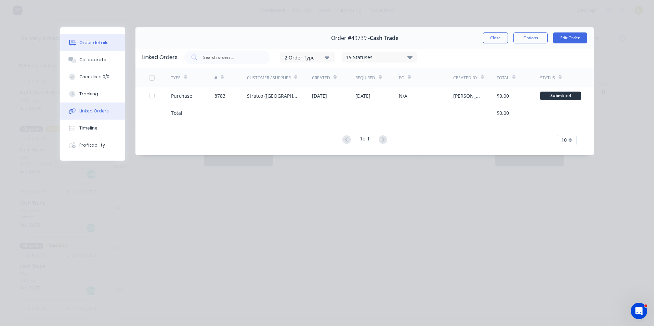
click at [93, 43] on div "Order details" at bounding box center [93, 43] width 29 height 6
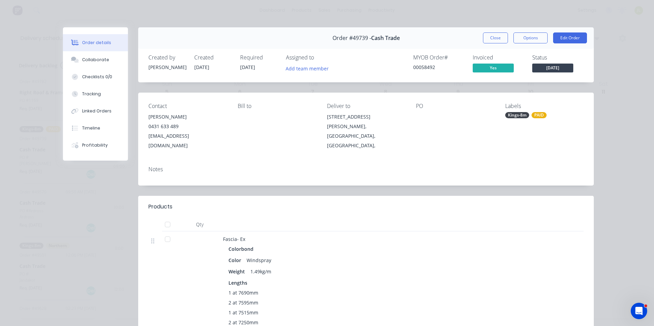
click at [484, 44] on div "Order #49739 - Cash Trade Close Options Edit Order" at bounding box center [366, 38] width 456 height 22
click at [486, 39] on button "Close" at bounding box center [495, 37] width 25 height 11
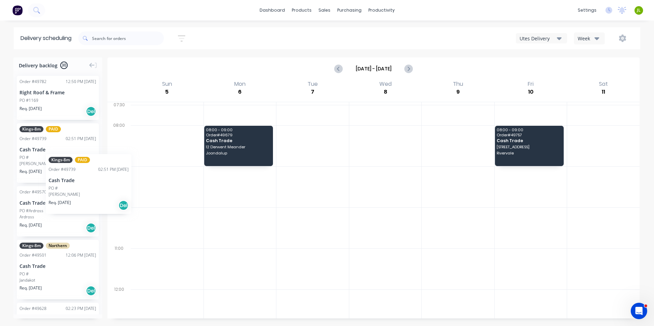
drag, startPoint x: 37, startPoint y: 148, endPoint x: 41, endPoint y: 148, distance: 3.4
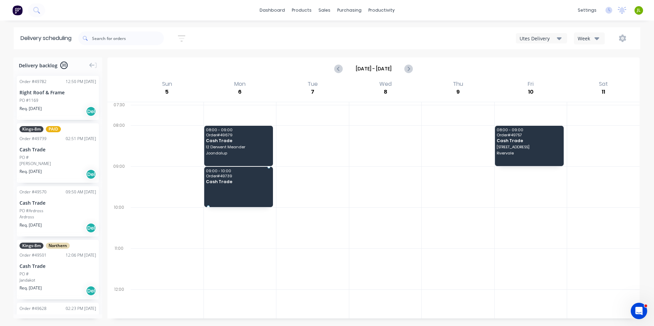
drag, startPoint x: 46, startPoint y: 149, endPoint x: 220, endPoint y: 182, distance: 177.2
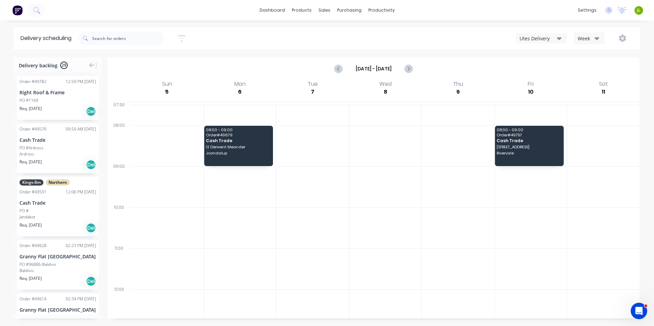
click at [49, 212] on div "PO #" at bounding box center [57, 211] width 77 height 6
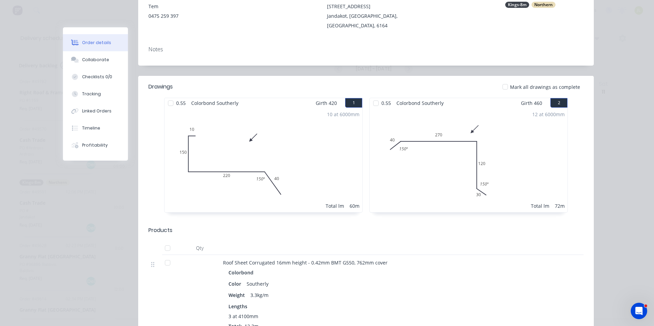
scroll to position [18, 0]
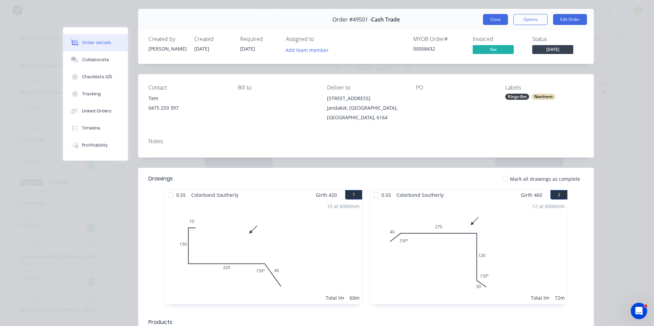
click at [495, 18] on button "Close" at bounding box center [495, 19] width 25 height 11
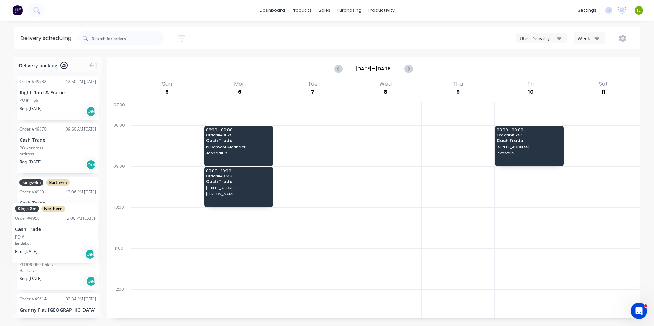
drag, startPoint x: 51, startPoint y: 218, endPoint x: 12, endPoint y: 198, distance: 43.8
click at [33, 188] on div "Kings-8m Northern Order # 49501 12:06 PM 27/09/25 Cash Trade PO # Jandakot Req.…" at bounding box center [58, 207] width 82 height 60
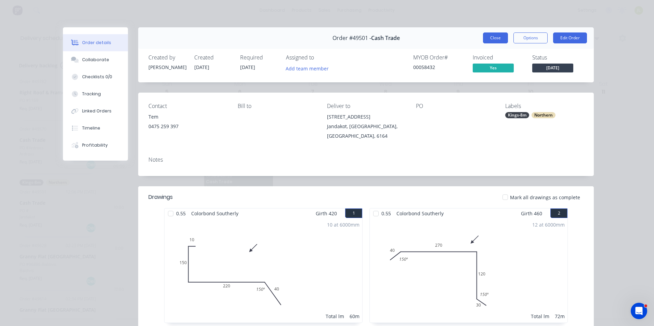
click at [492, 38] on button "Close" at bounding box center [495, 37] width 25 height 11
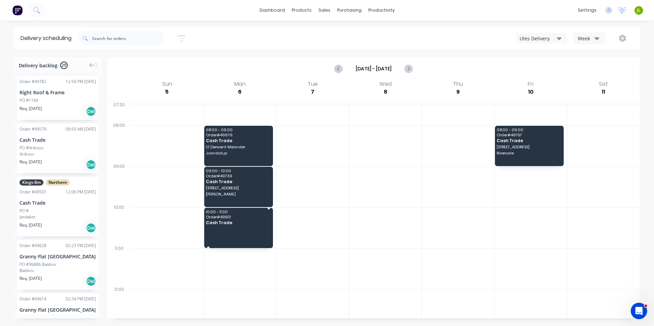
drag, startPoint x: 65, startPoint y: 211, endPoint x: 240, endPoint y: 222, distance: 175.2
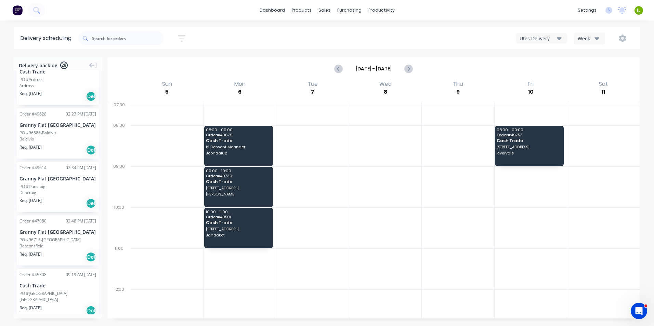
scroll to position [0, 0]
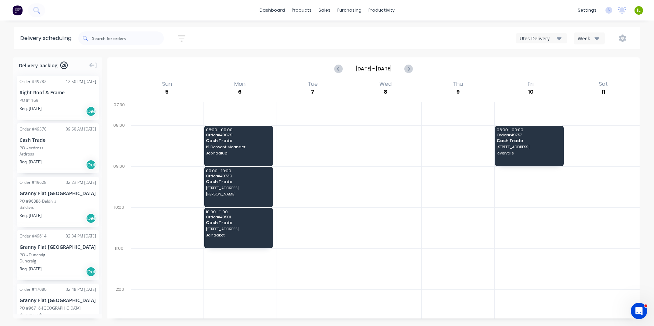
click at [49, 97] on div "Order # 49782 12:50 PM 27/09/25 Right Roof & Frame PO #1169 Req. 27/09/25 Del" at bounding box center [58, 98] width 82 height 44
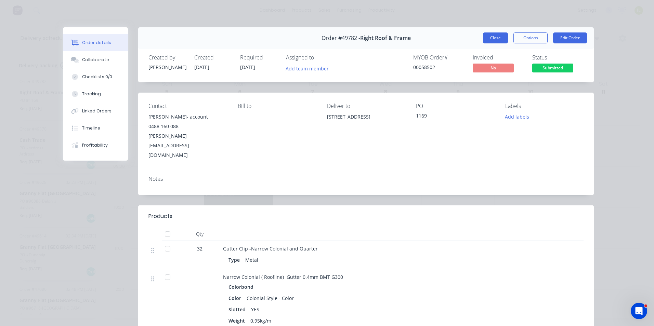
click at [486, 38] on button "Close" at bounding box center [495, 37] width 25 height 11
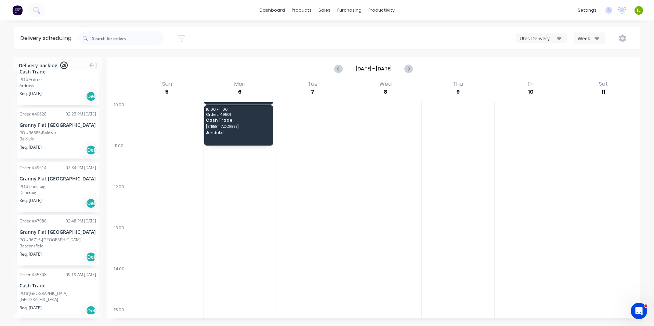
scroll to position [103, 0]
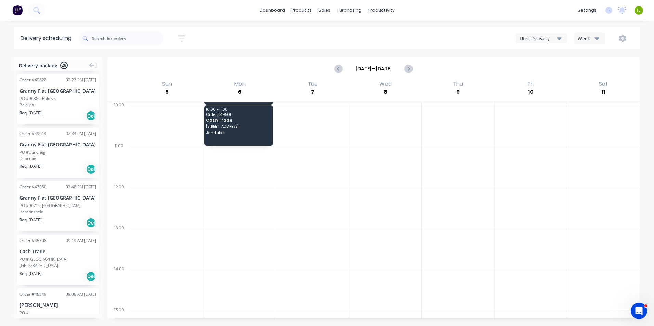
click at [34, 258] on div "PO #[GEOGRAPHIC_DATA]" at bounding box center [43, 260] width 48 height 6
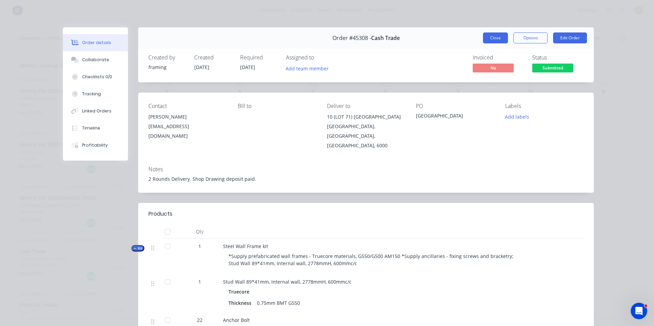
click at [493, 41] on button "Close" at bounding box center [495, 37] width 25 height 11
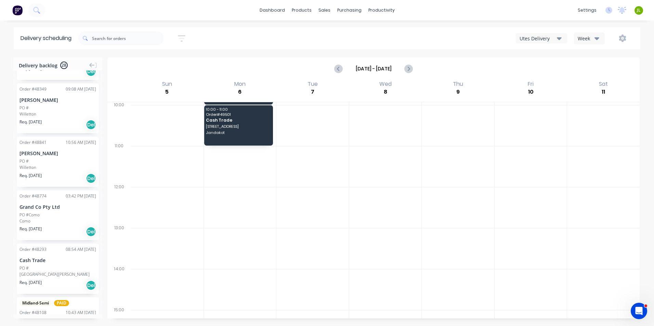
scroll to position [376, 0]
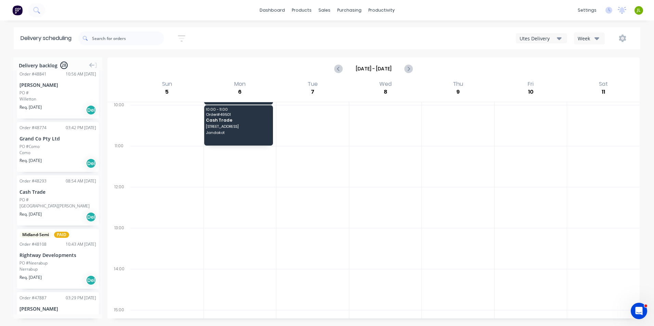
click at [54, 248] on div "Midland-Semi PAID Order # 48108 10:43 AM 25/08/25 Rightway Developments PO #Nee…" at bounding box center [58, 259] width 82 height 60
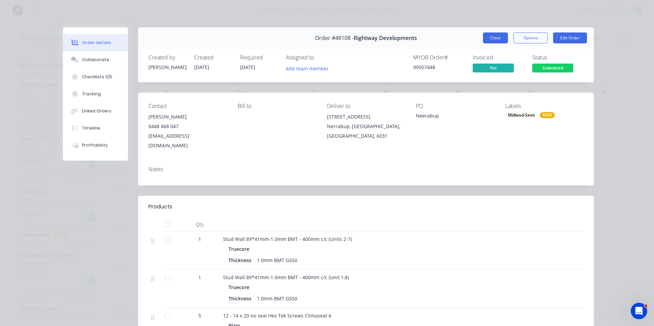
click at [487, 42] on button "Close" at bounding box center [495, 37] width 25 height 11
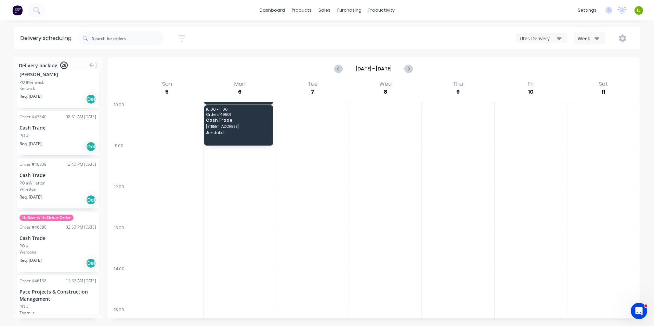
scroll to position [616, 0]
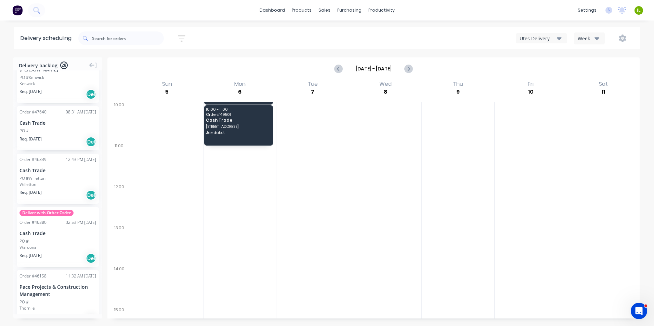
click at [68, 236] on div "Cash Trade" at bounding box center [57, 233] width 77 height 7
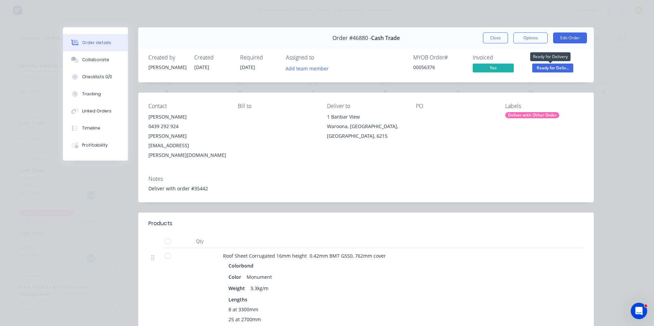
click at [551, 68] on span "Ready for Deliv..." at bounding box center [552, 68] width 41 height 9
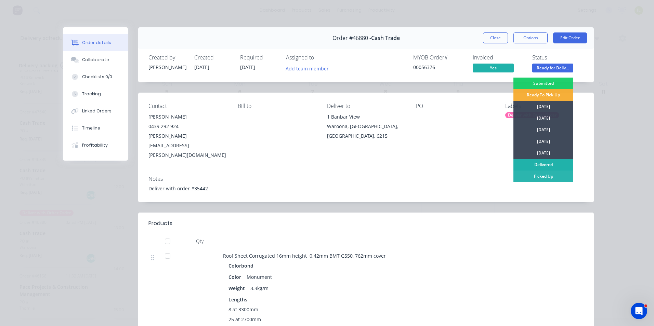
click at [545, 167] on div "Delivered" at bounding box center [543, 165] width 60 height 12
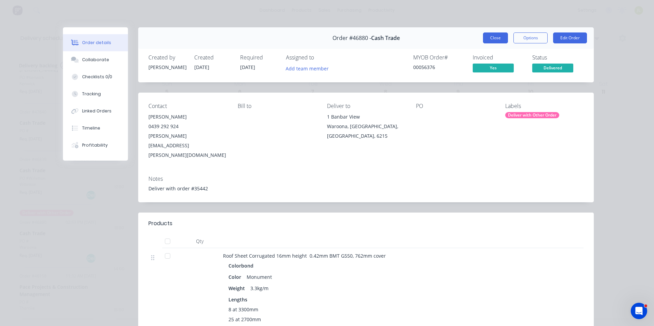
click at [497, 38] on button "Close" at bounding box center [495, 37] width 25 height 11
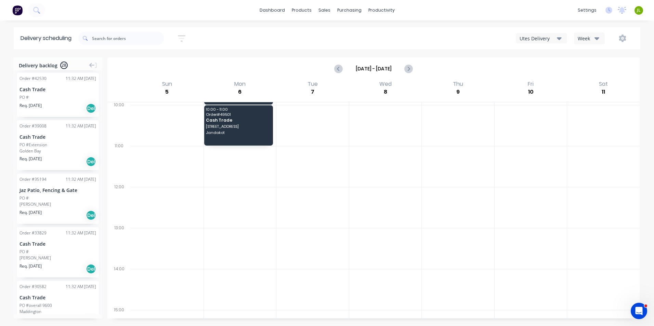
scroll to position [1251, 0]
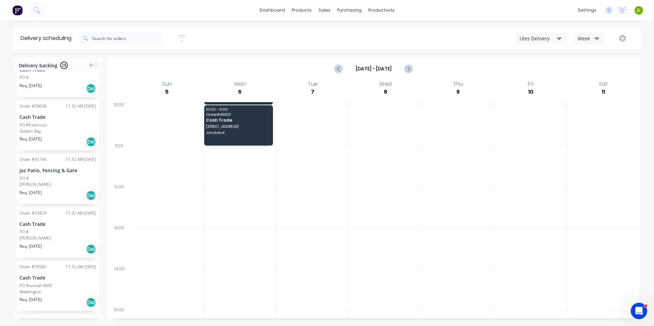
click at [69, 288] on div "PO #overall 9600" at bounding box center [57, 286] width 77 height 6
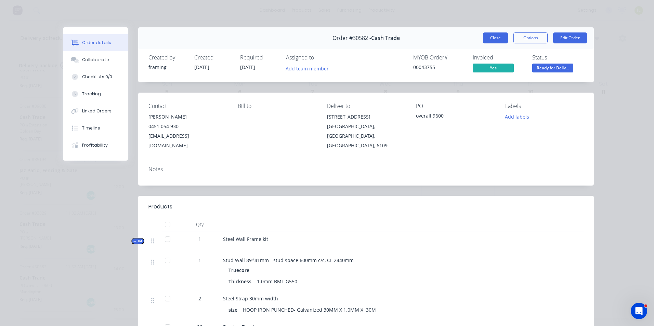
click at [483, 34] on button "Close" at bounding box center [495, 37] width 25 height 11
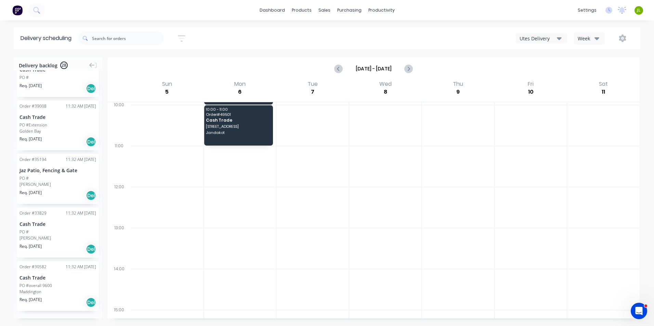
click at [63, 231] on div "PO #" at bounding box center [57, 232] width 77 height 6
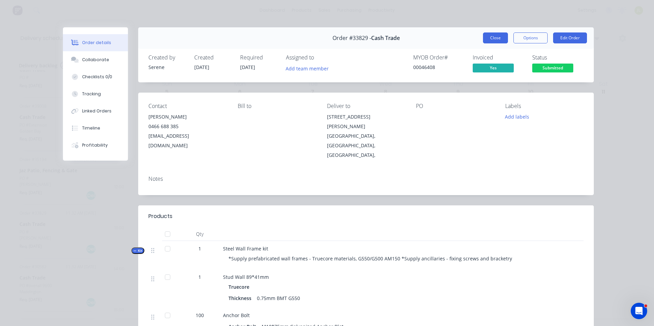
click at [493, 36] on button "Close" at bounding box center [495, 37] width 25 height 11
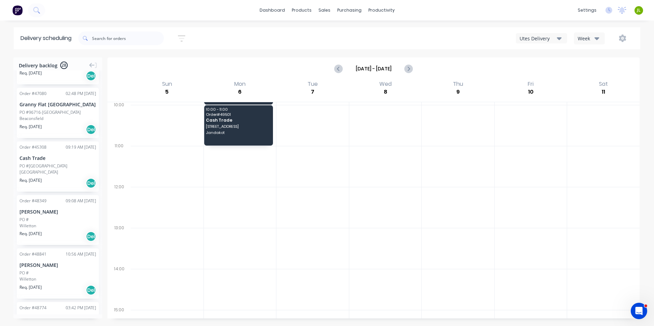
scroll to position [0, 0]
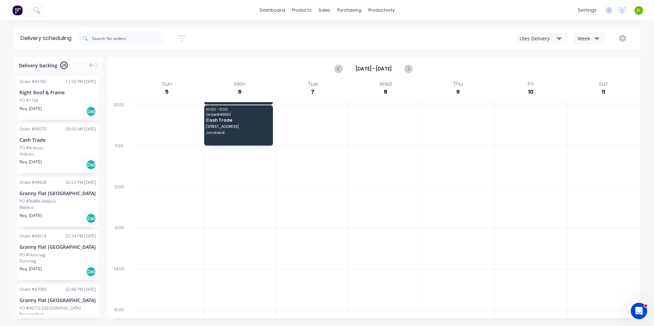
click at [57, 84] on div "Order # 49782 12:50 PM 27/09/25" at bounding box center [57, 82] width 77 height 6
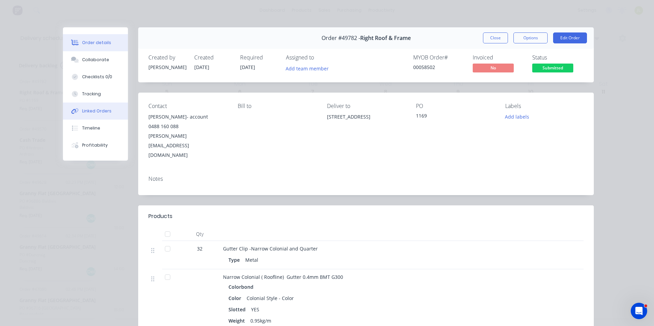
click at [85, 110] on div "Linked Orders" at bounding box center [96, 111] width 29 height 6
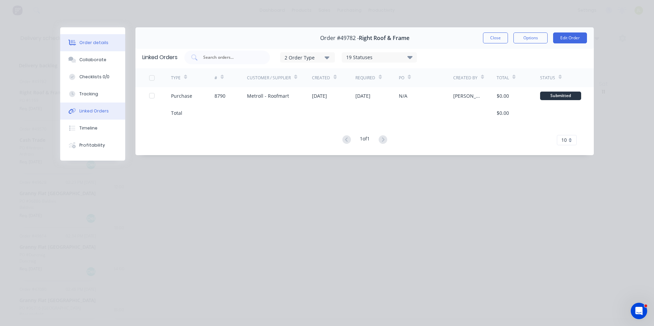
click at [94, 39] on button "Order details" at bounding box center [92, 42] width 65 height 17
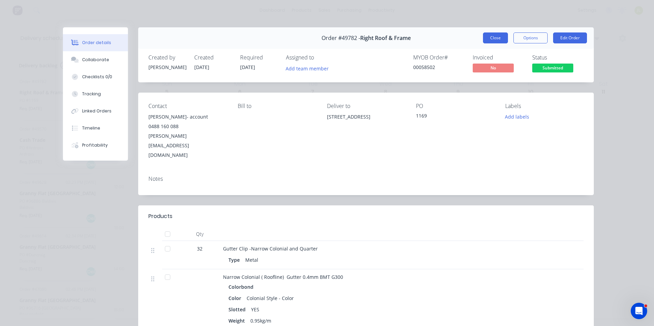
click at [485, 39] on button "Close" at bounding box center [495, 37] width 25 height 11
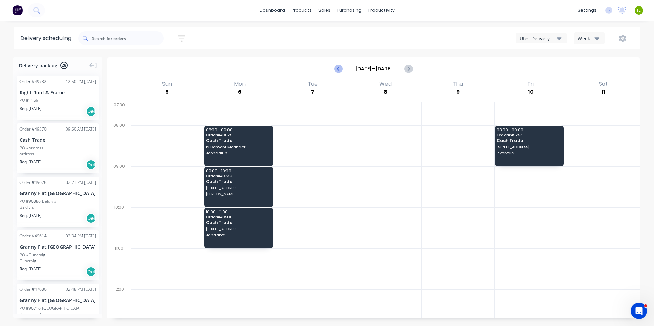
click at [334, 67] on button "Previous page" at bounding box center [339, 69] width 14 height 14
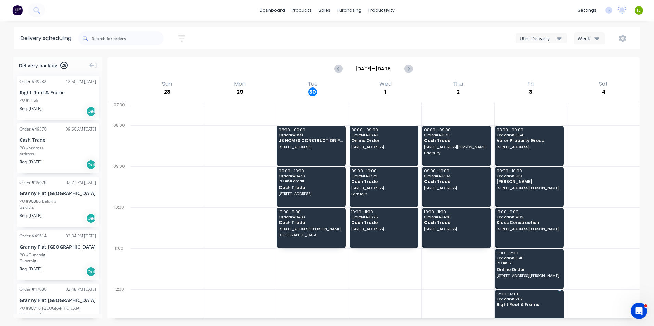
drag, startPoint x: 40, startPoint y: 109, endPoint x: 523, endPoint y: 301, distance: 520.0
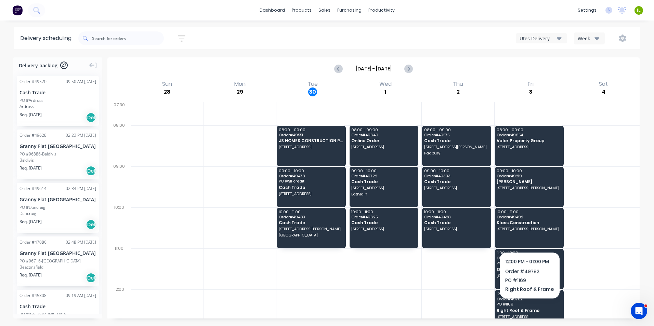
click at [528, 308] on div "12:00 - 13:00 Order # 49782 PO # 1169 Right Roof & Frame [STREET_ADDRESS]" at bounding box center [529, 310] width 69 height 40
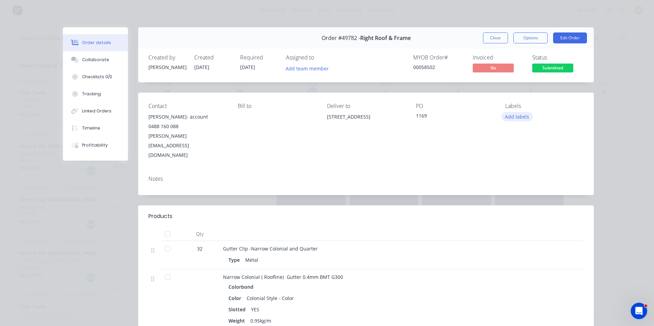
click at [509, 116] on button "Add labels" at bounding box center [516, 116] width 31 height 9
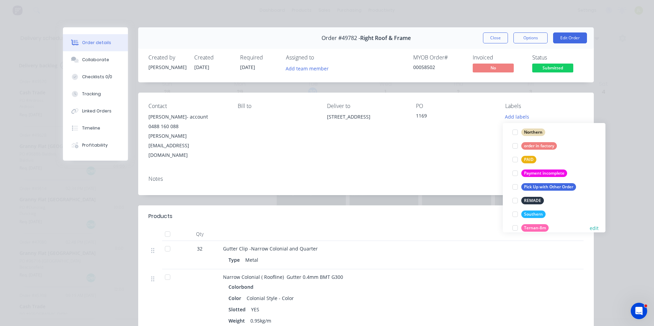
scroll to position [171, 0]
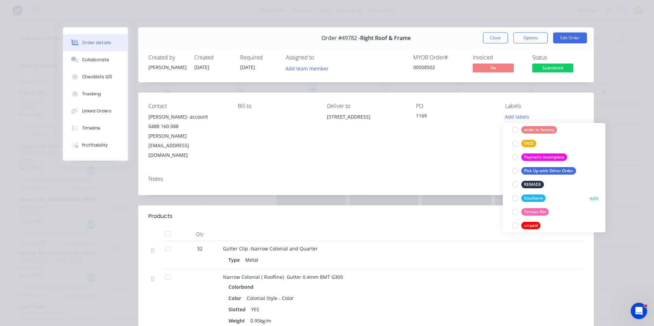
click at [516, 199] on div at bounding box center [515, 199] width 14 height 14
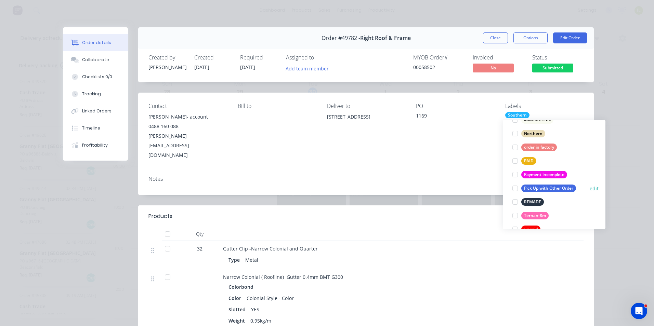
scroll to position [192, 0]
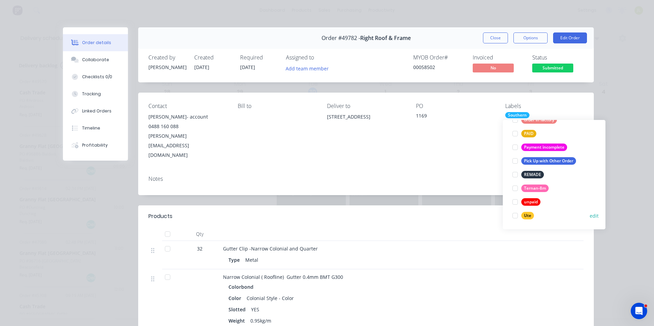
click at [514, 217] on div at bounding box center [515, 216] width 14 height 14
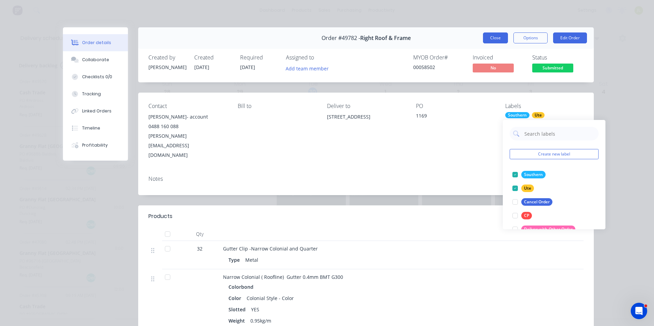
click at [486, 38] on button "Close" at bounding box center [495, 37] width 25 height 11
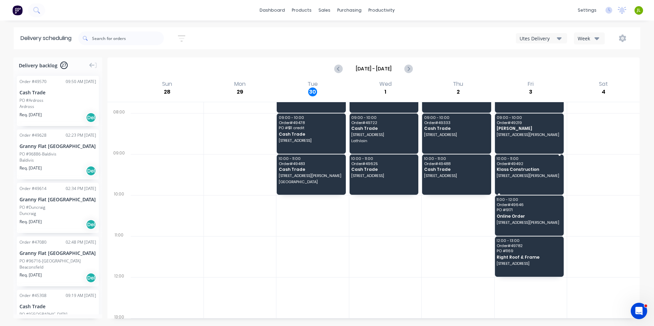
scroll to position [12, 0]
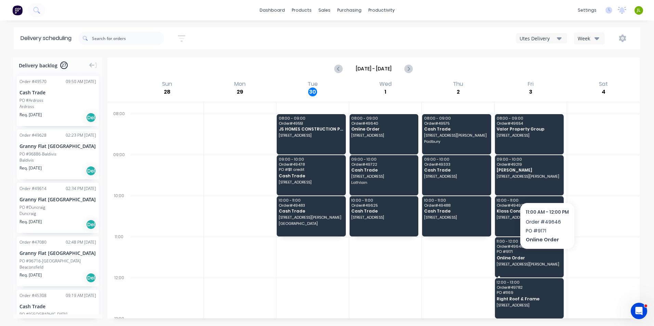
click at [547, 258] on span "Online Order" at bounding box center [529, 258] width 64 height 4
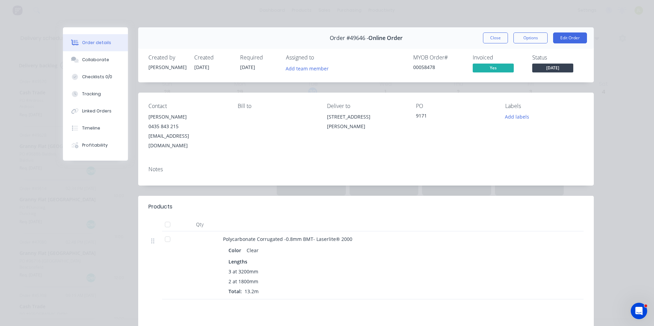
drag, startPoint x: 328, startPoint y: 127, endPoint x: 322, endPoint y: 120, distance: 9.0
click at [322, 120] on div "Contact Peter Williamson 0435 843 215 petewill303@gmail.com Bill to Deliver to …" at bounding box center [366, 127] width 456 height 68
copy div "[STREET_ADDRESS][PERSON_NAME]"
click at [503, 117] on button "Add labels" at bounding box center [516, 116] width 31 height 9
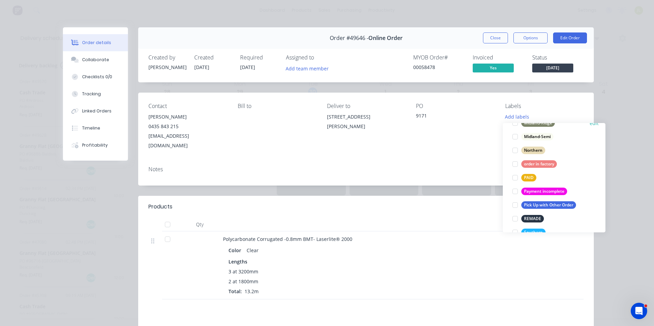
scroll to position [171, 0]
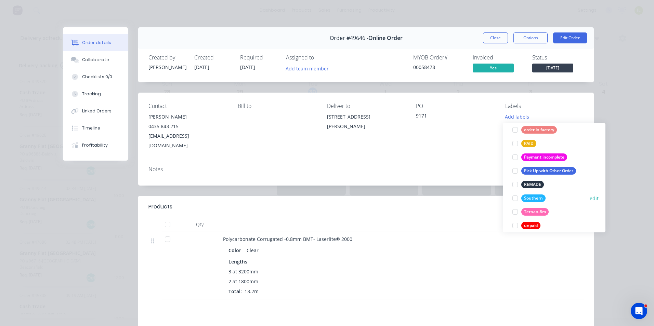
click at [517, 196] on div at bounding box center [515, 199] width 14 height 14
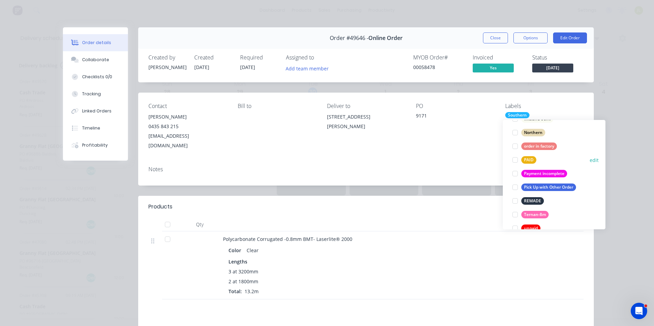
scroll to position [192, 0]
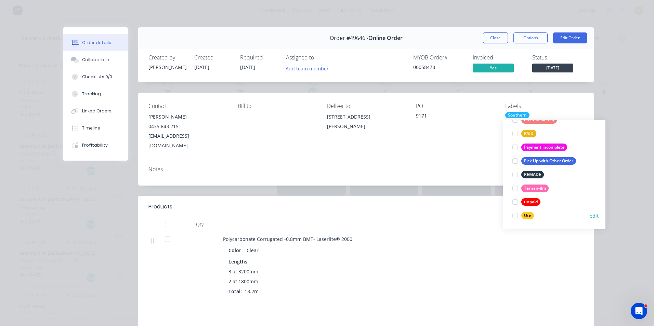
click at [512, 217] on div at bounding box center [515, 216] width 14 height 14
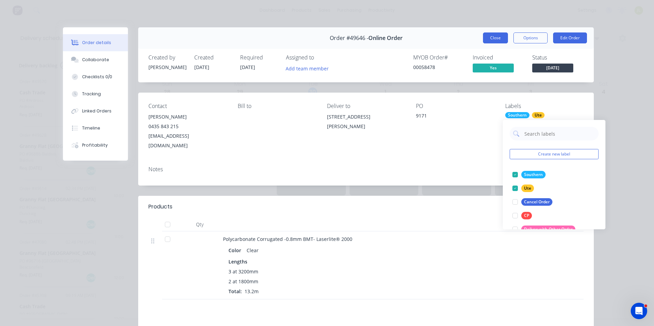
click at [494, 39] on button "Close" at bounding box center [495, 37] width 25 height 11
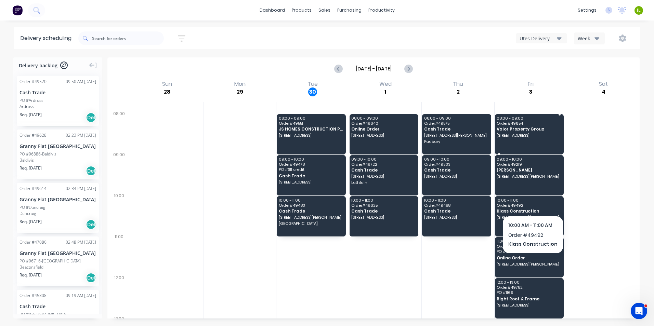
click at [534, 141] on div "08:00 - 09:00 Order # 49654 Valor Property Group 9 Lombard St, Leeming WA 6149" at bounding box center [529, 134] width 69 height 40
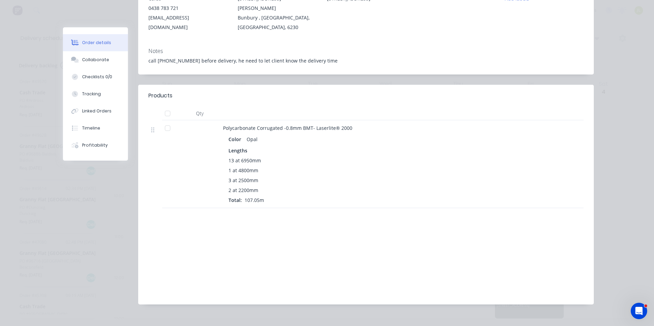
scroll to position [119, 0]
click at [100, 91] on button "Tracking" at bounding box center [95, 94] width 65 height 17
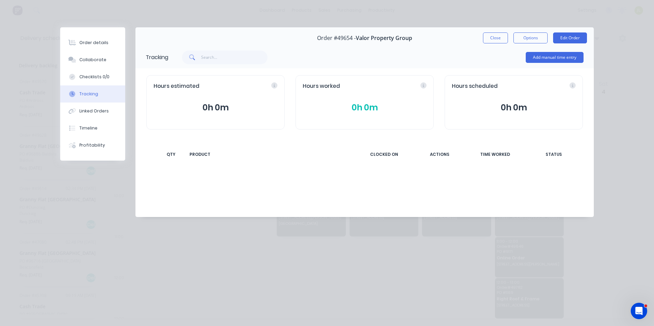
scroll to position [0, 0]
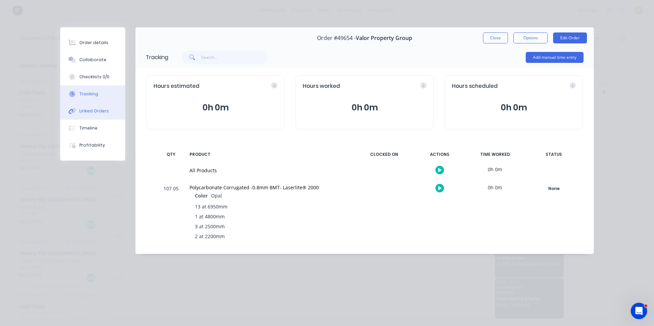
click at [91, 110] on div "Linked Orders" at bounding box center [93, 111] width 29 height 6
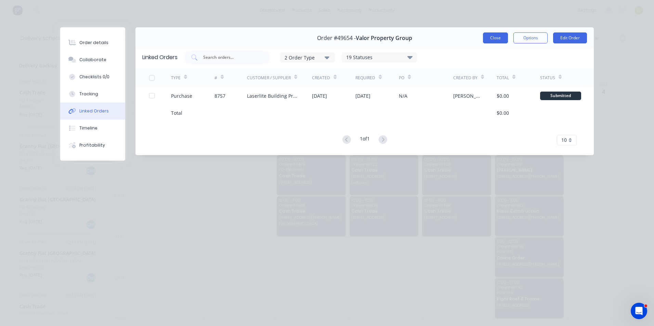
click at [491, 40] on button "Close" at bounding box center [495, 37] width 25 height 11
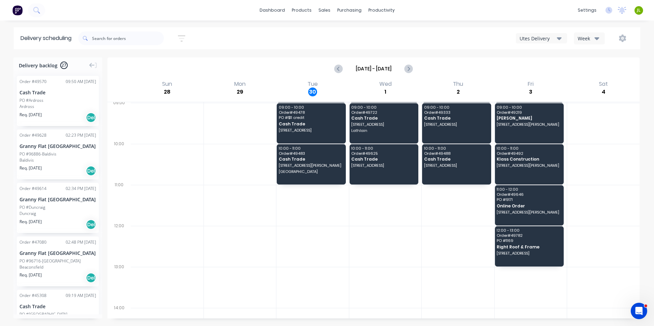
scroll to position [114, 0]
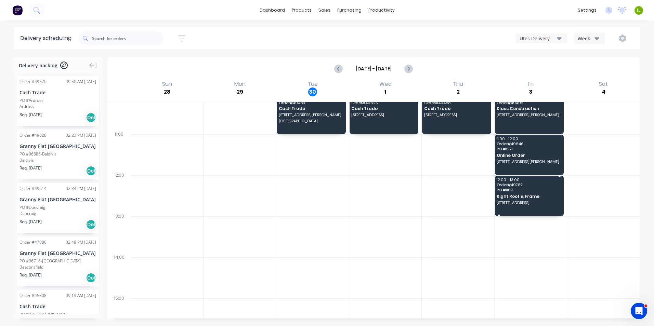
click at [535, 202] on span "[STREET_ADDRESS]" at bounding box center [529, 203] width 64 height 4
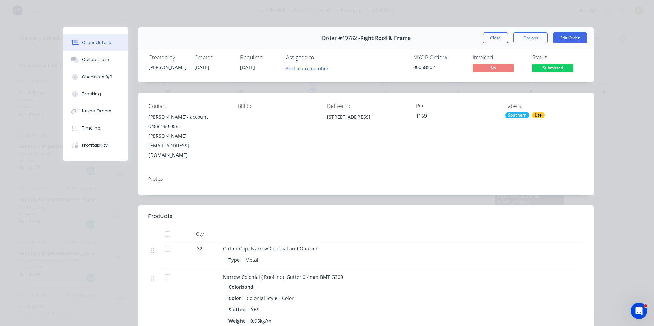
click at [327, 206] on header "Products" at bounding box center [366, 217] width 456 height 22
click at [492, 38] on button "Close" at bounding box center [495, 37] width 25 height 11
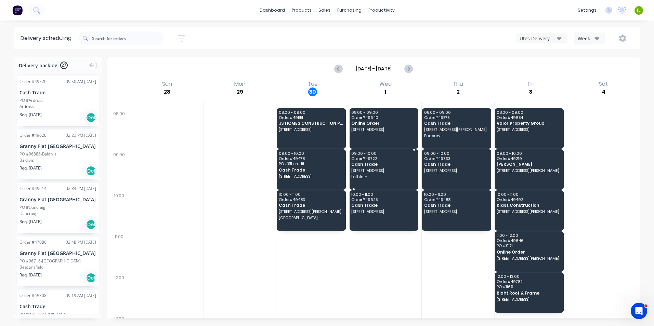
scroll to position [12, 0]
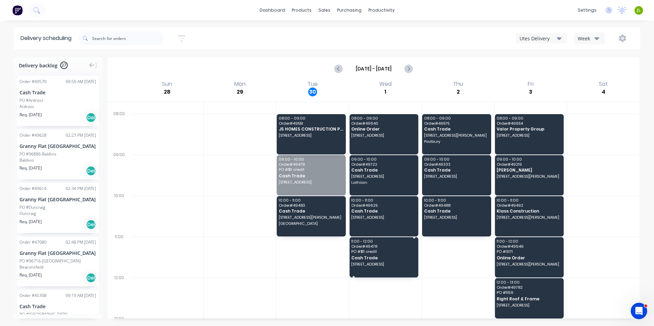
drag, startPoint x: 316, startPoint y: 178, endPoint x: 383, endPoint y: 255, distance: 102.8
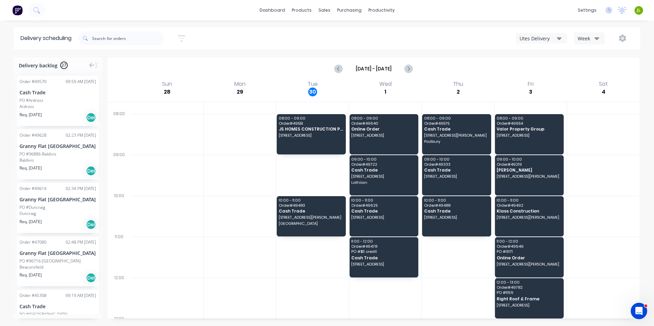
click at [450, 270] on div at bounding box center [458, 257] width 73 height 41
click at [533, 34] on button "Utes Delivery" at bounding box center [541, 38] width 51 height 10
click at [532, 83] on div "Utes Delivery" at bounding box center [550, 83] width 68 height 14
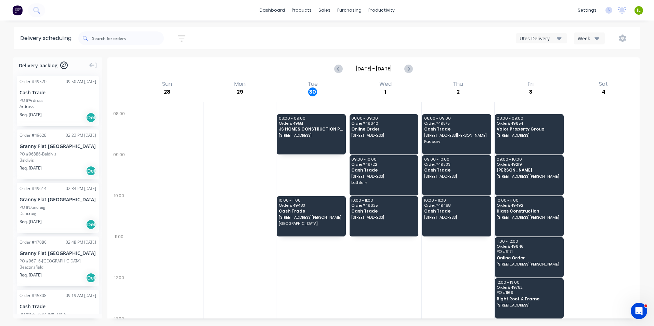
click at [534, 35] on div "Utes Delivery" at bounding box center [538, 38] width 37 height 7
click at [538, 56] on div "Semi-Truck with Hiab" at bounding box center [550, 56] width 68 height 14
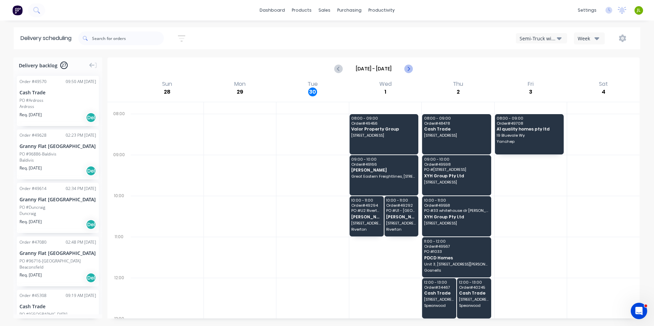
click at [403, 70] on button "Next page" at bounding box center [409, 69] width 14 height 14
type input "[DATE] - [DATE]"
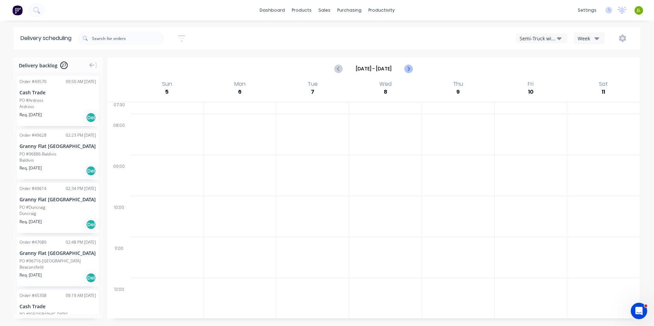
scroll to position [0, 0]
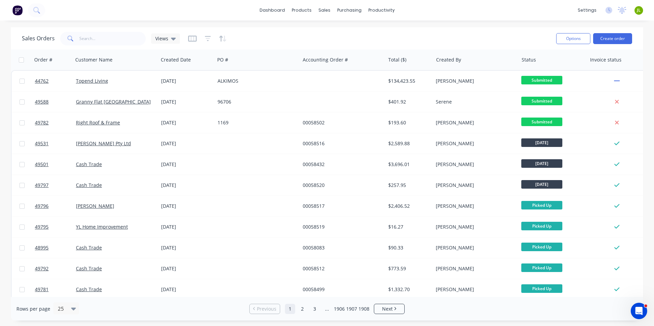
click at [70, 42] on span at bounding box center [69, 39] width 19 height 14
click at [89, 41] on input "text" at bounding box center [112, 39] width 67 height 14
click at [332, 44] on div at bounding box center [328, 46] width 10 height 6
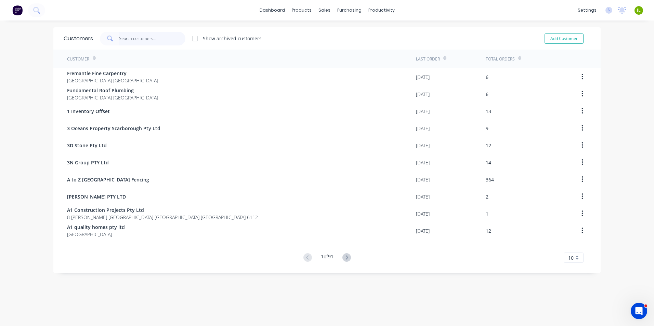
click at [142, 45] on input "text" at bounding box center [152, 39] width 67 height 14
type input "j"
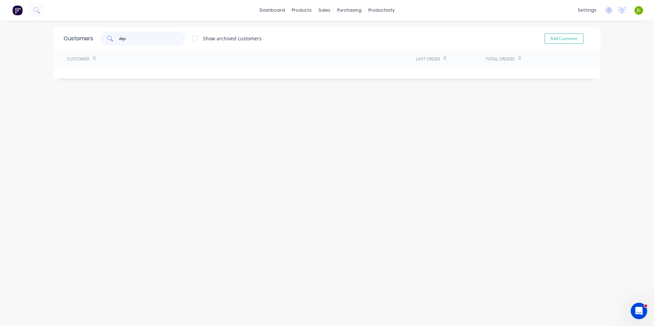
drag, startPoint x: 119, startPoint y: 41, endPoint x: 115, endPoint y: 42, distance: 4.7
click at [115, 42] on div "dqs" at bounding box center [143, 39] width 86 height 14
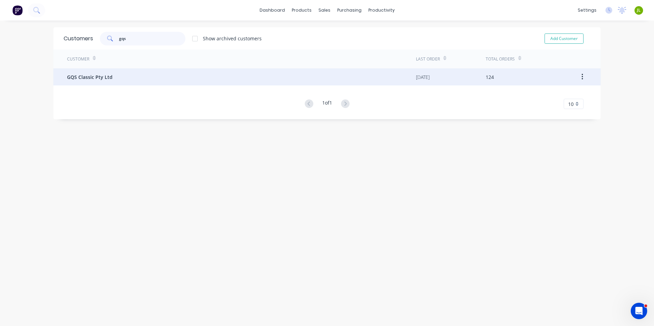
type input "gqs"
click at [119, 72] on div "GQS Classic Pty Ltd" at bounding box center [241, 76] width 349 height 17
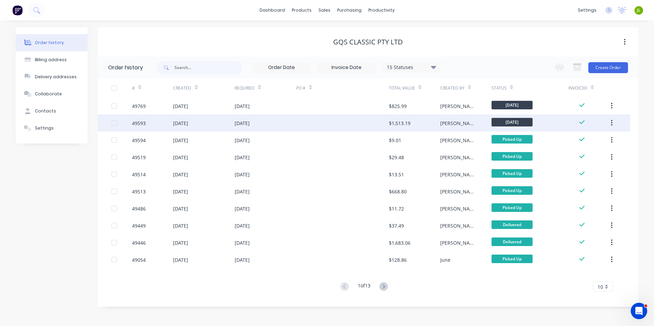
click at [205, 123] on div "[DATE]" at bounding box center [204, 123] width 62 height 17
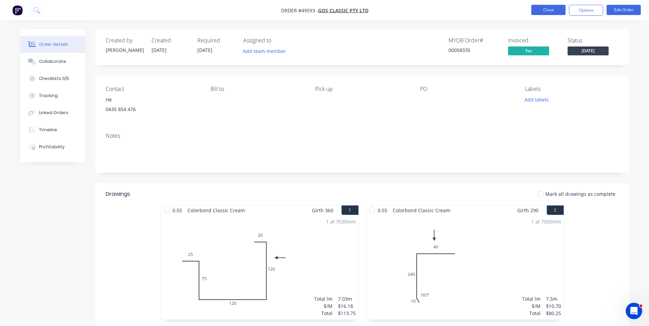
click at [540, 14] on button "Close" at bounding box center [548, 10] width 34 height 10
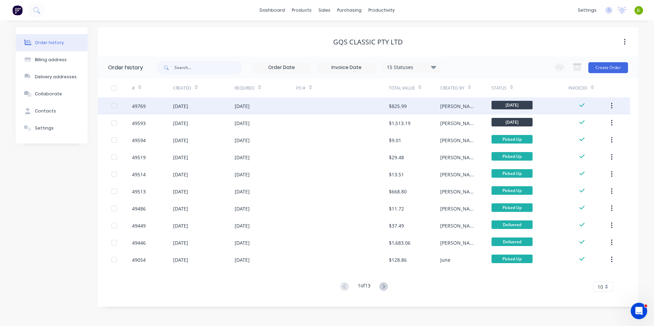
click at [291, 108] on div "03 Oct 2025" at bounding box center [266, 105] width 62 height 17
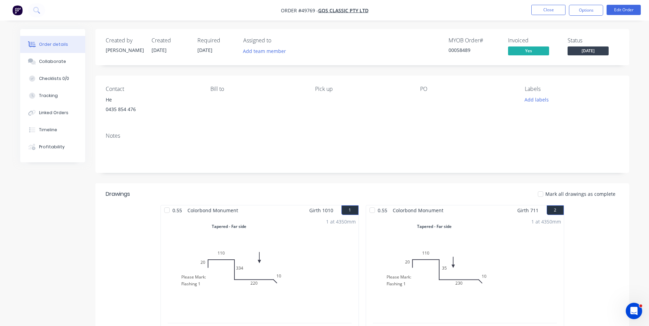
click at [431, 189] on header "Drawings Mark all drawings as complete" at bounding box center [362, 194] width 534 height 22
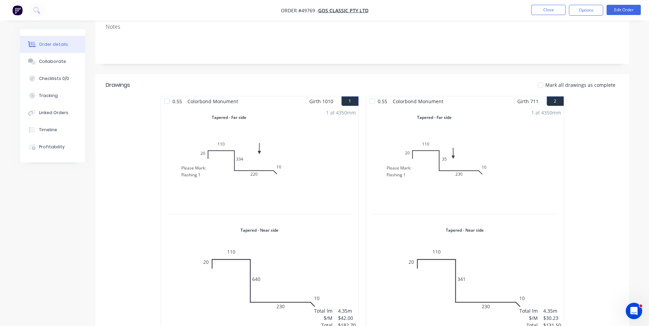
scroll to position [34, 0]
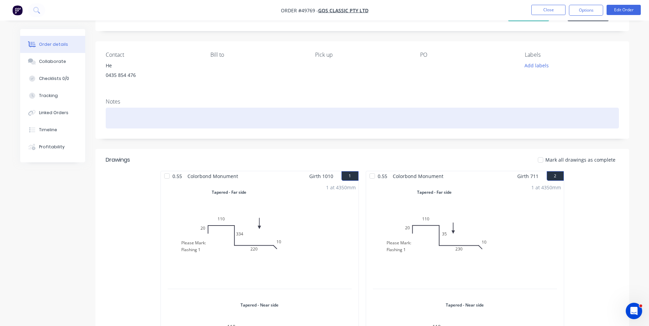
click at [144, 129] on div "Notes" at bounding box center [362, 116] width 534 height 46
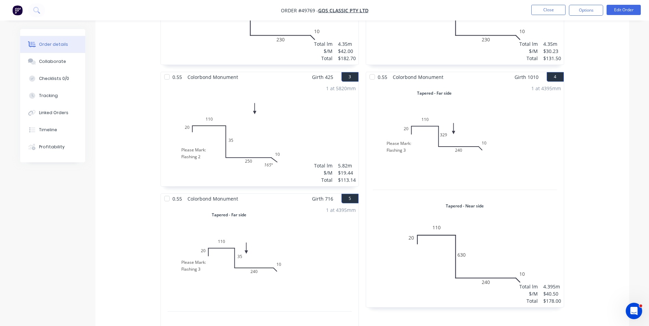
scroll to position [205, 0]
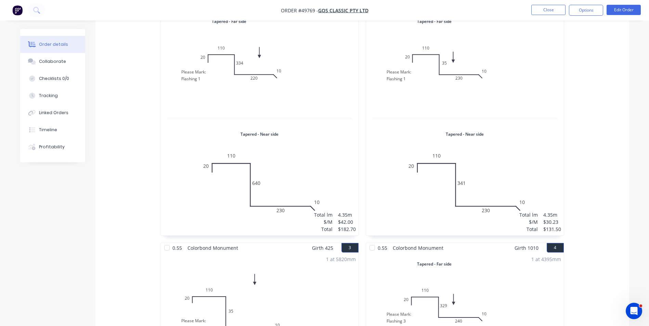
click at [121, 235] on div "0.55 Colorbond Monument Girth 1010 1 Tapered - Far side Please Mark: Flashing 1…" at bounding box center [362, 303] width 534 height 607
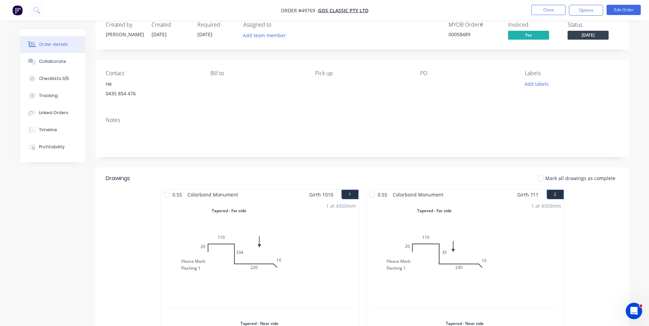
scroll to position [0, 0]
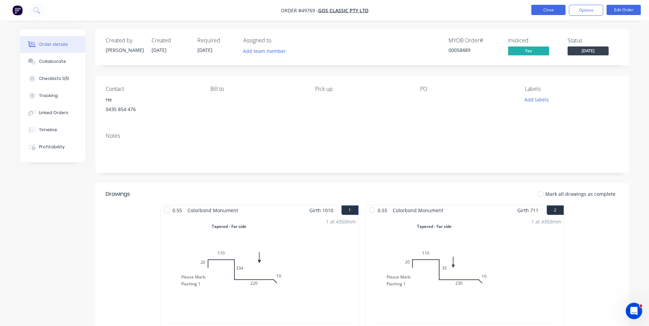
click at [548, 11] on button "Close" at bounding box center [548, 10] width 34 height 10
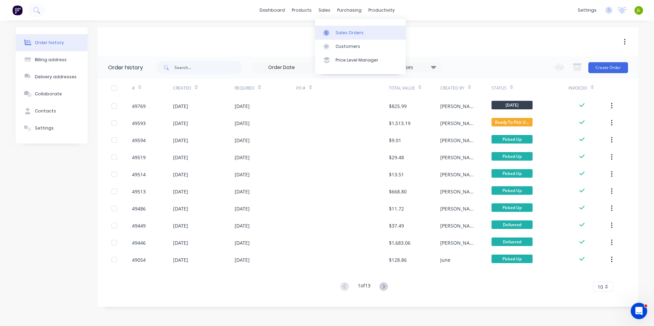
click at [334, 29] on link "Sales Orders" at bounding box center [360, 33] width 91 height 14
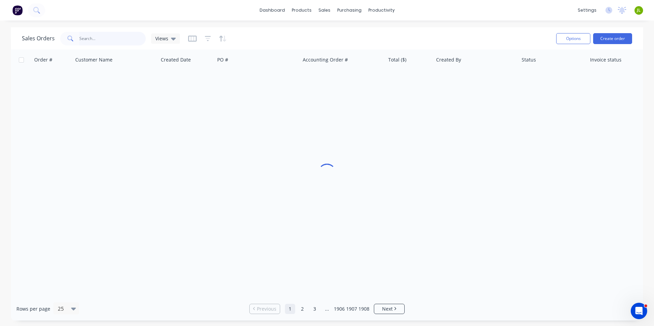
click at [114, 39] on input "text" at bounding box center [112, 39] width 67 height 14
type input "49478"
click at [40, 152] on div at bounding box center [327, 174] width 632 height 248
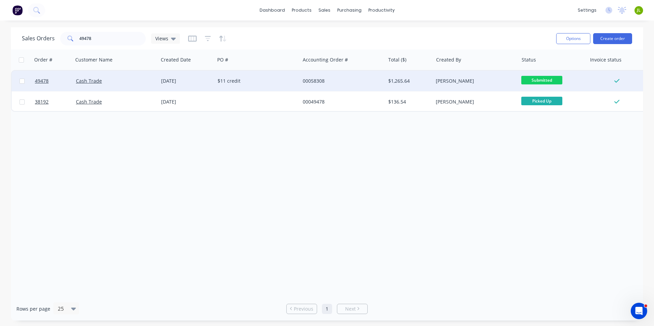
click at [138, 80] on div "Cash Trade" at bounding box center [114, 81] width 76 height 7
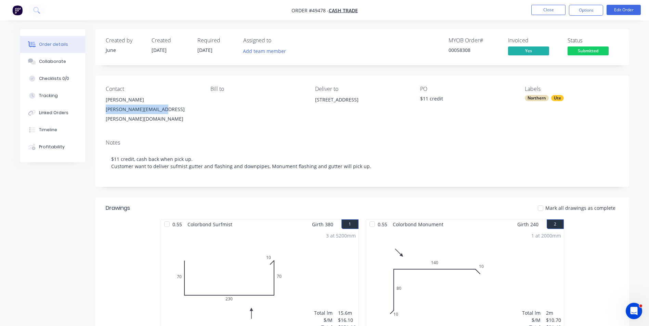
drag, startPoint x: 165, startPoint y: 109, endPoint x: 102, endPoint y: 113, distance: 63.1
click at [102, 113] on div "Contact Josh Josh.Reardon@proton.me Bill to Deliver to 15 River Fig Pl, Alexand…" at bounding box center [362, 105] width 534 height 58
copy div "[PERSON_NAME][EMAIL_ADDRESS][PERSON_NAME][DOMAIN_NAME]"
click at [47, 128] on div "Timeline" at bounding box center [48, 130] width 18 height 6
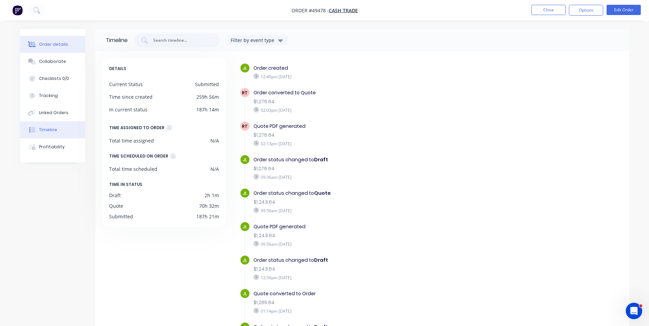
click at [58, 40] on button "Order details" at bounding box center [52, 44] width 65 height 17
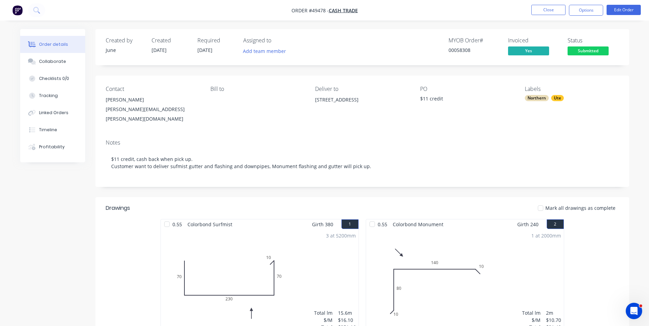
click at [592, 16] on nav "Order #49478 - Cash Trade Close Options Edit Order" at bounding box center [324, 10] width 649 height 21
click at [591, 9] on button "Options" at bounding box center [586, 10] width 34 height 11
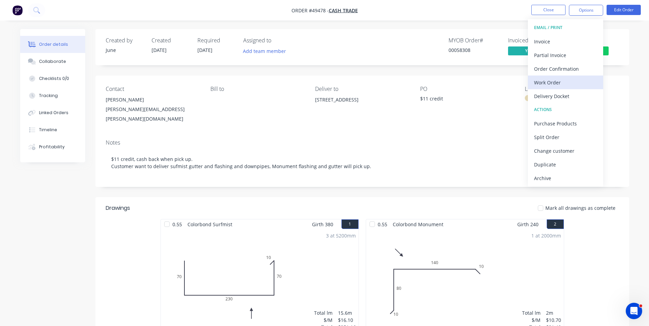
click at [565, 81] on div "Work Order" at bounding box center [565, 83] width 63 height 10
click at [565, 79] on div "Custom" at bounding box center [565, 83] width 63 height 10
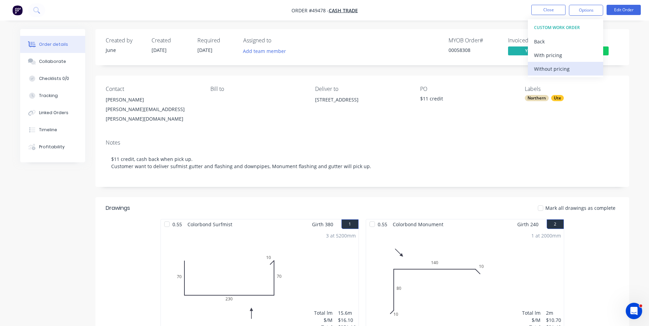
click at [566, 70] on div "Without pricing" at bounding box center [565, 69] width 63 height 10
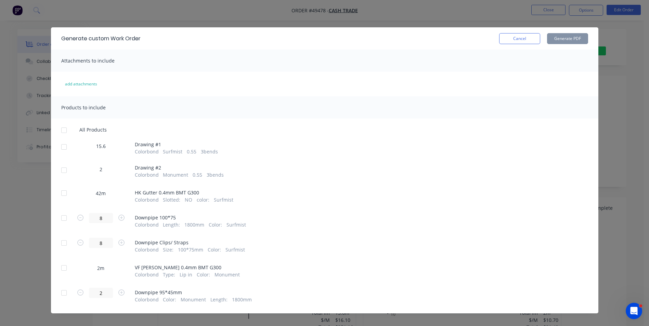
drag, startPoint x: 62, startPoint y: 141, endPoint x: 63, endPoint y: 148, distance: 7.6
click at [62, 144] on div at bounding box center [64, 147] width 14 height 14
click at [64, 166] on div at bounding box center [64, 171] width 14 height 14
click at [567, 43] on button "Generate PDF" at bounding box center [567, 38] width 41 height 11
click at [516, 34] on button "Cancel" at bounding box center [519, 38] width 41 height 11
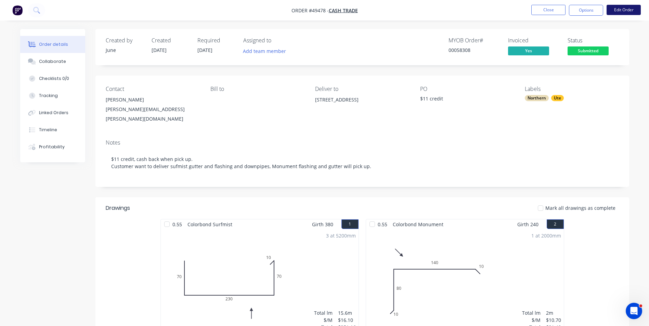
click at [620, 10] on button "Edit Order" at bounding box center [623, 10] width 34 height 10
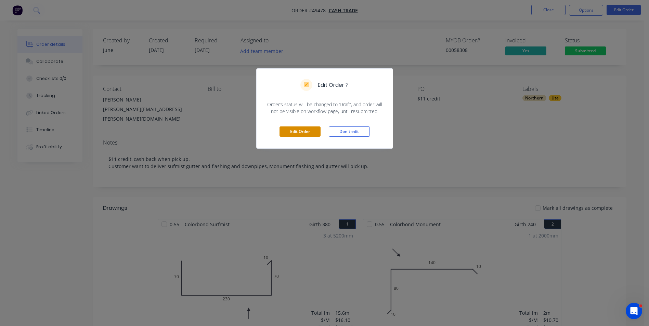
click at [284, 129] on button "Edit Order" at bounding box center [299, 132] width 41 height 10
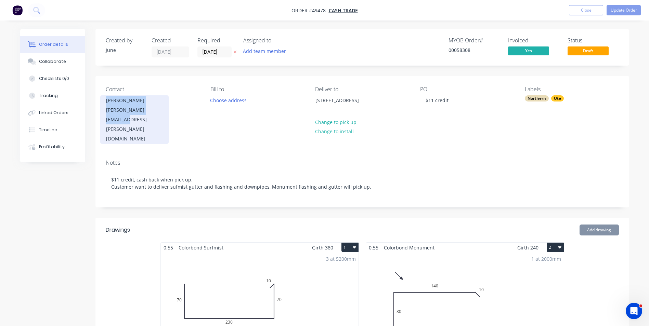
drag, startPoint x: 159, startPoint y: 112, endPoint x: 105, endPoint y: 101, distance: 55.2
click at [105, 101] on div "Josh Josh.Reardon@proton.me" at bounding box center [134, 119] width 68 height 49
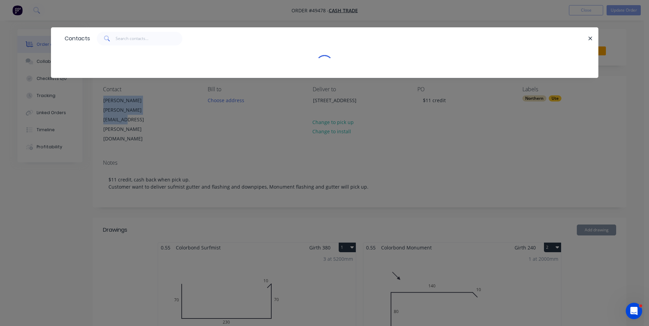
copy div "Josh Josh.Reardon@proton.me"
click at [141, 35] on input "text" at bounding box center [149, 39] width 67 height 14
click at [71, 45] on div "Contacts" at bounding box center [75, 39] width 29 height 22
click at [73, 55] on div at bounding box center [324, 64] width 547 height 28
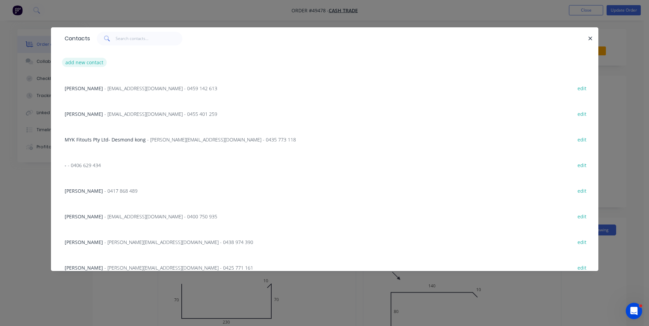
click at [75, 64] on button "add new contact" at bounding box center [84, 62] width 45 height 9
select select "AU"
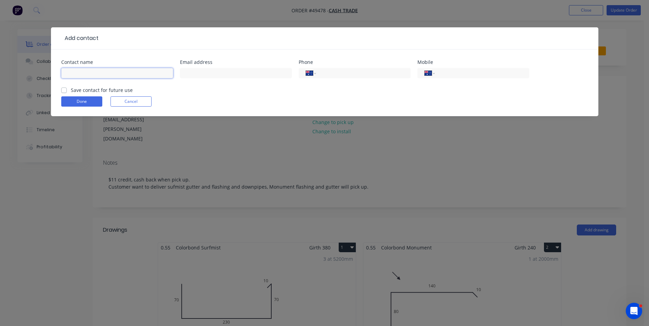
click at [94, 70] on input "text" at bounding box center [117, 73] width 112 height 10
click at [452, 73] on input "tel" at bounding box center [481, 73] width 82 height 8
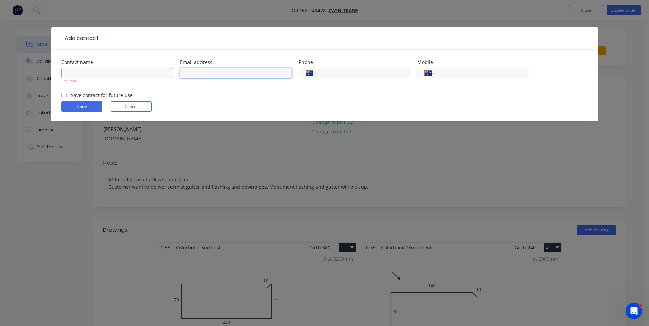
click at [237, 74] on input "text" at bounding box center [236, 73] width 112 height 10
paste input "Josh Josh.Reardon@proton.me"
drag, startPoint x: 194, startPoint y: 74, endPoint x: 175, endPoint y: 75, distance: 18.5
click at [175, 75] on div "Contact name Required Email address Josh Josh.Reardon@proton.me Phone Internati…" at bounding box center [324, 76] width 527 height 32
type input "Josh.Reardon@proton.me"
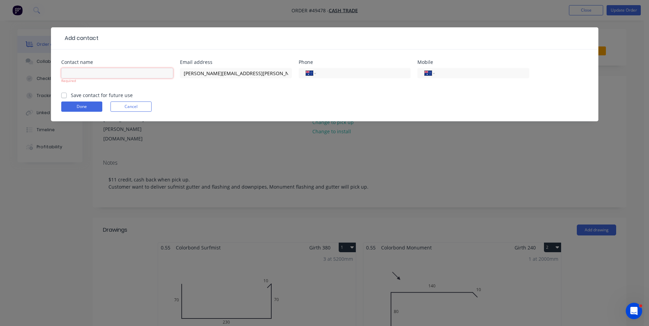
click at [132, 69] on input "text" at bounding box center [117, 73] width 112 height 10
paste input "Josh"
type input "Josh"
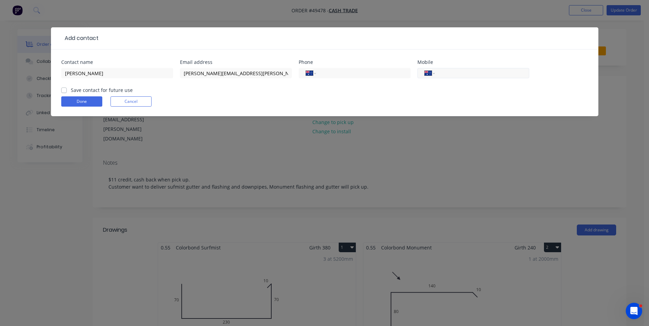
click at [467, 68] on div "International Afghanistan Åland Islands Albania Algeria American Samoa Andorra …" at bounding box center [473, 73] width 112 height 10
click at [466, 69] on input "tel" at bounding box center [481, 73] width 82 height 8
type input "0467 852 107"
click button "Done" at bounding box center [81, 101] width 41 height 10
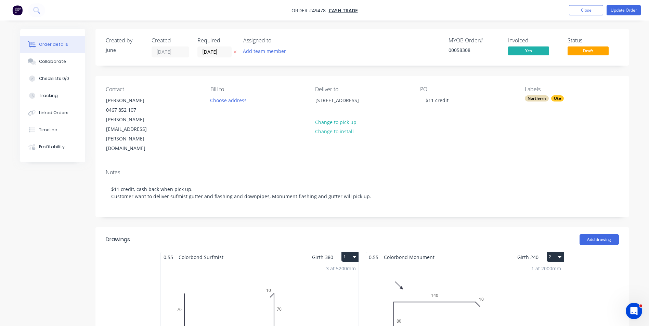
click at [402, 38] on div "MYOB Order # 00058308 Invoiced Yes Status Draft" at bounding box center [465, 47] width 307 height 20
click at [587, 10] on button "Close" at bounding box center [586, 10] width 34 height 10
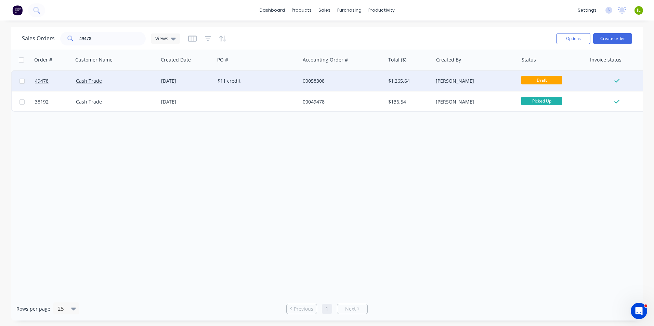
click at [254, 76] on div "$11 credit" at bounding box center [257, 81] width 85 height 21
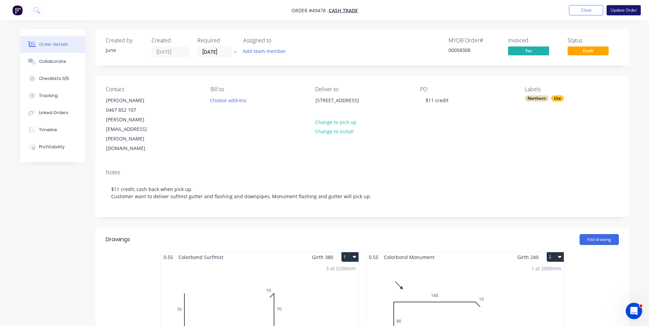
click at [623, 10] on button "Update Order" at bounding box center [623, 10] width 34 height 10
click at [70, 313] on div "[object Object]" at bounding box center [47, 312] width 62 height 18
click at [622, 9] on button "Update Order" at bounding box center [623, 10] width 34 height 10
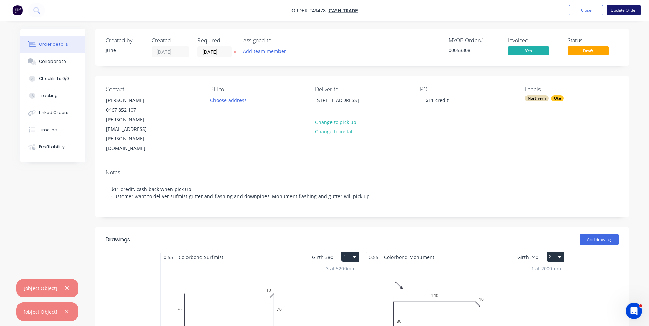
click at [620, 8] on button "Update Order" at bounding box center [623, 10] width 34 height 10
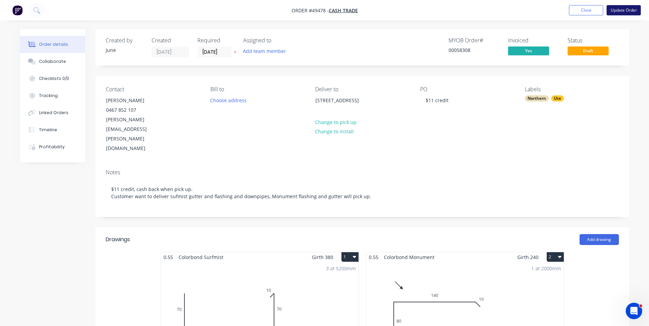
click at [618, 14] on button "Update Order" at bounding box center [623, 10] width 34 height 10
click at [436, 131] on div "Contact [PERSON_NAME] [PHONE_NUMBER] [PERSON_NAME][EMAIL_ADDRESS][PERSON_NAME][…" at bounding box center [362, 120] width 534 height 88
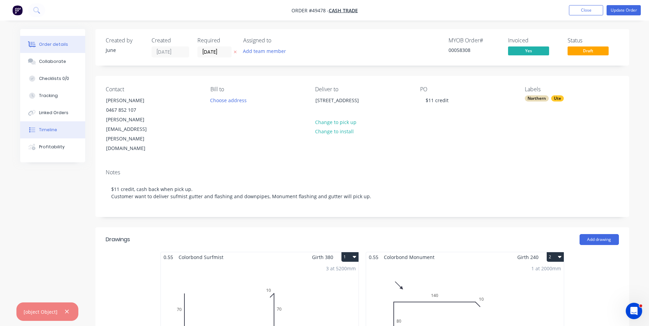
click at [58, 129] on button "Timeline" at bounding box center [52, 129] width 65 height 17
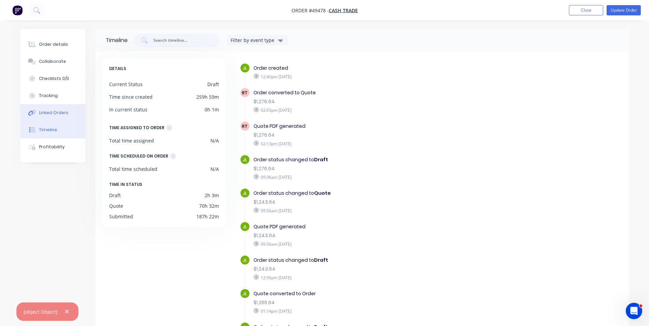
click at [54, 113] on div "Linked Orders" at bounding box center [53, 113] width 29 height 6
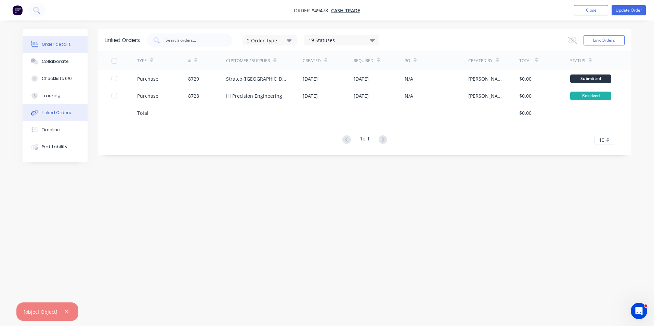
click at [59, 44] on div "Order details" at bounding box center [56, 44] width 29 height 6
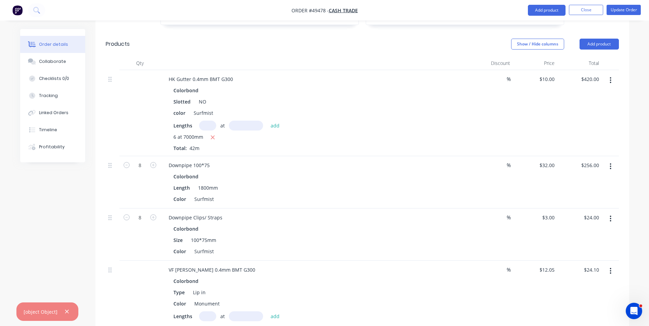
scroll to position [513, 0]
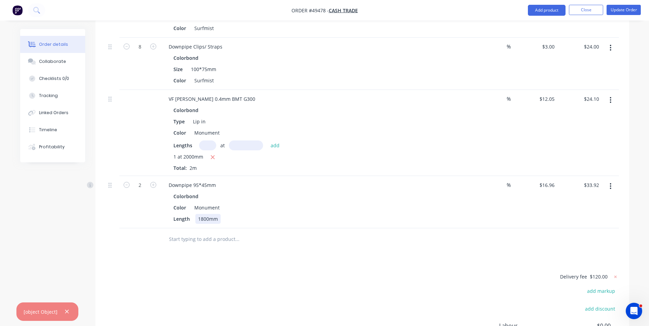
click at [348, 214] on div "Length 1800mm" at bounding box center [313, 219] width 285 height 10
click at [367, 203] on div "Color Monument" at bounding box center [313, 208] width 285 height 10
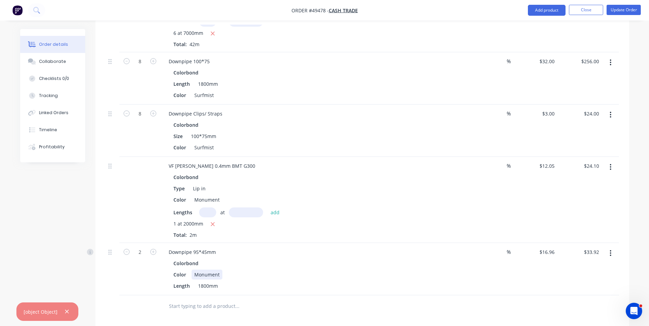
scroll to position [445, 0]
click at [368, 185] on div "Type Lip in" at bounding box center [313, 190] width 285 height 10
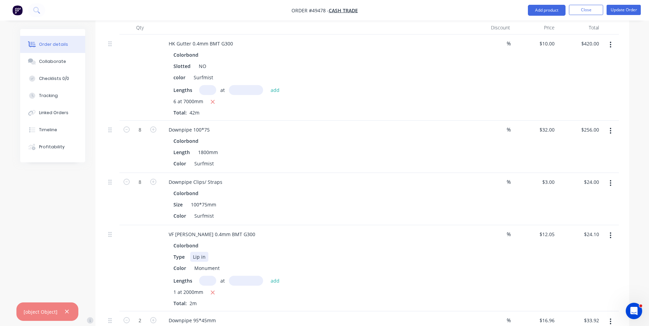
scroll to position [376, 0]
click at [368, 190] on div "Colorbond" at bounding box center [314, 195] width 282 height 10
click at [580, 10] on button "Close" at bounding box center [586, 10] width 34 height 10
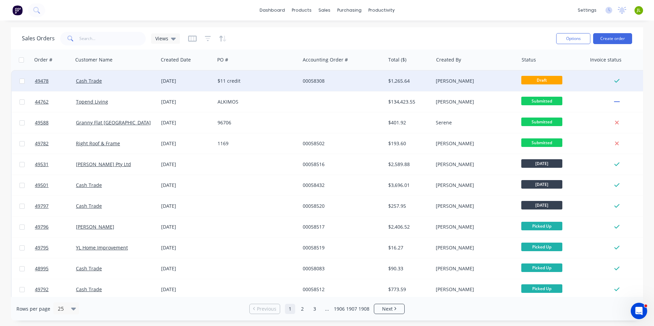
click at [472, 77] on div "[PERSON_NAME]" at bounding box center [475, 81] width 85 height 21
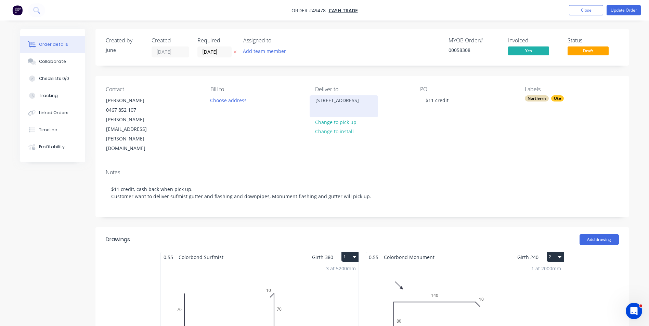
drag, startPoint x: 353, startPoint y: 110, endPoint x: 312, endPoint y: 102, distance: 42.6
click at [312, 102] on div "[STREET_ADDRESS]" at bounding box center [344, 106] width 68 height 22
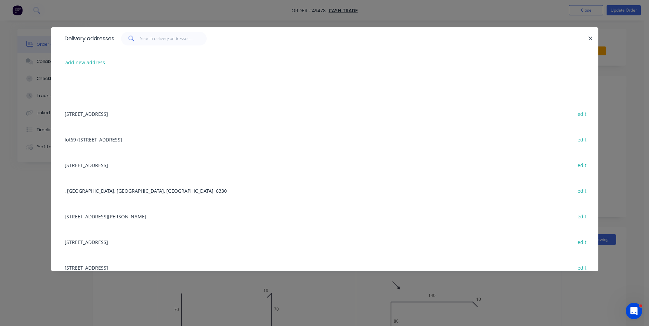
copy div "[STREET_ADDRESS]"
click at [587, 36] on button "button" at bounding box center [590, 38] width 9 height 9
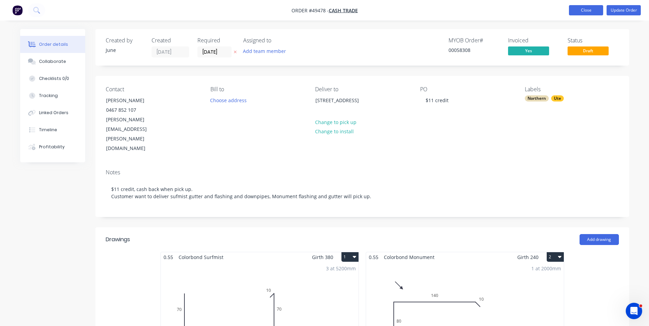
click at [578, 7] on button "Close" at bounding box center [586, 10] width 34 height 10
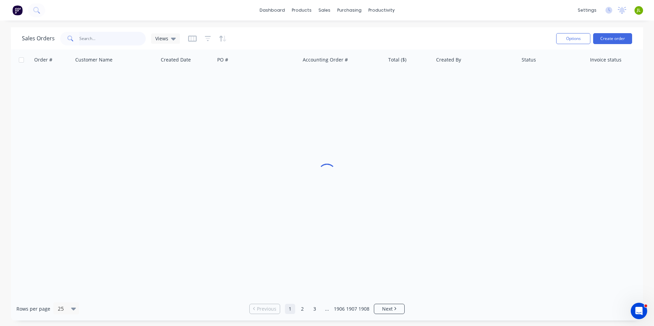
click at [106, 39] on input "text" at bounding box center [112, 39] width 67 height 14
type input "49790"
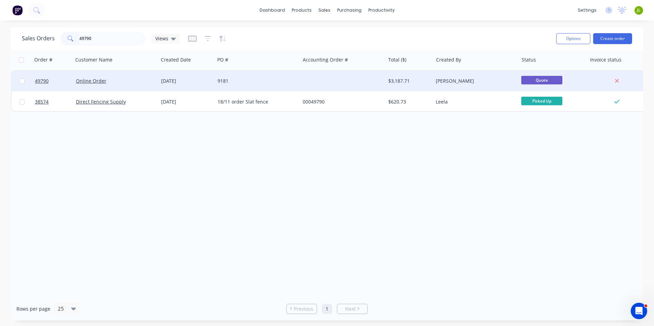
click at [123, 85] on div "Online Order" at bounding box center [115, 81] width 85 height 21
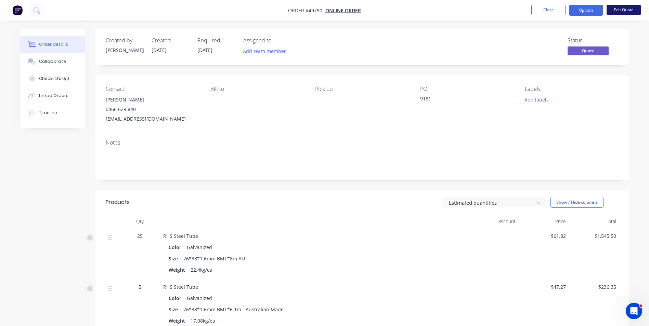
click at [616, 10] on button "Edit Quote" at bounding box center [623, 10] width 34 height 10
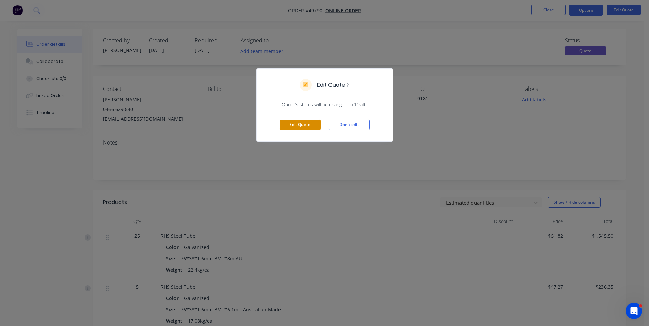
click at [298, 129] on button "Edit Quote" at bounding box center [299, 125] width 41 height 10
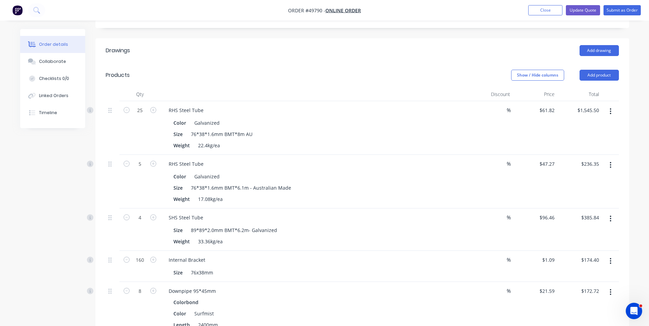
scroll to position [103, 0]
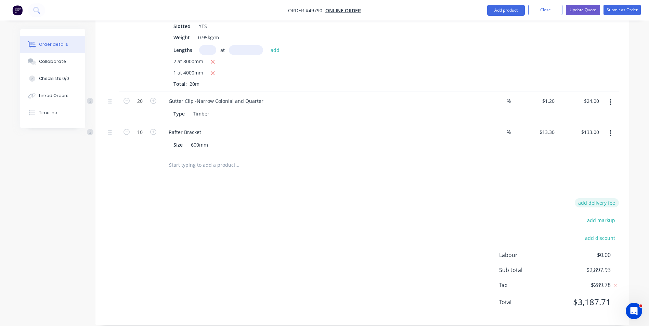
click at [587, 198] on button "add delivery fee" at bounding box center [597, 202] width 44 height 9
type input "250"
click input "submit" at bounding box center [0, 0] width 0 height 0
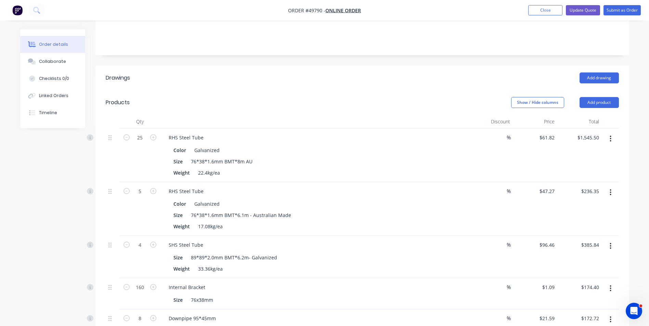
scroll to position [34, 0]
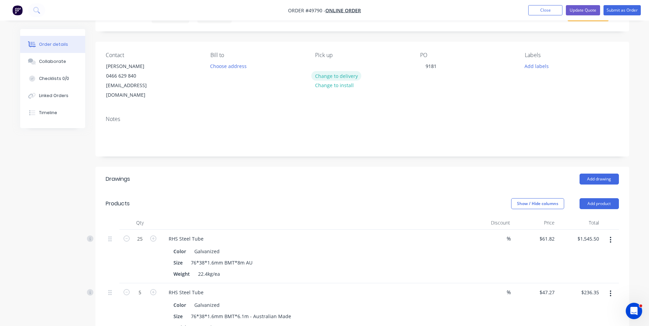
click at [327, 77] on button "Change to delivery" at bounding box center [336, 75] width 50 height 9
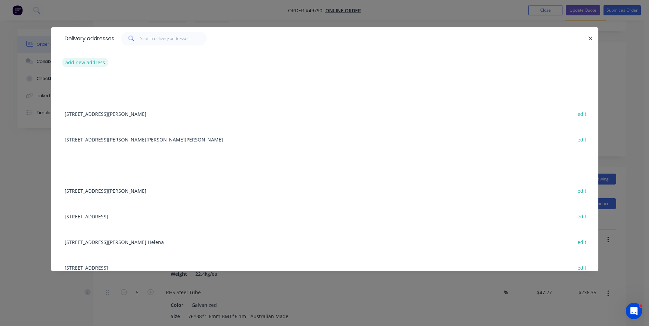
click at [101, 61] on button "add new address" at bounding box center [85, 62] width 47 height 9
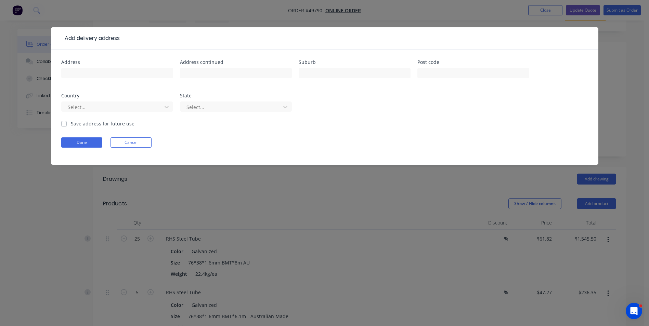
click at [88, 66] on div "Address" at bounding box center [117, 73] width 112 height 27
click at [77, 79] on div at bounding box center [117, 76] width 112 height 20
click at [79, 76] on input "text" at bounding box center [117, 73] width 112 height 10
paste input "40 Frederic street Helena Valley Western Australia 6056"
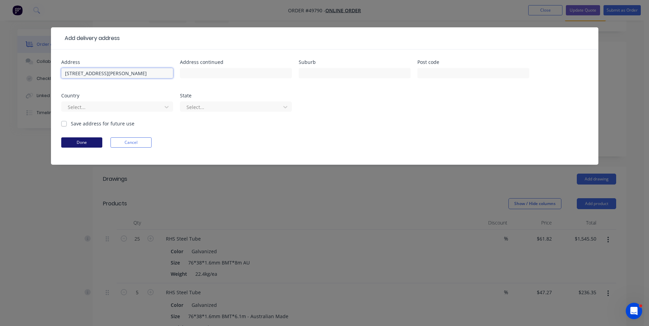
type input "40 Frederic street Helena Valley Western Australia 6056"
click at [79, 140] on button "Done" at bounding box center [81, 143] width 41 height 10
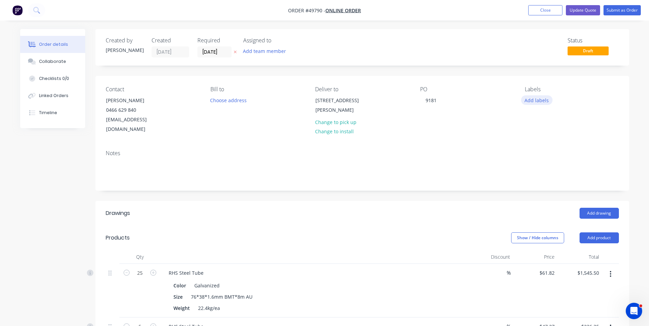
click at [538, 99] on button "Add labels" at bounding box center [536, 99] width 31 height 9
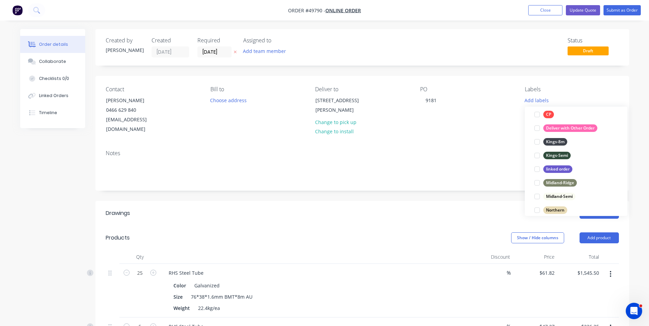
scroll to position [55, 0]
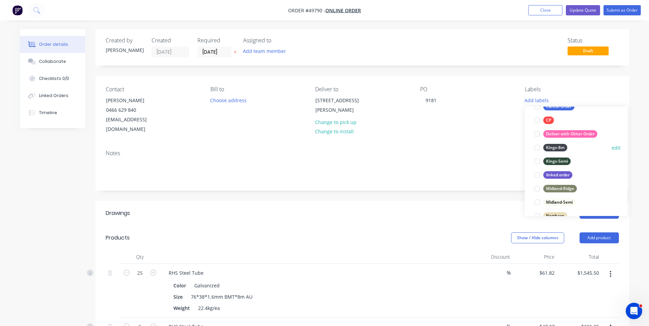
click at [547, 149] on div "Kings-8m" at bounding box center [555, 148] width 24 height 8
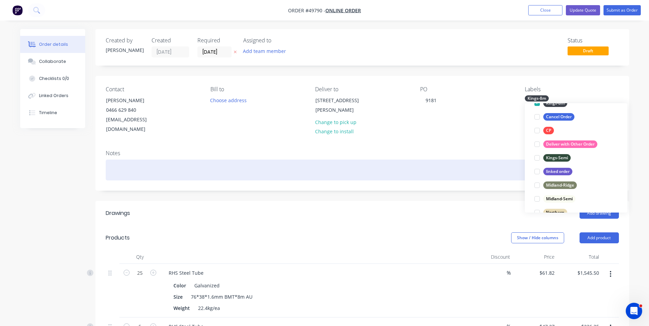
scroll to position [14, 0]
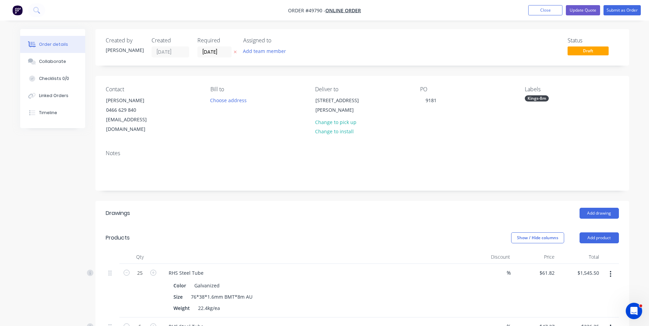
click at [416, 121] on div "Contact Graham Wakefield 0466 629 840 grahamw.50@hotmail.com Bill to Choose add…" at bounding box center [362, 110] width 534 height 69
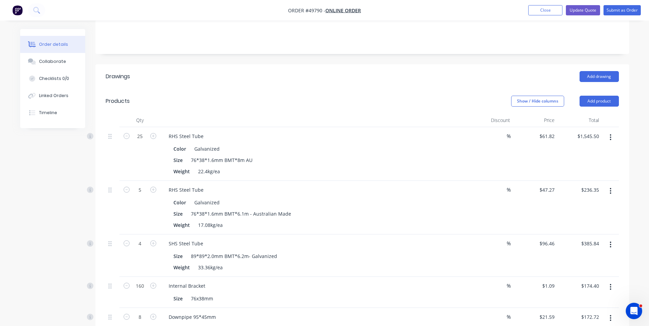
scroll to position [274, 0]
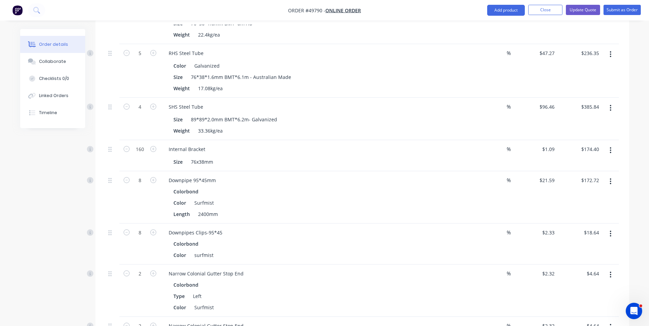
click at [62, 232] on div "Created by Rachel Created 27/09/25 Required 27/09/25 Assigned to Add team membe…" at bounding box center [324, 236] width 609 height 963
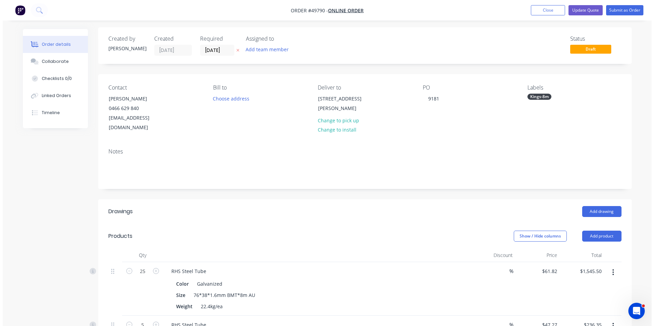
scroll to position [0, 0]
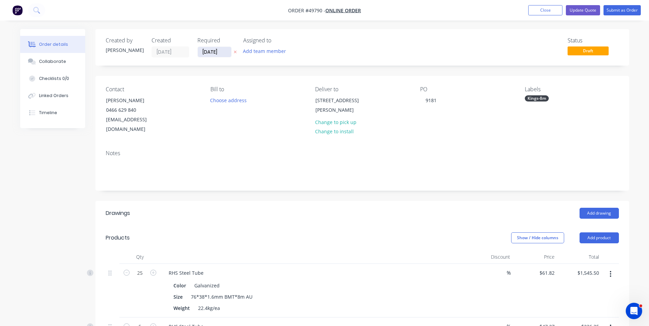
click at [222, 54] on input "[DATE]" at bounding box center [215, 52] width 34 height 10
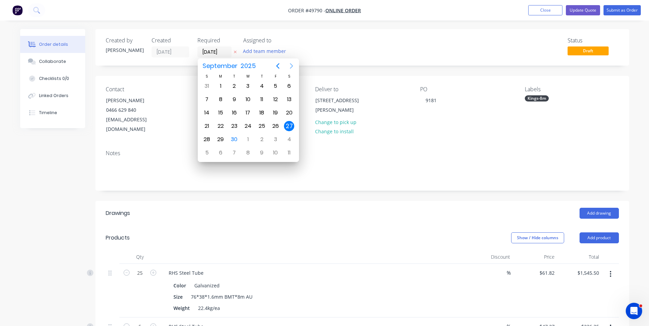
click at [295, 67] on icon "Next page" at bounding box center [291, 66] width 8 height 8
click at [219, 97] on div "6" at bounding box center [220, 99] width 10 height 10
type input "[DATE]"
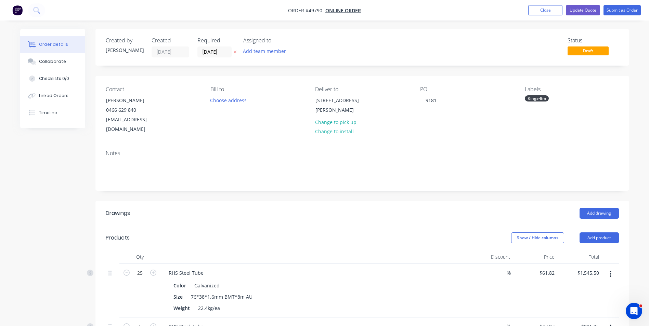
click at [470, 208] on div "Add drawing" at bounding box center [416, 213] width 404 height 11
click at [589, 8] on button "Update Quote" at bounding box center [583, 10] width 34 height 10
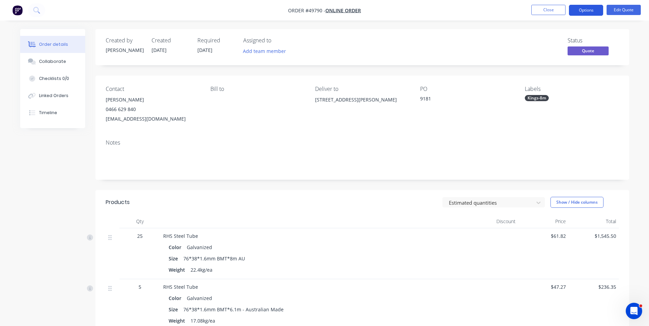
click at [591, 10] on button "Options" at bounding box center [586, 10] width 34 height 11
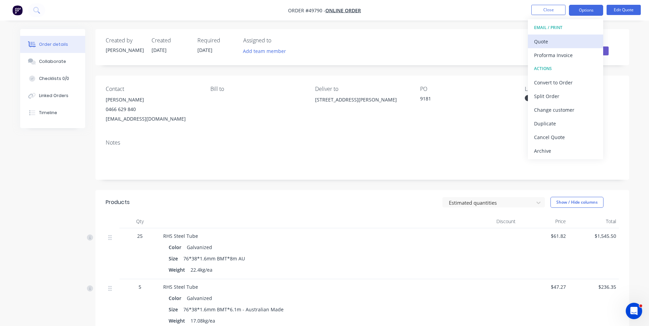
click at [574, 39] on div "Quote" at bounding box center [565, 42] width 63 height 10
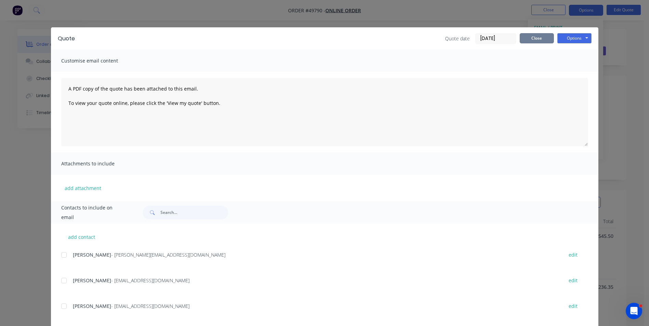
click at [541, 37] on button "Close" at bounding box center [537, 38] width 34 height 10
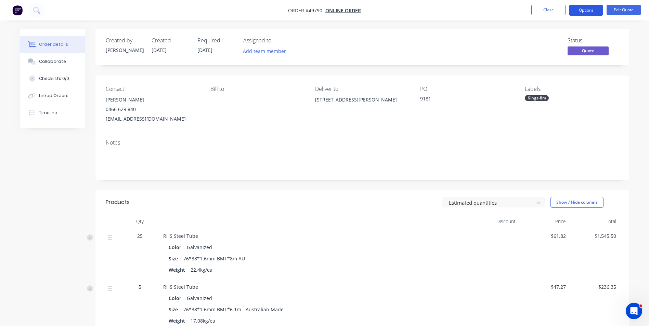
click at [592, 12] on button "Options" at bounding box center [586, 10] width 34 height 11
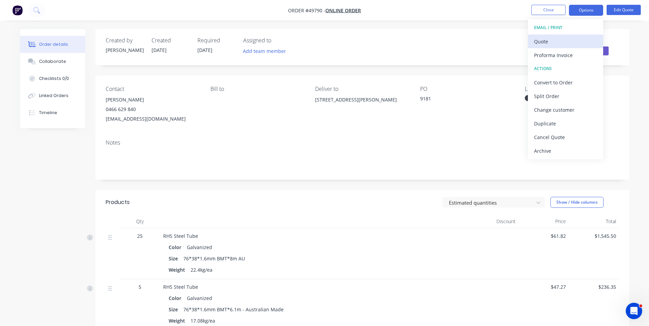
click at [557, 40] on div "Quote" at bounding box center [565, 42] width 63 height 10
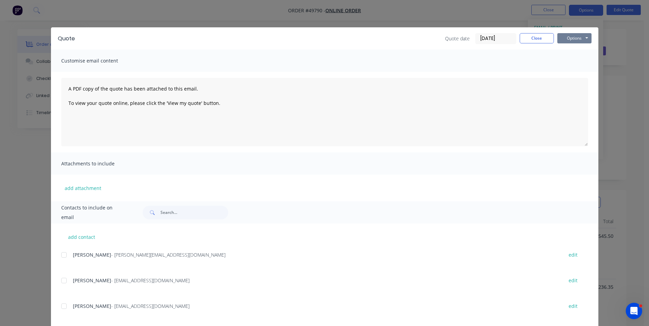
click at [565, 37] on button "Options" at bounding box center [574, 38] width 34 height 10
click at [575, 61] on button "Print" at bounding box center [579, 61] width 44 height 11
click at [538, 41] on button "Close" at bounding box center [537, 38] width 34 height 10
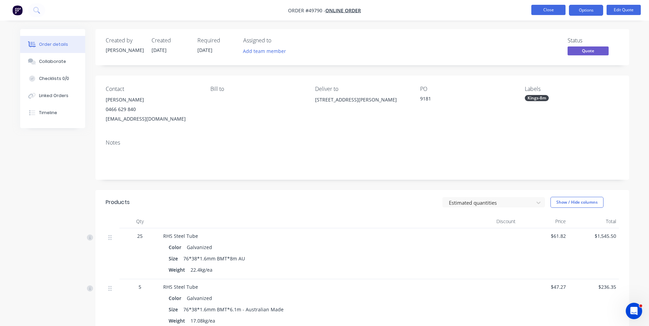
click at [548, 10] on button "Close" at bounding box center [548, 10] width 34 height 10
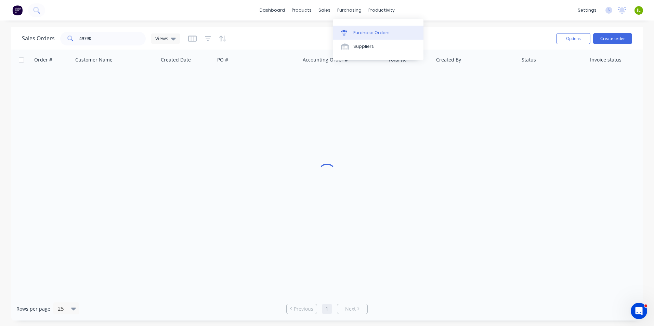
click at [357, 34] on div "Purchase Orders" at bounding box center [371, 33] width 36 height 6
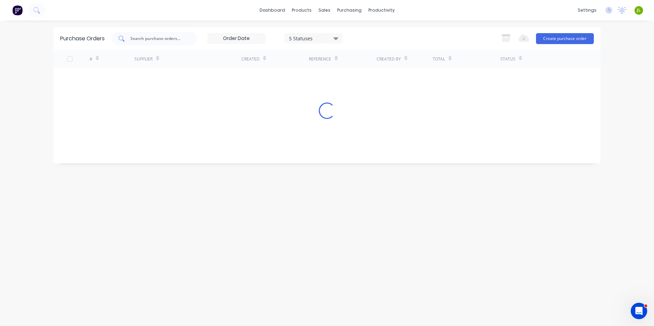
click at [139, 40] on input "text" at bounding box center [158, 38] width 57 height 7
type input "8790"
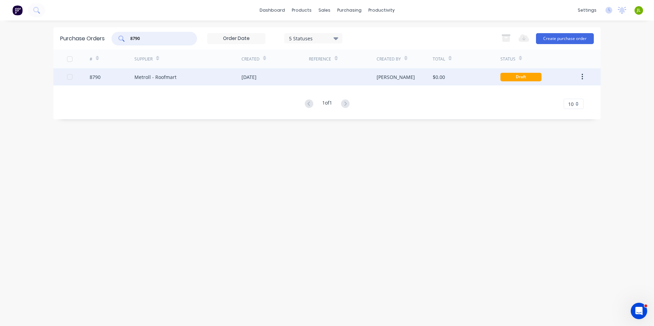
click at [253, 81] on div "[DATE]" at bounding box center [274, 76] width 67 height 17
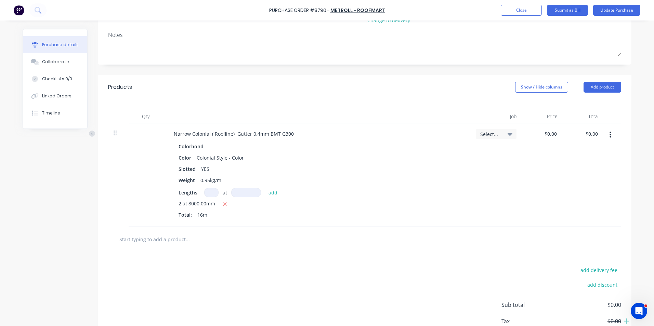
scroll to position [134, 0]
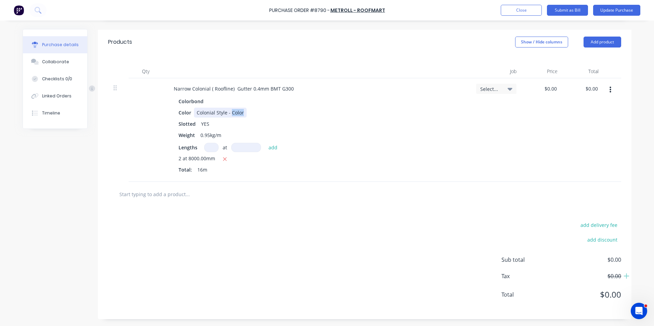
drag, startPoint x: 240, startPoint y: 113, endPoint x: 229, endPoint y: 114, distance: 11.0
click at [229, 114] on div "Colonial Style - Color" at bounding box center [220, 113] width 53 height 10
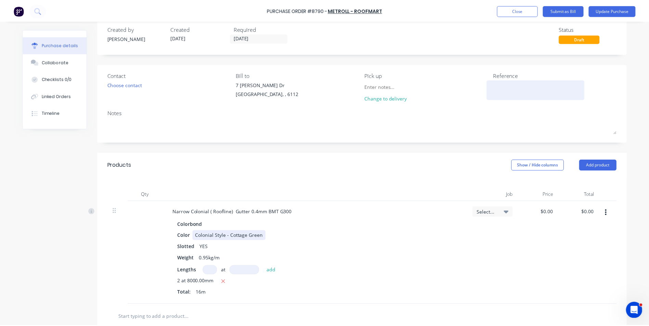
scroll to position [0, 0]
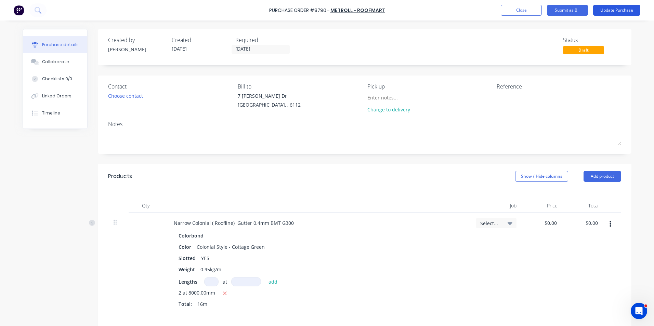
click at [610, 9] on button "Update Purchase" at bounding box center [616, 10] width 47 height 11
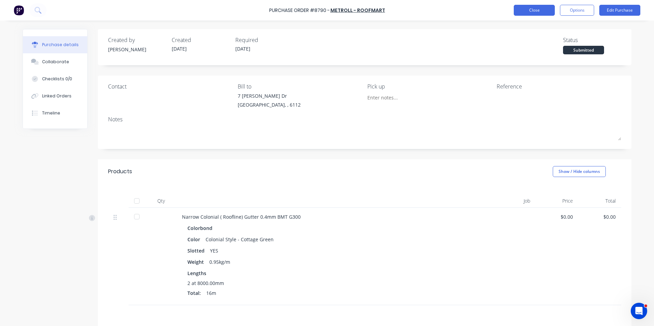
click at [534, 12] on button "Close" at bounding box center [534, 10] width 41 height 11
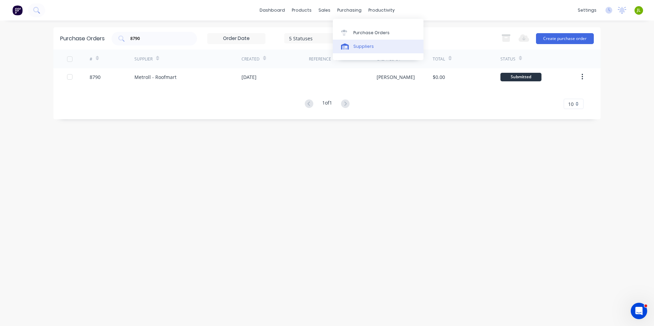
click at [370, 46] on div "Suppliers" at bounding box center [363, 46] width 21 height 6
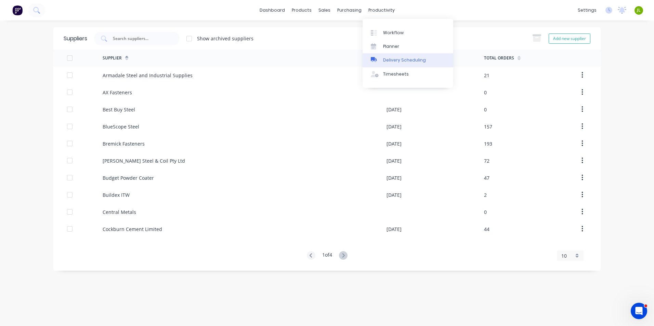
click at [402, 64] on link "Delivery Scheduling" at bounding box center [408, 60] width 91 height 14
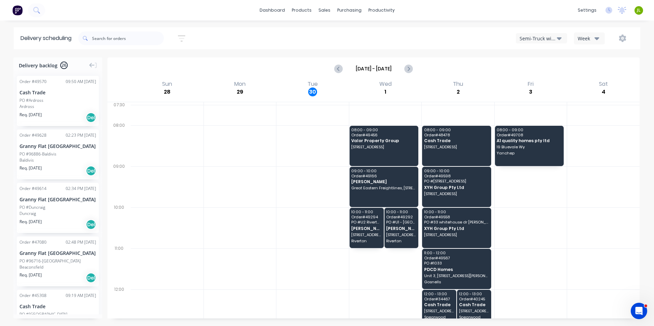
click at [556, 38] on div "Semi-Truck with Hiab" at bounding box center [538, 38] width 37 height 7
click at [554, 83] on div "Utes Delivery" at bounding box center [550, 83] width 68 height 14
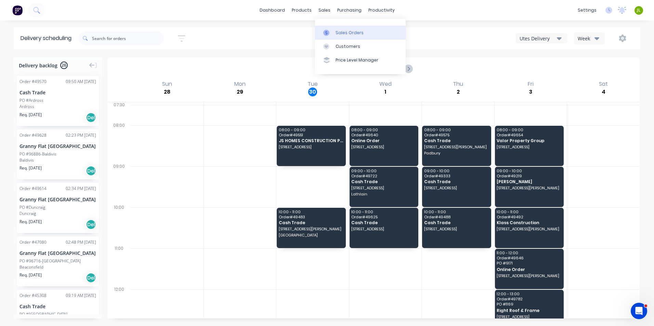
click at [328, 32] on icon at bounding box center [326, 33] width 6 height 6
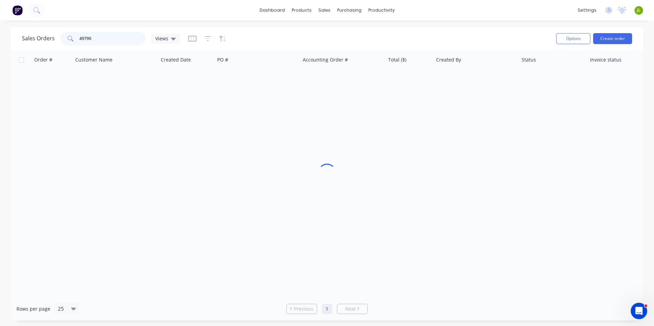
drag, startPoint x: 128, startPoint y: 39, endPoint x: 83, endPoint y: 39, distance: 44.5
click at [83, 39] on input "49790" at bounding box center [112, 39] width 67 height 14
type input "49478"
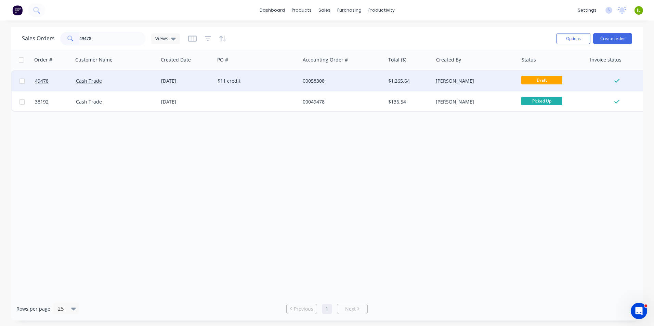
click at [135, 90] on div "Cash Trade" at bounding box center [115, 81] width 85 height 21
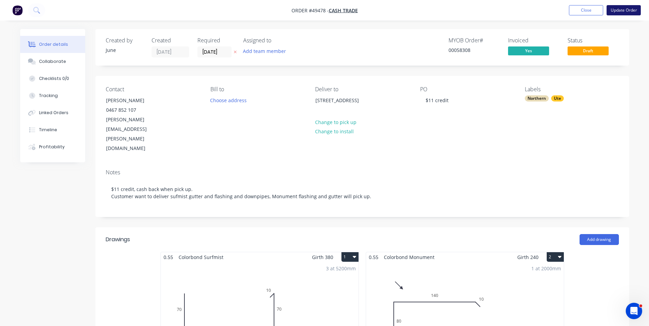
click at [626, 13] on button "Update Order" at bounding box center [623, 10] width 34 height 10
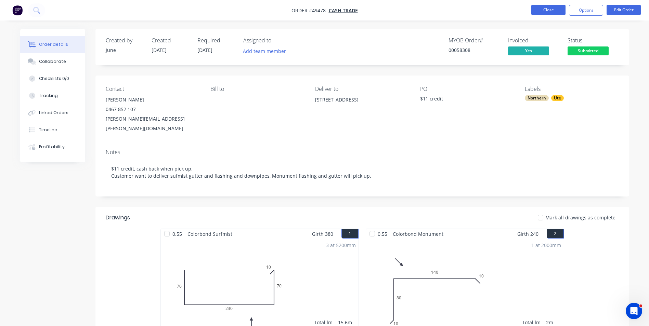
click at [536, 5] on button "Close" at bounding box center [548, 10] width 34 height 10
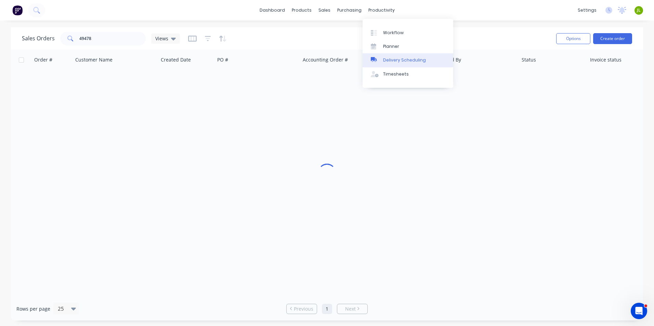
click at [385, 60] on div "Delivery Scheduling" at bounding box center [404, 60] width 43 height 6
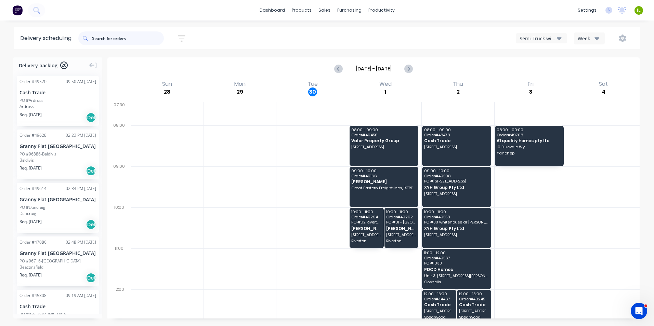
click at [94, 41] on input "text" at bounding box center [128, 38] width 72 height 14
click at [529, 43] on button "Semi-Truck with Hiab" at bounding box center [541, 38] width 51 height 10
click at [525, 83] on div "Utes Delivery" at bounding box center [550, 83] width 68 height 14
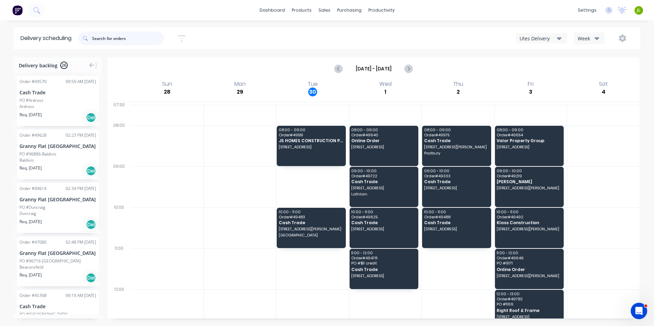
click at [138, 40] on input "text" at bounding box center [128, 38] width 72 height 14
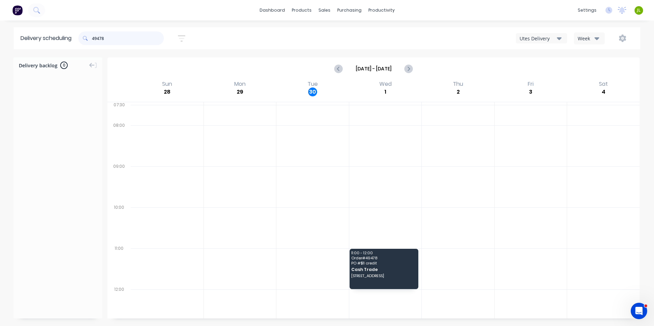
type input "49478"
drag, startPoint x: 111, startPoint y: 39, endPoint x: 83, endPoint y: 42, distance: 27.5
click at [83, 42] on div "49478" at bounding box center [121, 38] width 86 height 14
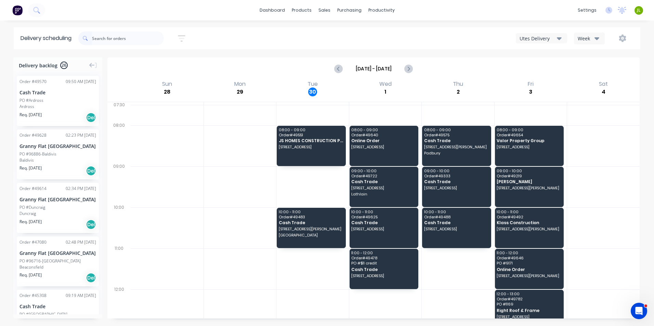
click at [456, 270] on div at bounding box center [458, 269] width 73 height 41
click at [332, 45] on div "Sort by Most recent Created date Required date Order number Customer name Most …" at bounding box center [359, 38] width 562 height 19
click at [332, 32] on div at bounding box center [328, 33] width 10 height 6
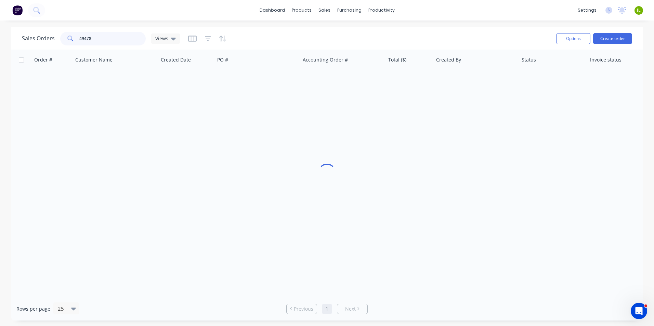
click at [115, 41] on input "49478" at bounding box center [112, 39] width 67 height 14
drag, startPoint x: 88, startPoint y: 37, endPoint x: 97, endPoint y: 35, distance: 9.3
click at [97, 35] on input "49478" at bounding box center [112, 39] width 67 height 14
type input "49474"
click at [87, 206] on div at bounding box center [327, 174] width 632 height 248
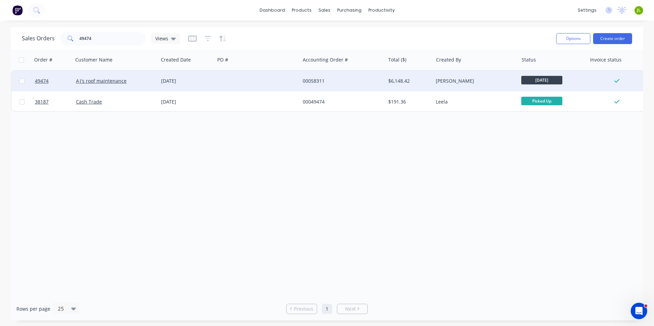
click at [251, 84] on div at bounding box center [257, 81] width 85 height 21
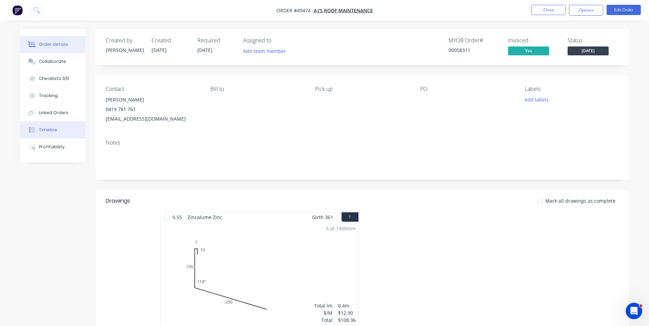
click at [46, 129] on div "Timeline" at bounding box center [48, 130] width 18 height 6
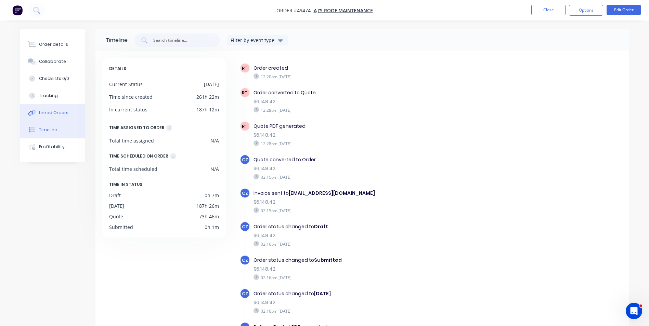
click at [62, 116] on div "Linked Orders" at bounding box center [53, 113] width 29 height 6
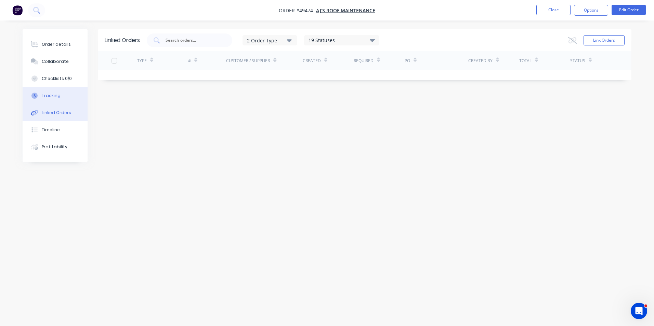
click at [47, 95] on div "Tracking" at bounding box center [51, 96] width 19 height 6
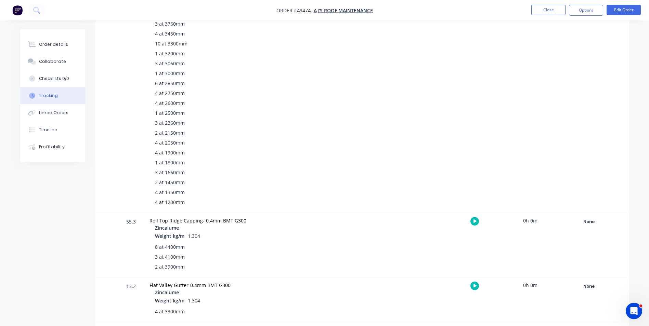
scroll to position [283, 0]
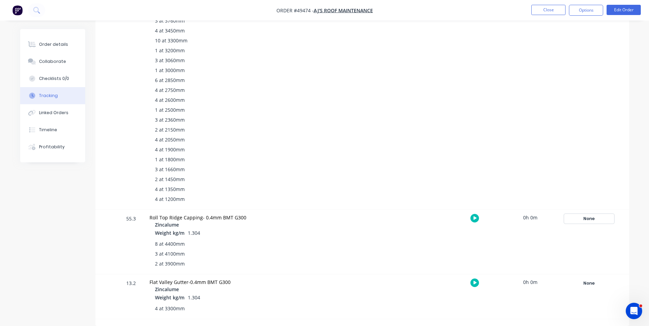
click at [587, 216] on div "None" at bounding box center [588, 218] width 49 height 9
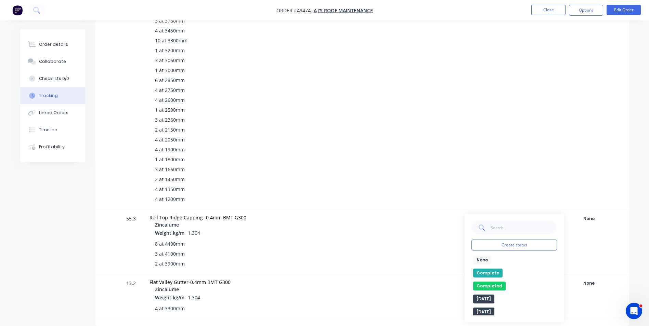
click at [495, 271] on button "Complete" at bounding box center [487, 273] width 29 height 9
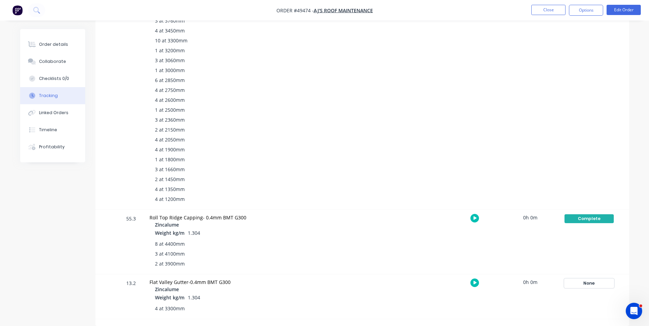
click at [584, 284] on div "None" at bounding box center [588, 283] width 49 height 9
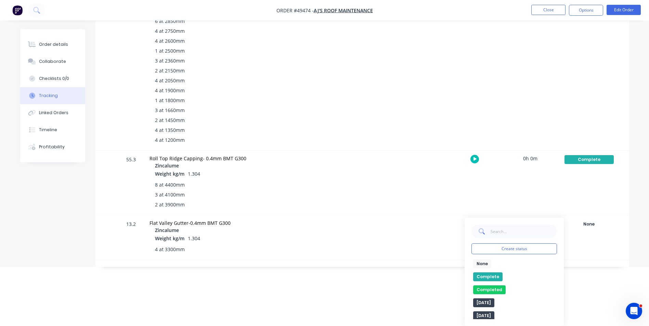
click at [481, 274] on button "Complete" at bounding box center [487, 277] width 29 height 9
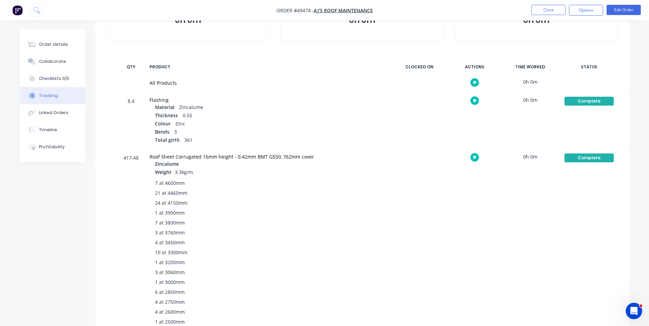
scroll to position [9, 0]
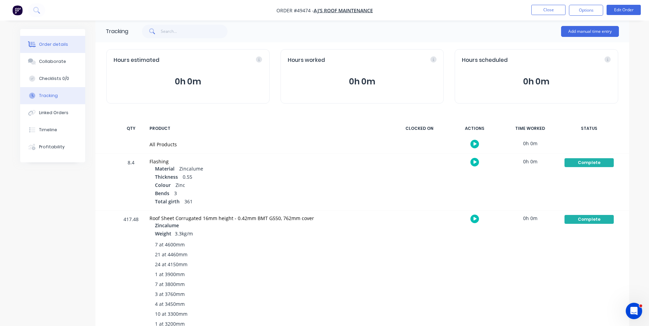
click at [67, 40] on button "Order details" at bounding box center [52, 44] width 65 height 17
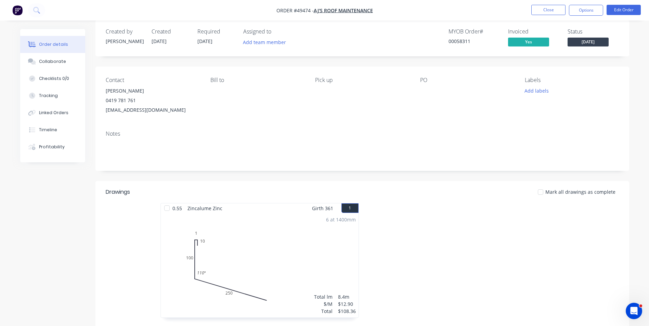
click at [584, 40] on span "[DATE]" at bounding box center [587, 42] width 41 height 9
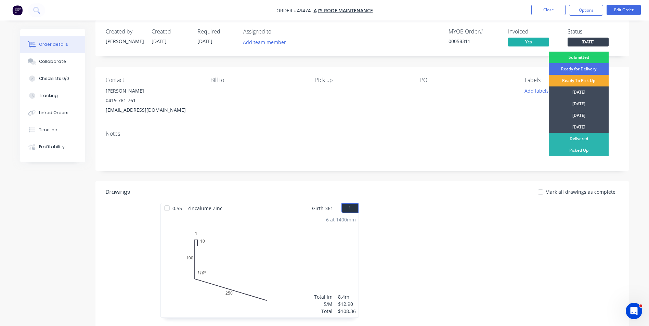
click at [570, 81] on div "Ready To Pick Up" at bounding box center [579, 81] width 60 height 12
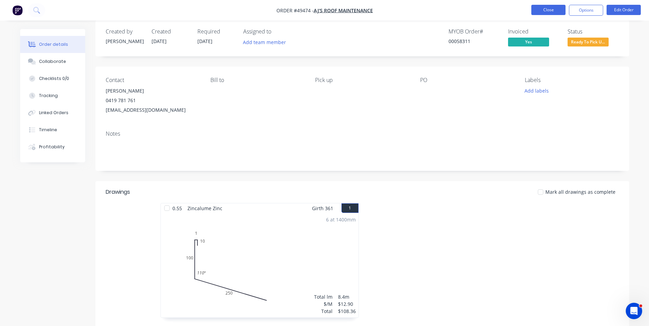
click at [547, 10] on button "Close" at bounding box center [548, 10] width 34 height 10
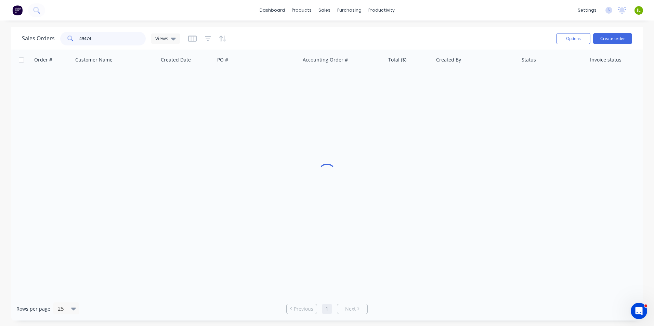
drag, startPoint x: 108, startPoint y: 40, endPoint x: 51, endPoint y: 39, distance: 56.8
click at [51, 39] on div "Sales Orders 49474 Views" at bounding box center [101, 39] width 158 height 14
type input "49495"
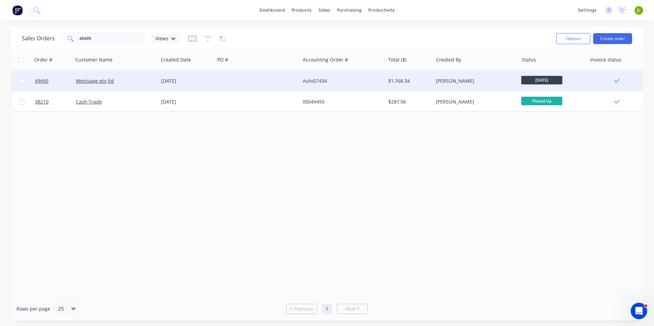
click at [229, 82] on div at bounding box center [257, 81] width 85 height 21
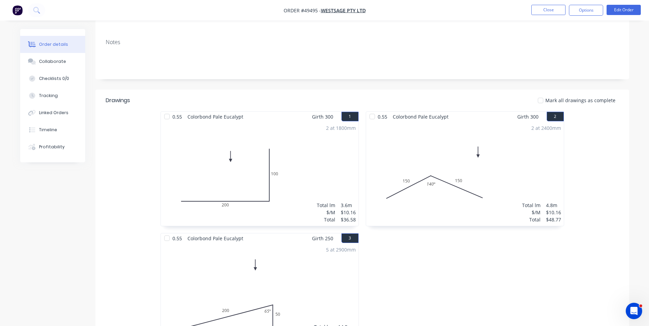
scroll to position [103, 0]
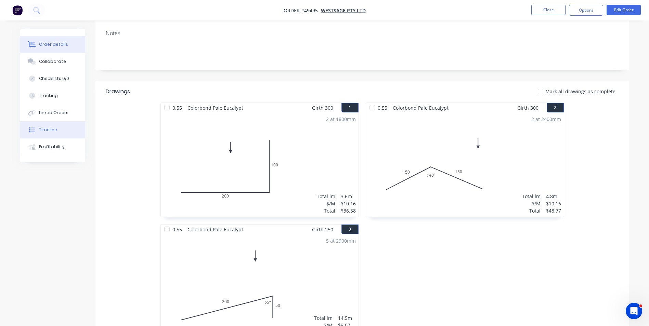
click at [47, 128] on div "Timeline" at bounding box center [48, 130] width 18 height 6
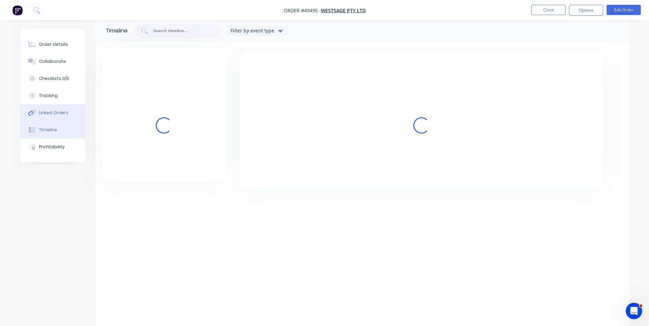
scroll to position [52, 0]
click at [52, 111] on div "Linked Orders" at bounding box center [53, 113] width 29 height 6
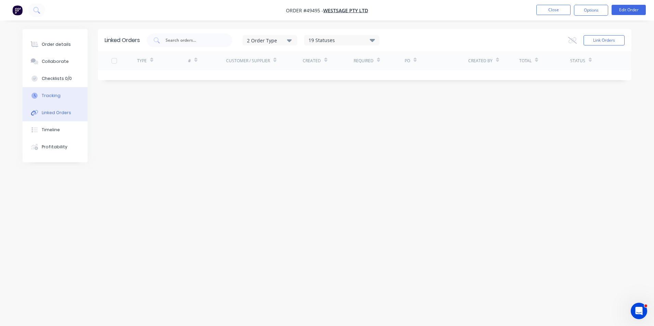
click at [74, 97] on button "Tracking" at bounding box center [55, 95] width 65 height 17
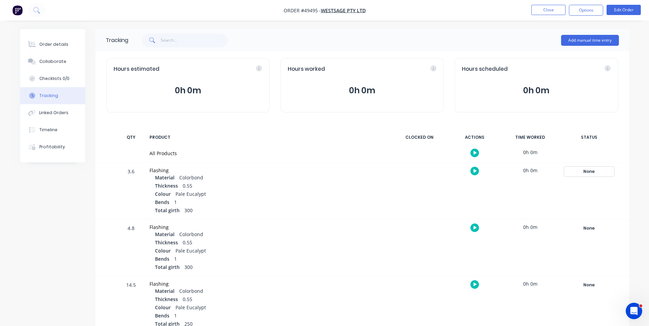
click at [588, 175] on div "None" at bounding box center [588, 171] width 49 height 9
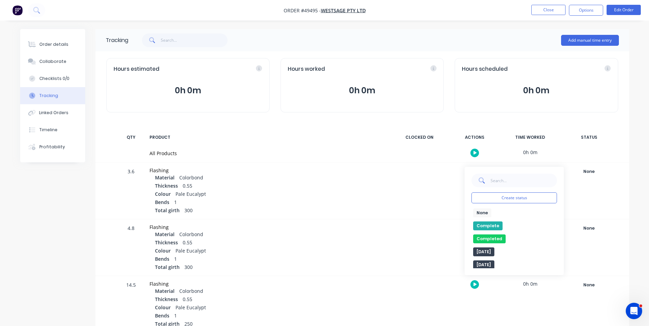
click at [469, 221] on div "Create status None edit Complete Completed edit Friday Monday Ready for Deliver…" at bounding box center [514, 221] width 99 height 108
click at [493, 223] on button "Complete" at bounding box center [487, 226] width 29 height 9
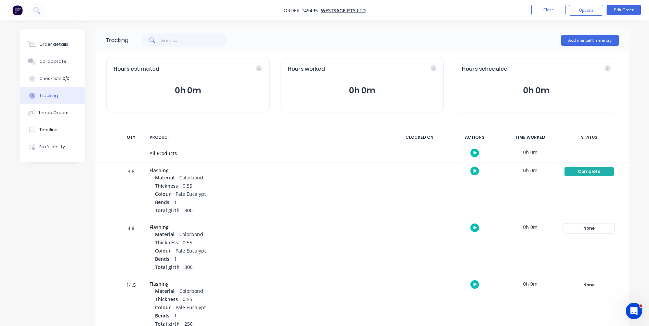
click at [598, 229] on div "None" at bounding box center [588, 228] width 49 height 9
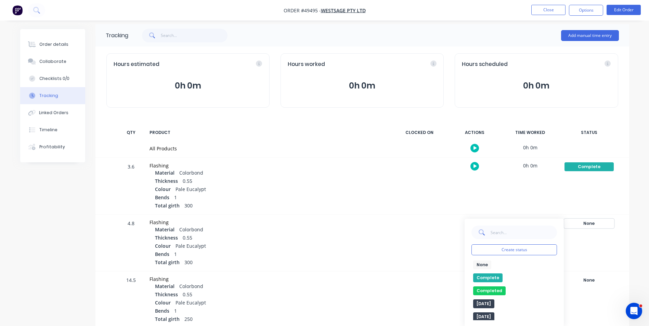
scroll to position [68, 0]
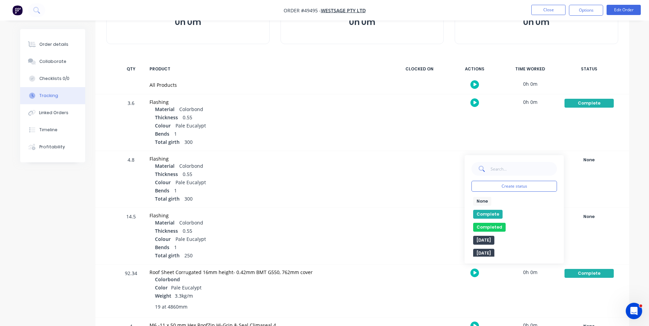
drag, startPoint x: 487, startPoint y: 209, endPoint x: 491, endPoint y: 211, distance: 4.3
click at [487, 209] on div "None edit Complete Completed edit Friday Monday Ready for Delivery Ready To Pic…" at bounding box center [514, 227] width 86 height 60
click at [491, 212] on button "Complete" at bounding box center [487, 214] width 29 height 9
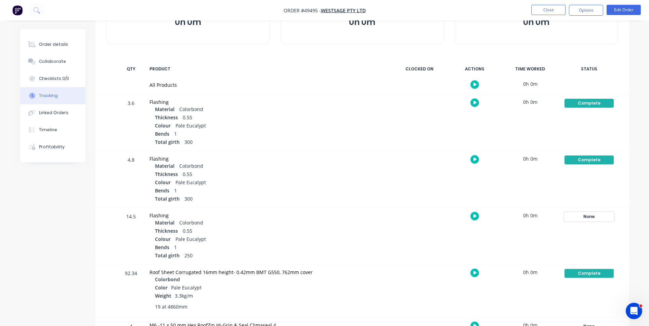
click at [588, 215] on div "None" at bounding box center [588, 216] width 49 height 9
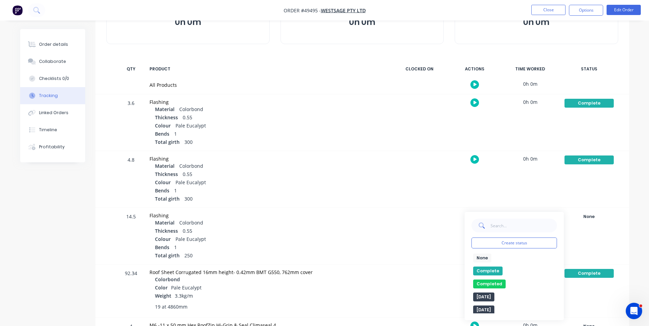
click at [488, 270] on button "Complete" at bounding box center [487, 271] width 29 height 9
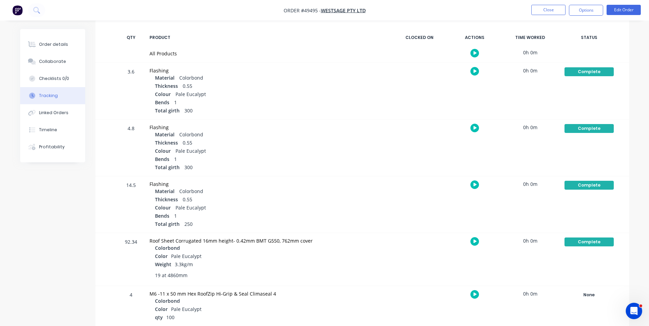
scroll to position [125, 0]
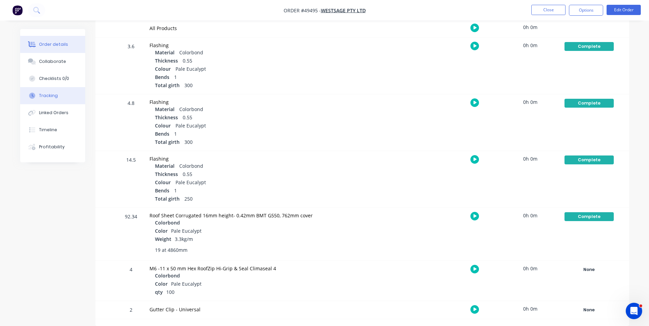
click at [64, 42] on div "Order details" at bounding box center [53, 44] width 29 height 6
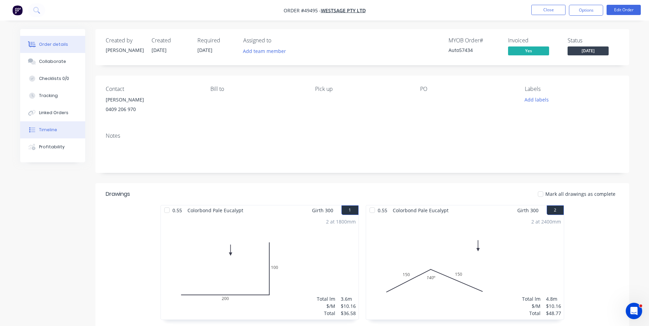
click at [39, 129] on div "Timeline" at bounding box center [48, 130] width 18 height 6
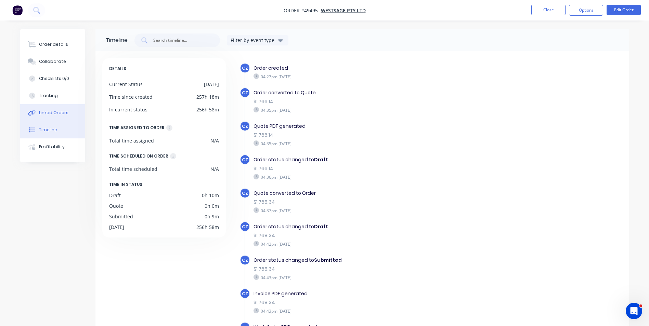
click at [47, 110] on div "Linked Orders" at bounding box center [53, 113] width 29 height 6
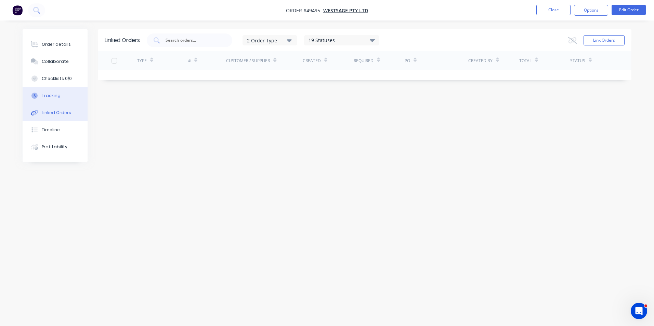
click at [71, 95] on button "Tracking" at bounding box center [55, 95] width 65 height 17
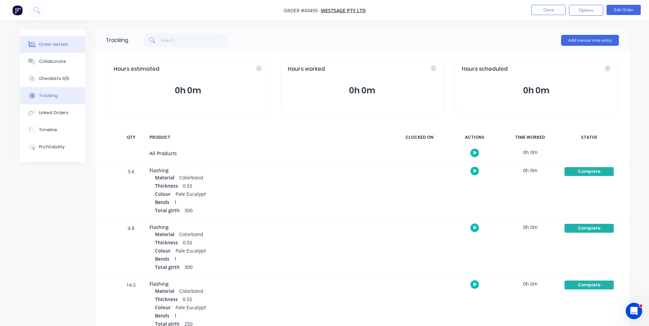
click at [56, 41] on button "Order details" at bounding box center [52, 44] width 65 height 17
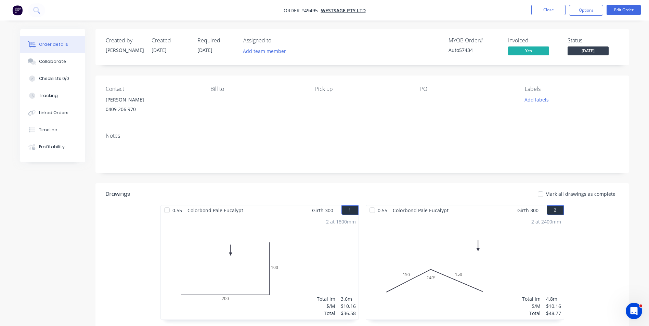
click at [573, 50] on span "[DATE]" at bounding box center [587, 51] width 41 height 9
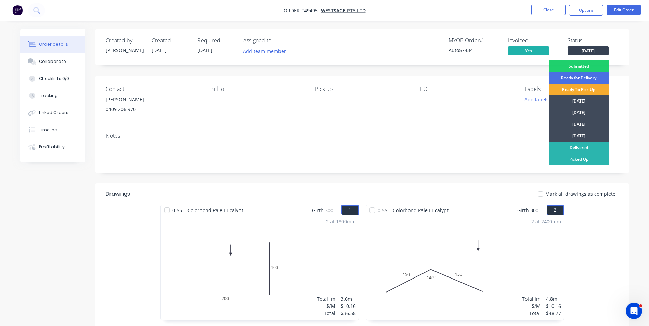
click at [576, 91] on div "Ready To Pick Up" at bounding box center [579, 90] width 60 height 12
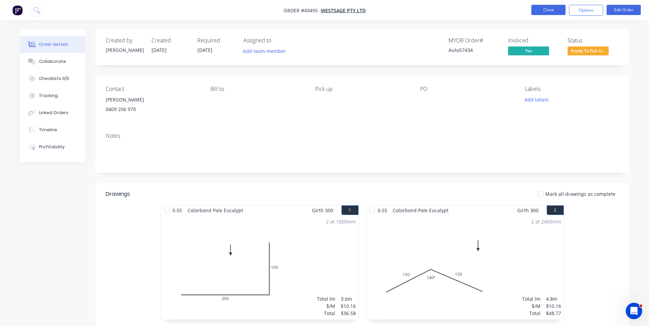
click at [557, 9] on button "Close" at bounding box center [548, 10] width 34 height 10
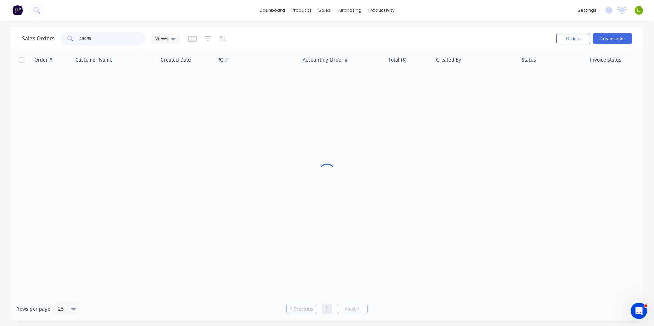
click at [45, 39] on div "Sales Orders 49495 Views" at bounding box center [101, 39] width 158 height 14
type input "49511"
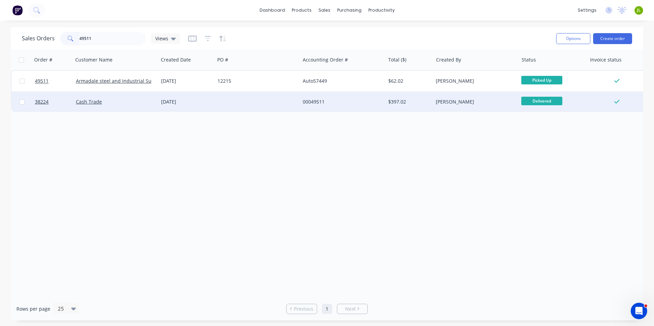
click at [138, 100] on div "Cash Trade" at bounding box center [114, 102] width 76 height 7
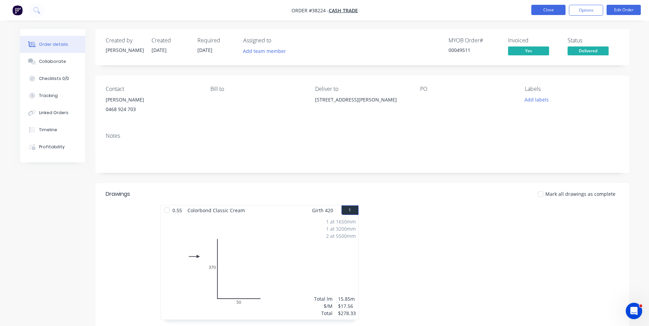
click at [546, 7] on button "Close" at bounding box center [548, 10] width 34 height 10
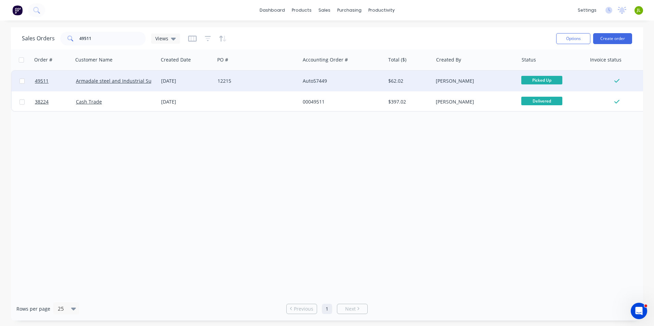
click at [248, 81] on div "12215" at bounding box center [256, 81] width 76 height 7
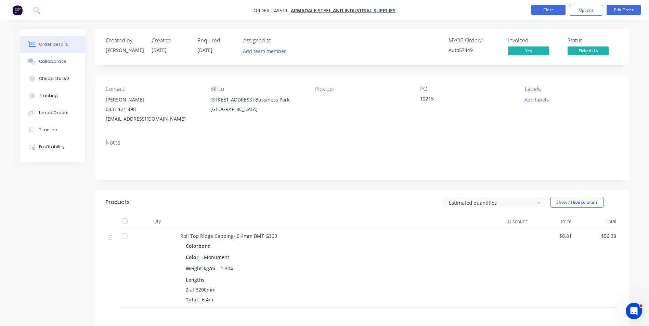
click at [548, 7] on button "Close" at bounding box center [548, 10] width 34 height 10
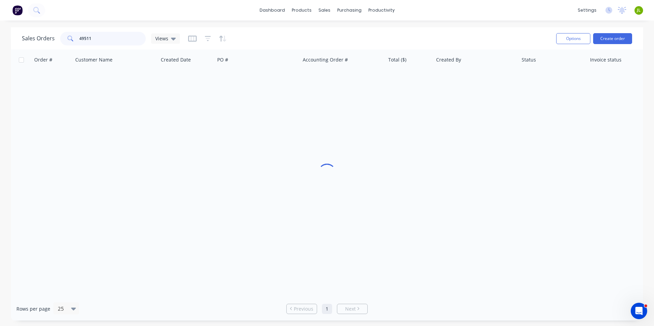
drag, startPoint x: 89, startPoint y: 40, endPoint x: 95, endPoint y: 39, distance: 7.0
click at [69, 39] on div "49511" at bounding box center [103, 39] width 86 height 14
type input "49485"
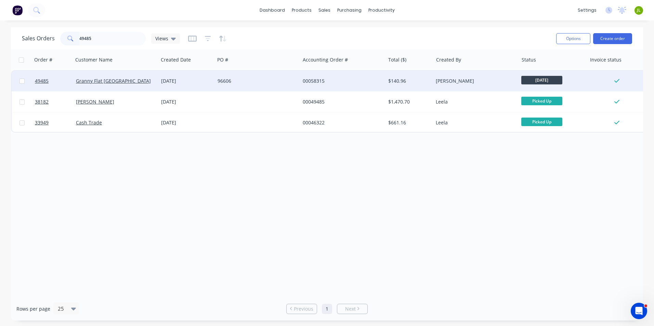
click at [261, 86] on div "96606" at bounding box center [257, 81] width 85 height 21
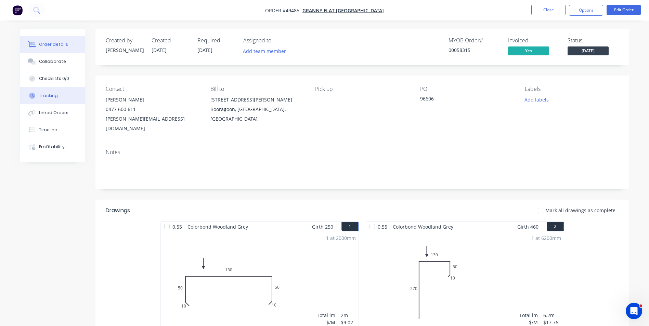
click at [58, 101] on button "Tracking" at bounding box center [52, 95] width 65 height 17
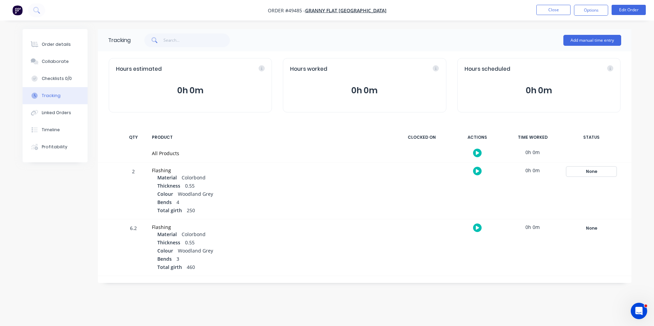
click at [579, 173] on div "None" at bounding box center [591, 171] width 49 height 9
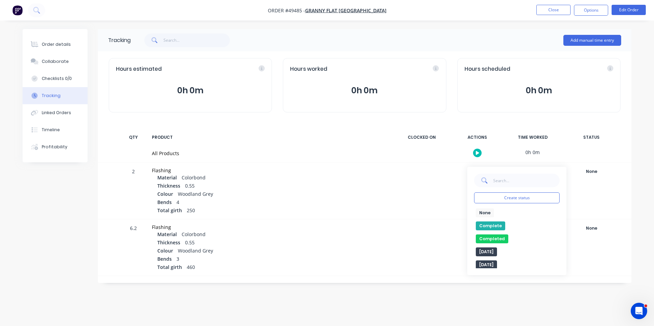
drag, startPoint x: 484, startPoint y: 226, endPoint x: 567, endPoint y: 229, distance: 83.2
click at [485, 226] on button "Complete" at bounding box center [490, 226] width 29 height 9
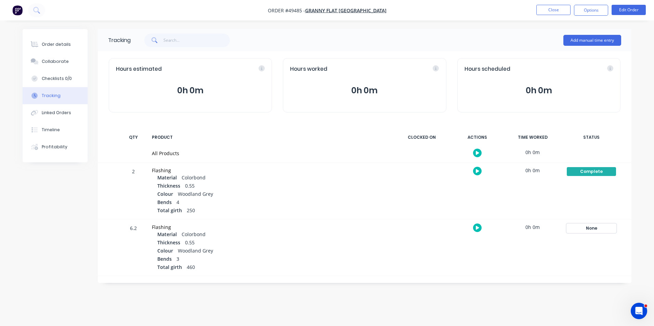
click at [588, 228] on div "None" at bounding box center [591, 228] width 49 height 9
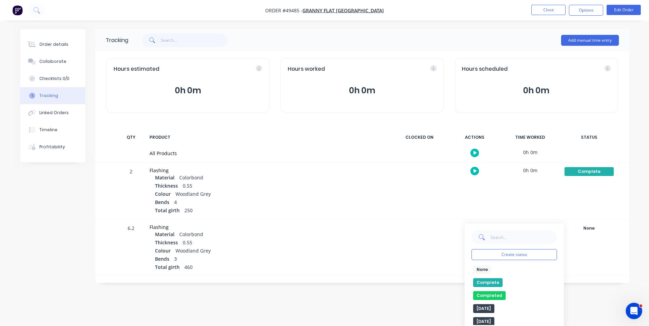
click at [473, 286] on div "Complete" at bounding box center [514, 282] width 86 height 9
click at [478, 284] on button "Complete" at bounding box center [487, 282] width 29 height 9
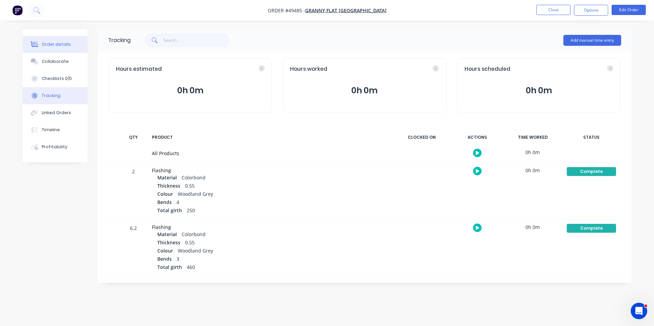
click at [49, 50] on button "Order details" at bounding box center [55, 44] width 65 height 17
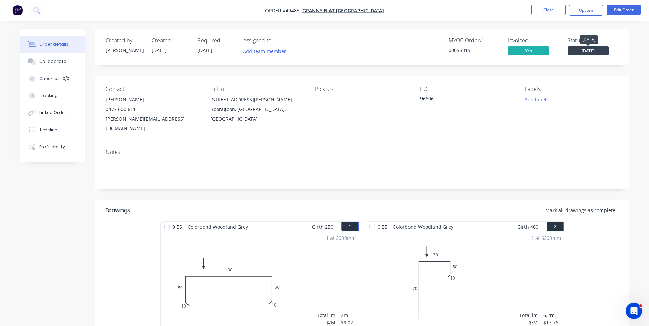
drag, startPoint x: 579, startPoint y: 48, endPoint x: 588, endPoint y: 59, distance: 14.5
click at [579, 48] on span "[DATE]" at bounding box center [587, 51] width 41 height 9
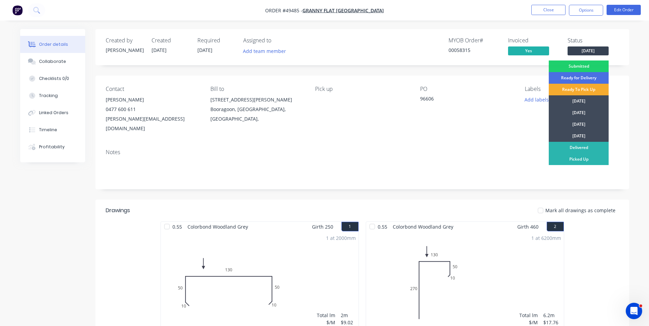
click at [591, 91] on div "Ready To Pick Up" at bounding box center [579, 90] width 60 height 12
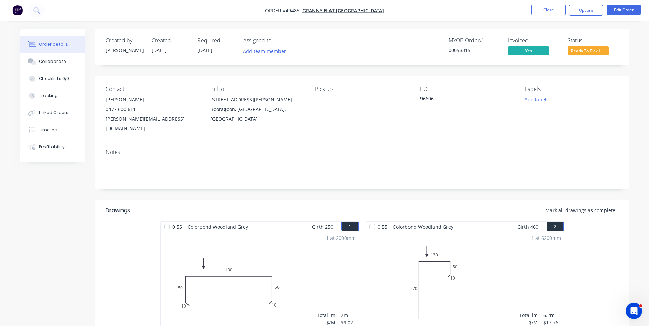
click at [543, 17] on nav "Order #49485 - Granny Flat WA Close Options Edit Order" at bounding box center [324, 10] width 649 height 21
click at [547, 12] on button "Close" at bounding box center [548, 10] width 34 height 10
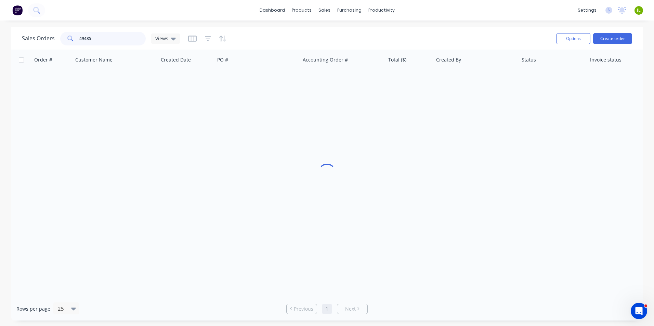
drag, startPoint x: 95, startPoint y: 42, endPoint x: 60, endPoint y: 45, distance: 36.0
click at [60, 45] on div "49485" at bounding box center [103, 39] width 86 height 14
type input "49761"
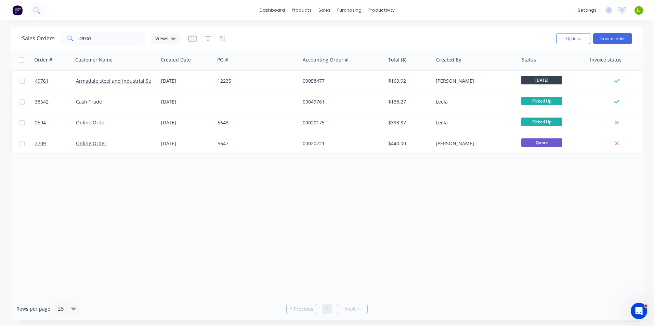
click at [396, 221] on div "Order # Customer Name Created Date PO # Accounting Order # Total ($) Created By…" at bounding box center [327, 174] width 632 height 248
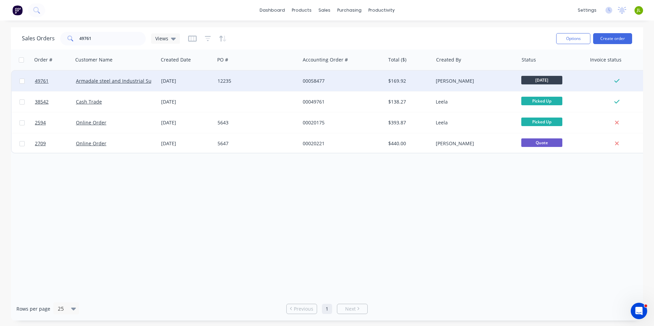
click at [272, 80] on div "12235" at bounding box center [256, 81] width 76 height 7
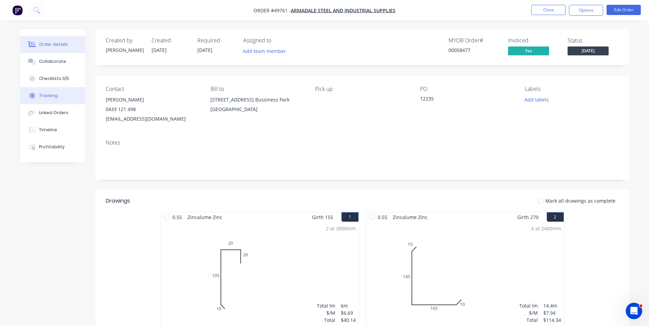
click at [51, 92] on button "Tracking" at bounding box center [52, 95] width 65 height 17
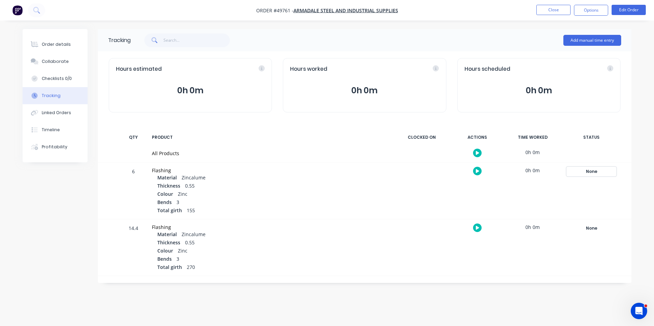
click at [583, 175] on div "None" at bounding box center [591, 171] width 49 height 9
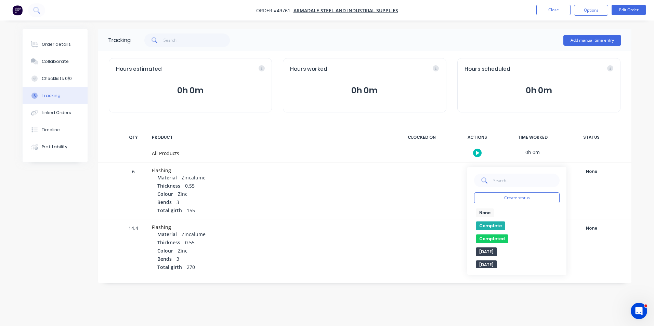
click at [499, 221] on div "None edit Complete Completed edit Friday Monday Ready for Delivery Ready To Pic…" at bounding box center [517, 239] width 86 height 60
drag, startPoint x: 482, startPoint y: 226, endPoint x: 493, endPoint y: 226, distance: 11.6
click at [482, 226] on button "Complete" at bounding box center [490, 226] width 29 height 9
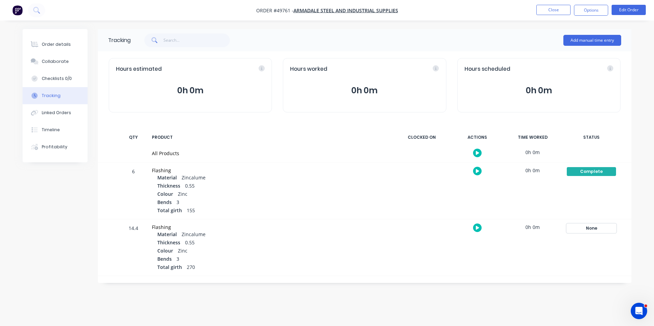
click at [606, 226] on div "None" at bounding box center [591, 228] width 49 height 9
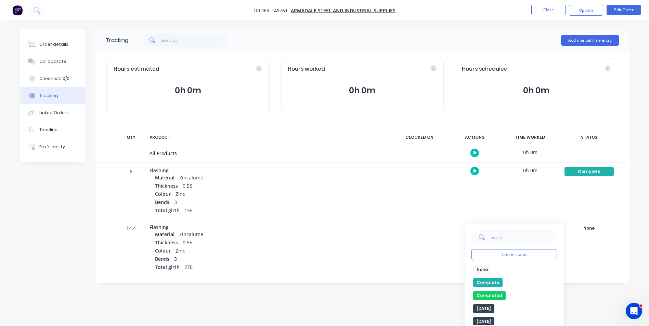
click at [480, 283] on button "Complete" at bounding box center [487, 282] width 29 height 9
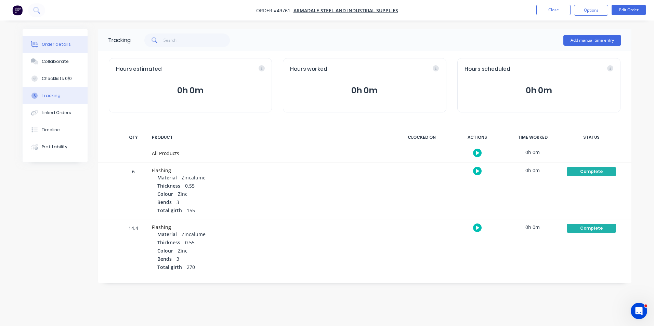
click at [69, 50] on button "Order details" at bounding box center [55, 44] width 65 height 17
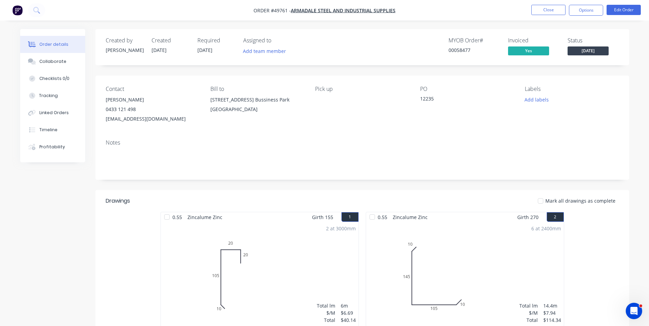
click at [587, 51] on span "[DATE]" at bounding box center [587, 51] width 41 height 9
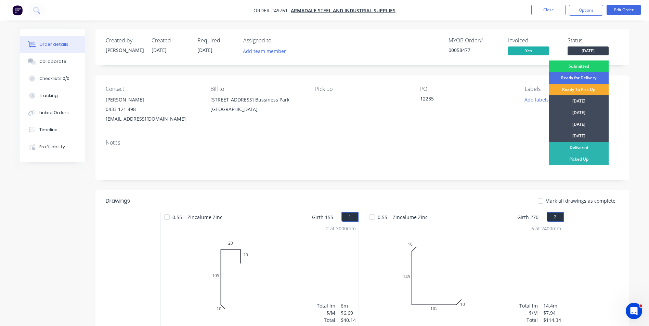
click at [588, 88] on div "Ready To Pick Up" at bounding box center [579, 90] width 60 height 12
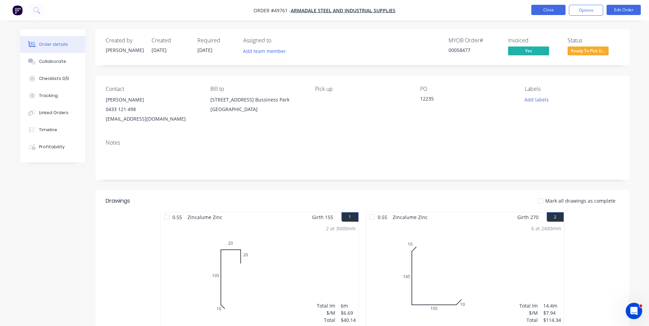
click at [548, 12] on button "Close" at bounding box center [548, 10] width 34 height 10
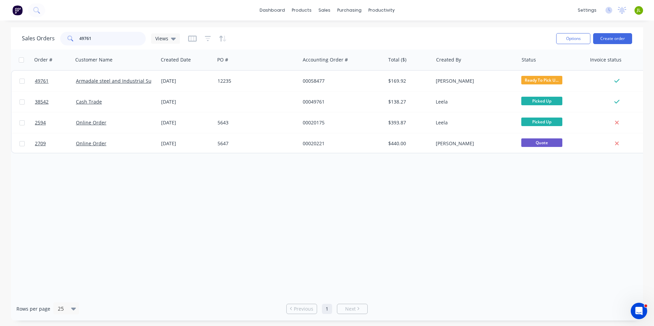
drag, startPoint x: 114, startPoint y: 35, endPoint x: 83, endPoint y: 40, distance: 31.3
click at [83, 40] on input "49761" at bounding box center [112, 39] width 67 height 14
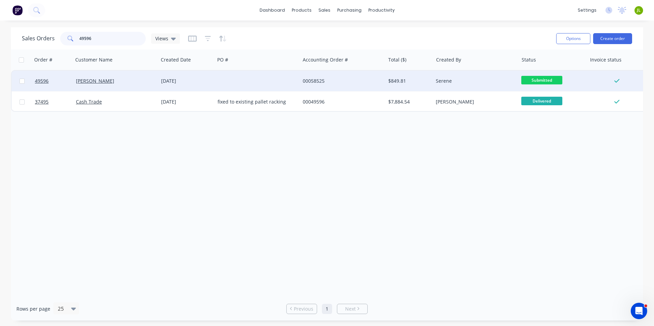
type input "49596"
click at [127, 78] on div "[PERSON_NAME]" at bounding box center [114, 81] width 76 height 7
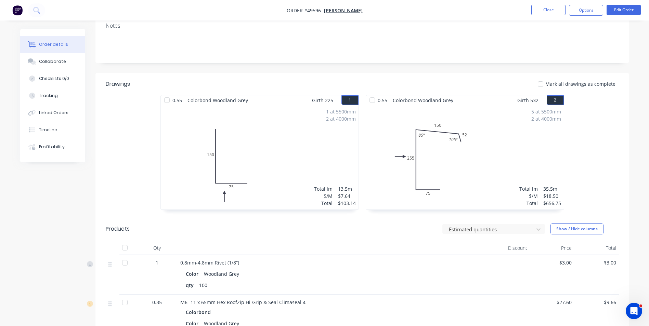
scroll to position [105, 0]
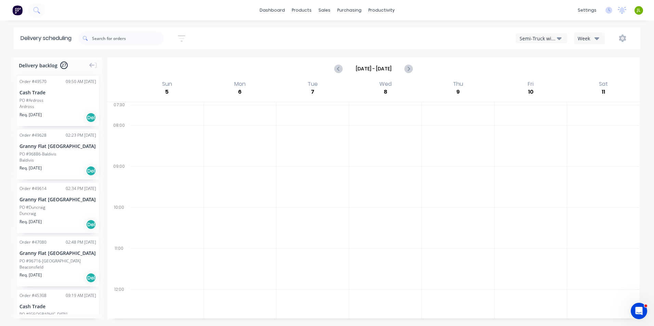
click at [525, 37] on div "Semi-Truck with Hiab" at bounding box center [538, 38] width 37 height 7
click at [540, 78] on div "Utes Delivery" at bounding box center [550, 83] width 68 height 14
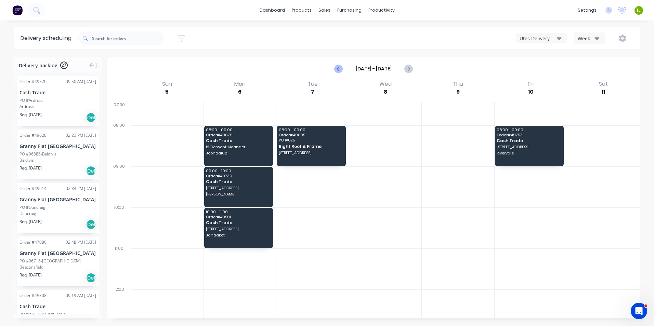
click at [340, 69] on icon "Previous page" at bounding box center [339, 69] width 8 height 8
type input "[DATE] - [DATE]"
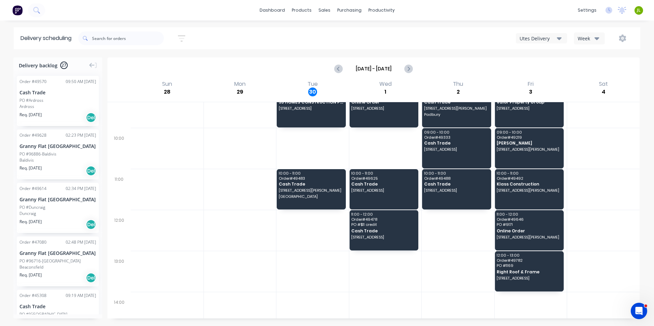
scroll to position [103, 0]
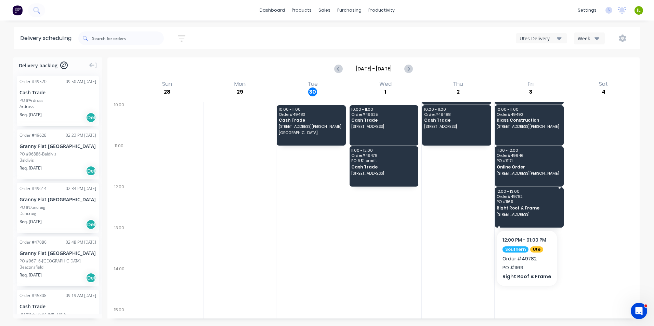
click at [535, 218] on div "12:00 - 13:00 Order # 49782 PO # 1169 Right Roof & Frame [STREET_ADDRESS]" at bounding box center [529, 207] width 69 height 40
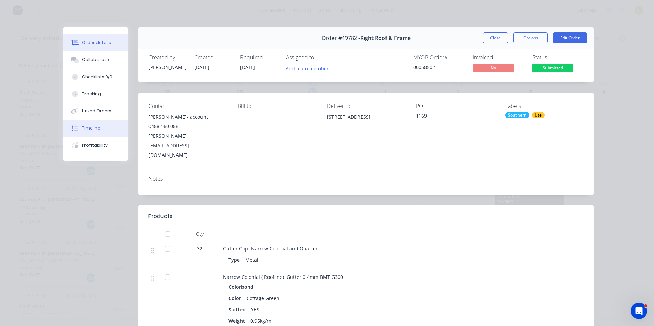
click at [96, 135] on button "Timeline" at bounding box center [95, 128] width 65 height 17
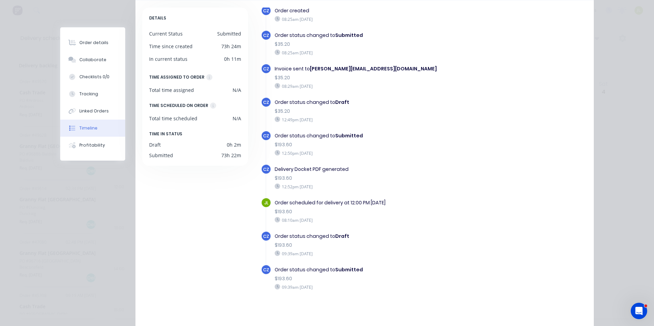
scroll to position [91, 0]
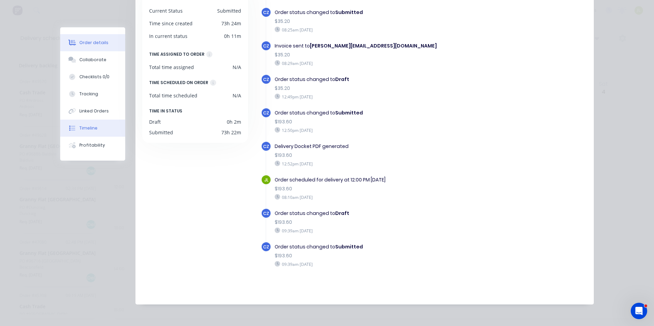
click at [109, 42] on button "Order details" at bounding box center [92, 42] width 65 height 17
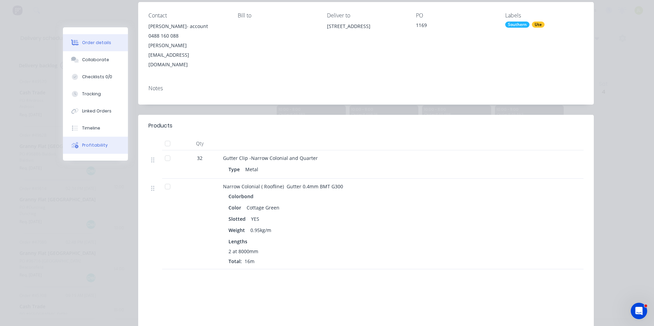
click at [101, 151] on button "Profitability" at bounding box center [95, 145] width 65 height 17
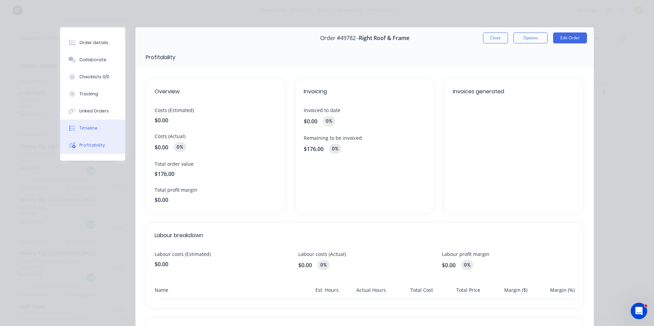
click at [89, 127] on div "Timeline" at bounding box center [88, 128] width 18 height 6
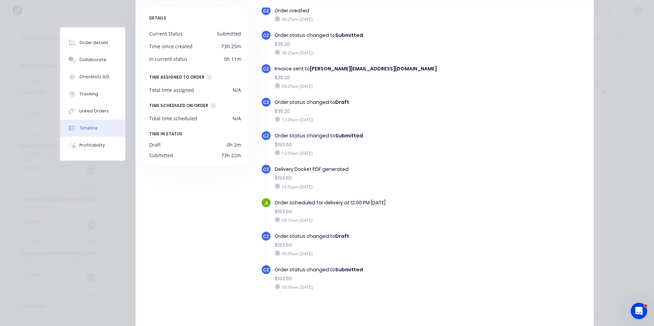
scroll to position [68, 0]
click at [92, 44] on div "Order details" at bounding box center [93, 43] width 29 height 6
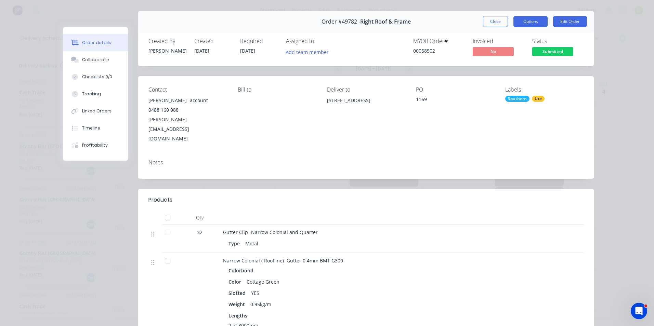
scroll to position [0, 0]
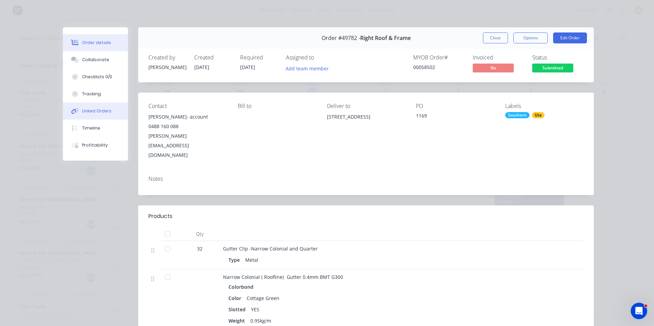
click at [103, 118] on div "Order details Collaborate Checklists 0/0 Tracking Linked Orders Timeline Profit…" at bounding box center [95, 93] width 65 height 133
drag, startPoint x: 103, startPoint y: 118, endPoint x: 103, endPoint y: 131, distance: 13.0
click at [103, 121] on div "Order details Collaborate Checklists 0/0 Tracking Linked Orders Timeline Profit…" at bounding box center [95, 93] width 65 height 133
click at [406, 212] on div at bounding box center [412, 216] width 343 height 8
click at [493, 34] on button "Close" at bounding box center [495, 37] width 25 height 11
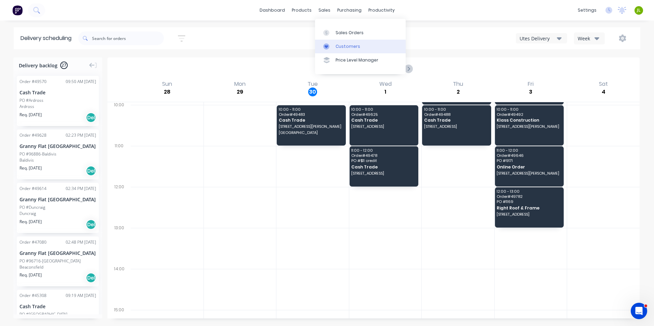
click at [335, 43] on link "Customers" at bounding box center [360, 47] width 91 height 14
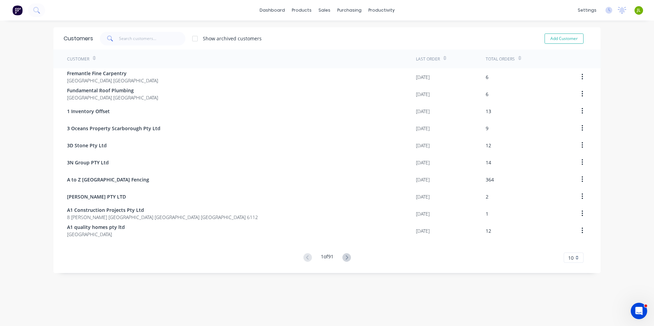
click at [246, 287] on div "Customers Show archived customers Add Customer Customer Last Order Total Orders…" at bounding box center [326, 180] width 547 height 306
click at [282, 296] on div "Customers Show archived customers Add Customer Customer Last Order Total Orders…" at bounding box center [326, 180] width 547 height 306
click at [406, 278] on div "Customers Show archived customers Add Customer Customer Last Order Total Orders…" at bounding box center [326, 180] width 547 height 306
click at [392, 61] on div "Delivery Scheduling" at bounding box center [402, 60] width 43 height 6
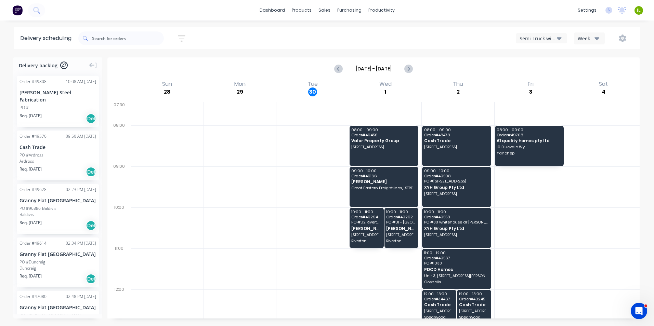
click at [559, 40] on icon "button" at bounding box center [559, 38] width 5 height 3
click at [556, 83] on div "Utes Delivery" at bounding box center [550, 83] width 68 height 14
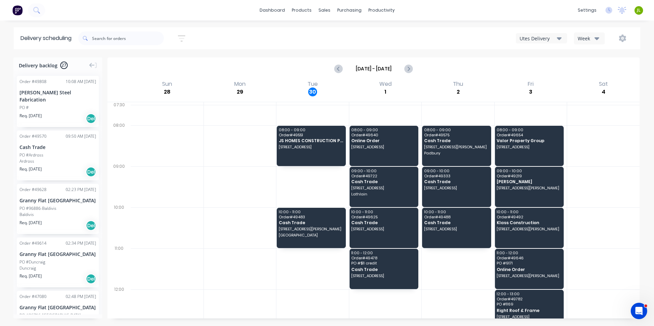
click at [133, 46] on div at bounding box center [121, 38] width 86 height 19
click at [139, 43] on input "text" at bounding box center [128, 38] width 72 height 14
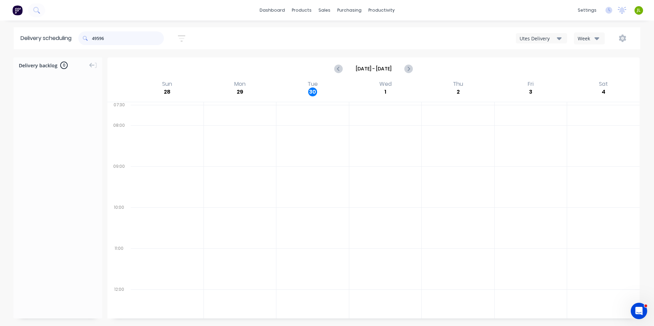
type input "49596"
click at [528, 43] on div "Utes Delivery Week" at bounding box center [493, 38] width 281 height 12
click at [532, 40] on div "Utes Delivery" at bounding box center [538, 38] width 37 height 7
click at [531, 57] on div "Semi-Truck with Hiab" at bounding box center [550, 56] width 68 height 14
click at [532, 38] on div "Semi-Truck with Hiab" at bounding box center [538, 38] width 37 height 7
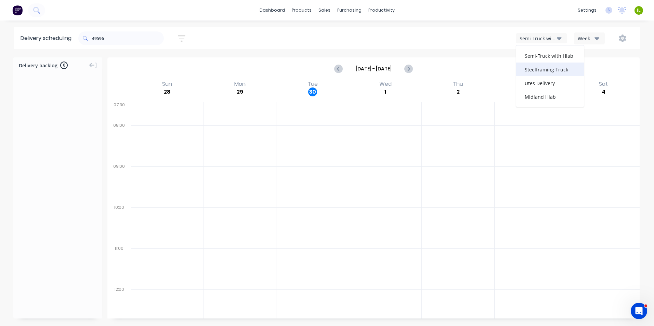
click at [533, 70] on div "Steelframing Truck" at bounding box center [550, 70] width 68 height 14
click at [538, 41] on div "Steelframing Truck" at bounding box center [538, 38] width 37 height 7
click at [535, 100] on div "Midland Hiab" at bounding box center [550, 97] width 68 height 14
click at [529, 34] on div "Midland Hiab Week" at bounding box center [493, 38] width 281 height 12
click at [529, 34] on button "Midland Hiab" at bounding box center [541, 38] width 51 height 10
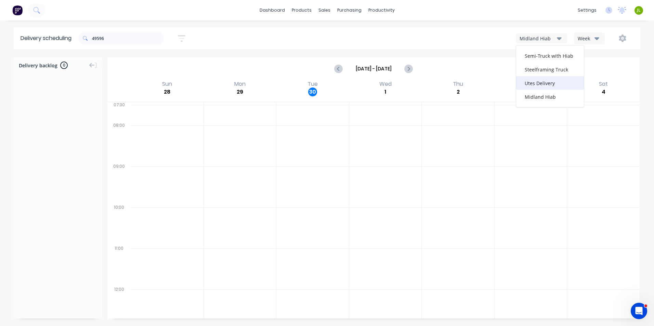
click at [539, 77] on div "Utes Delivery" at bounding box center [550, 83] width 68 height 14
